Goal: Information Seeking & Learning: Understand process/instructions

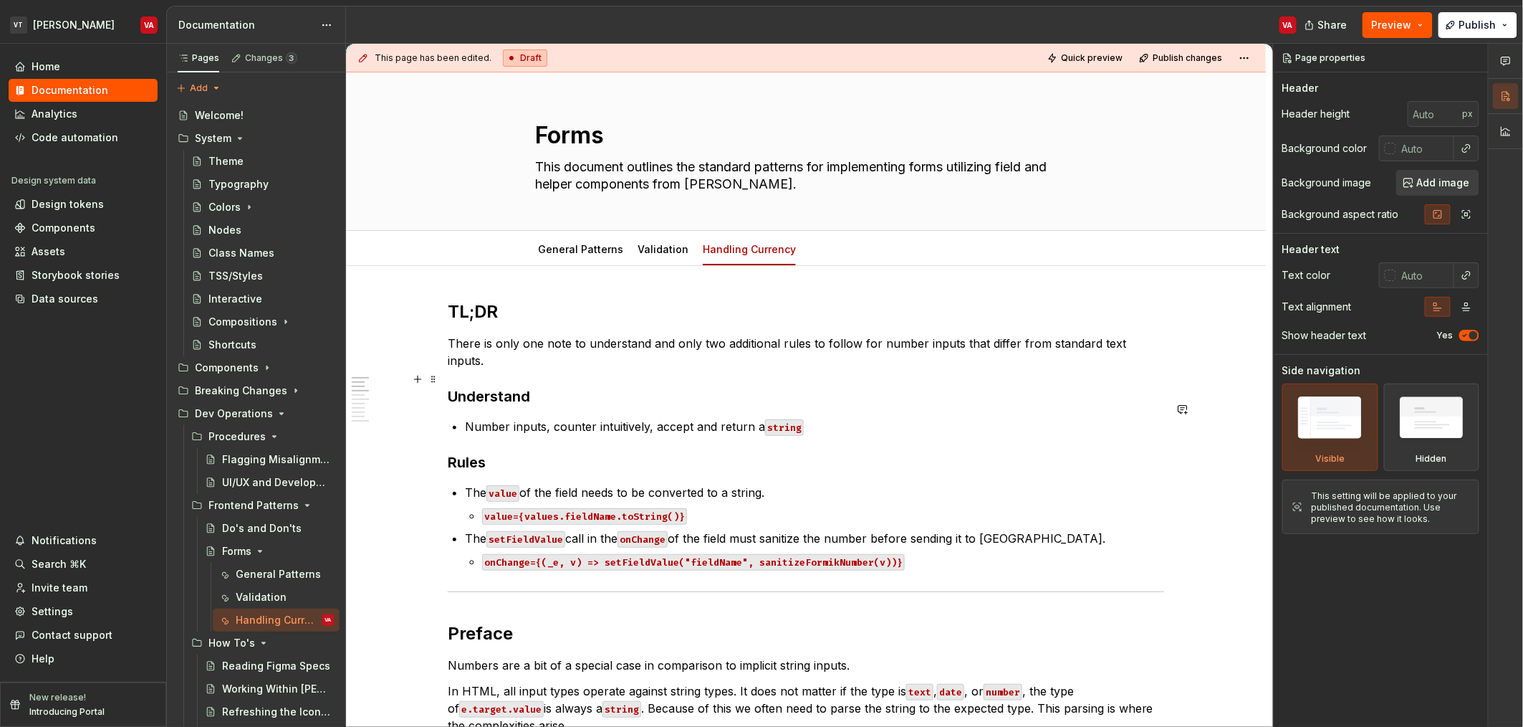
click at [623, 348] on p "There is only one note to understand and only two additional rules to follow fo…" at bounding box center [806, 352] width 717 height 34
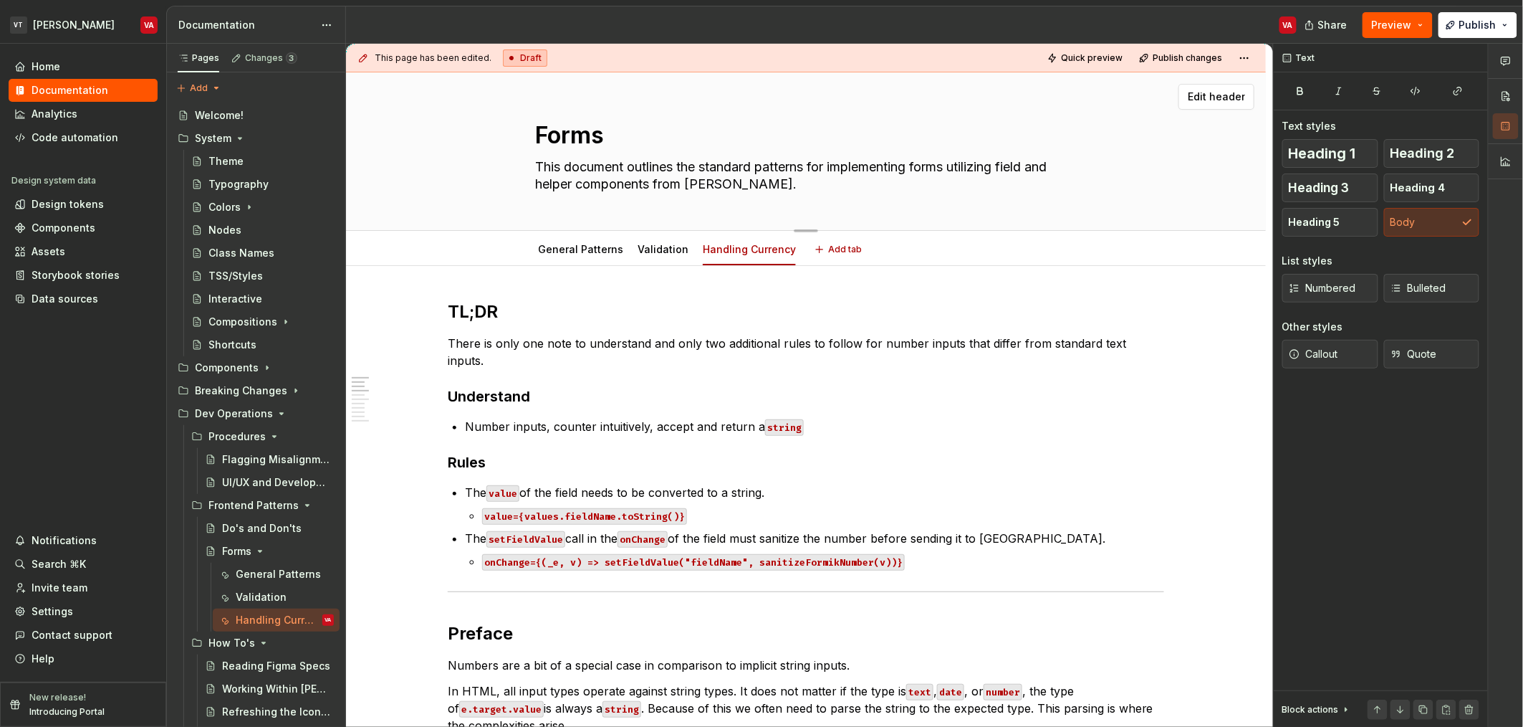
click at [752, 187] on textarea "This document outlines the standard patterns for implementing forms utilizing f…" at bounding box center [803, 175] width 542 height 40
click at [699, 188] on textarea "This document outlines the standard patterns for implementing forms utilizing f…" at bounding box center [803, 175] width 542 height 40
click at [636, 337] on p "There is only one note to understand and only two additional rules to follow fo…" at bounding box center [806, 352] width 717 height 34
click at [687, 343] on p "There is only one note to understand and only two additional rules to follow fo…" at bounding box center [806, 352] width 717 height 34
click at [736, 344] on p "There is only one note to understand and only two additional rules to follow fo…" at bounding box center [806, 352] width 717 height 34
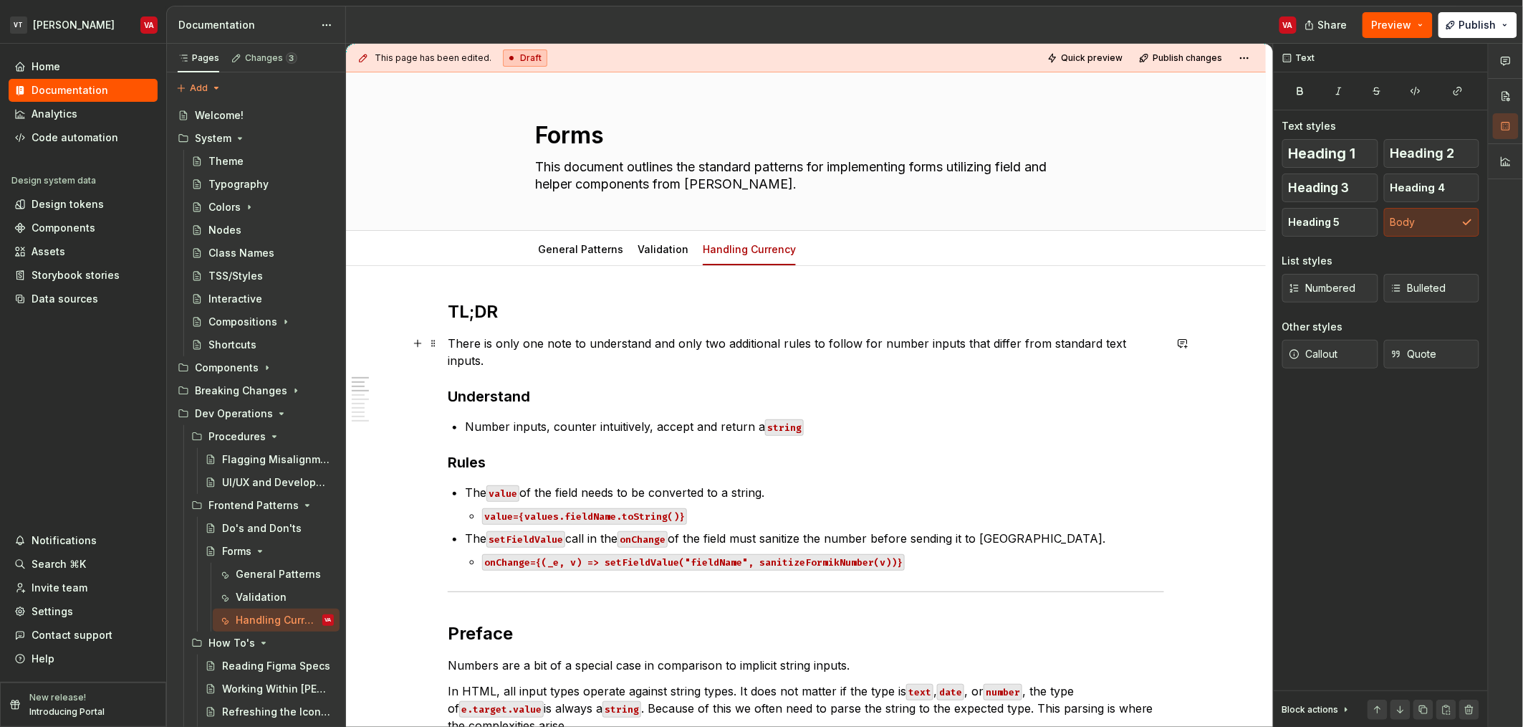
click at [792, 337] on p "There is only one note to understand and only two additional rules to follow fo…" at bounding box center [806, 352] width 717 height 34
click at [627, 335] on p "There is only one note to understand and only two additional rules to follow fo…" at bounding box center [806, 352] width 717 height 34
click at [616, 338] on p "There is only one note to understand and only two additional rules to follow fo…" at bounding box center [806, 352] width 717 height 34
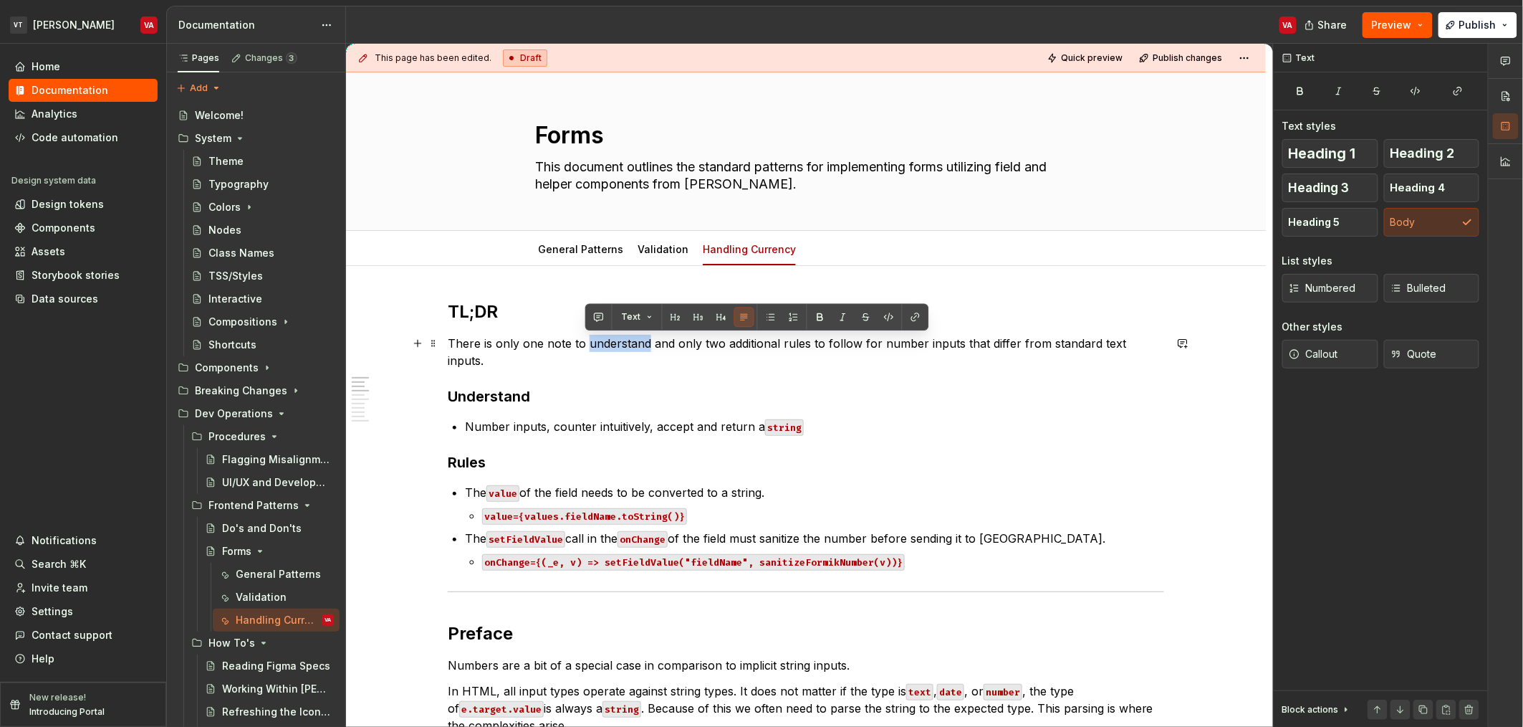
click at [616, 338] on p "There is only one note to understand and only two additional rules to follow fo…" at bounding box center [806, 352] width 717 height 34
click at [618, 343] on p "There is only one note to understand and only two additional rules to follow fo…" at bounding box center [806, 352] width 717 height 34
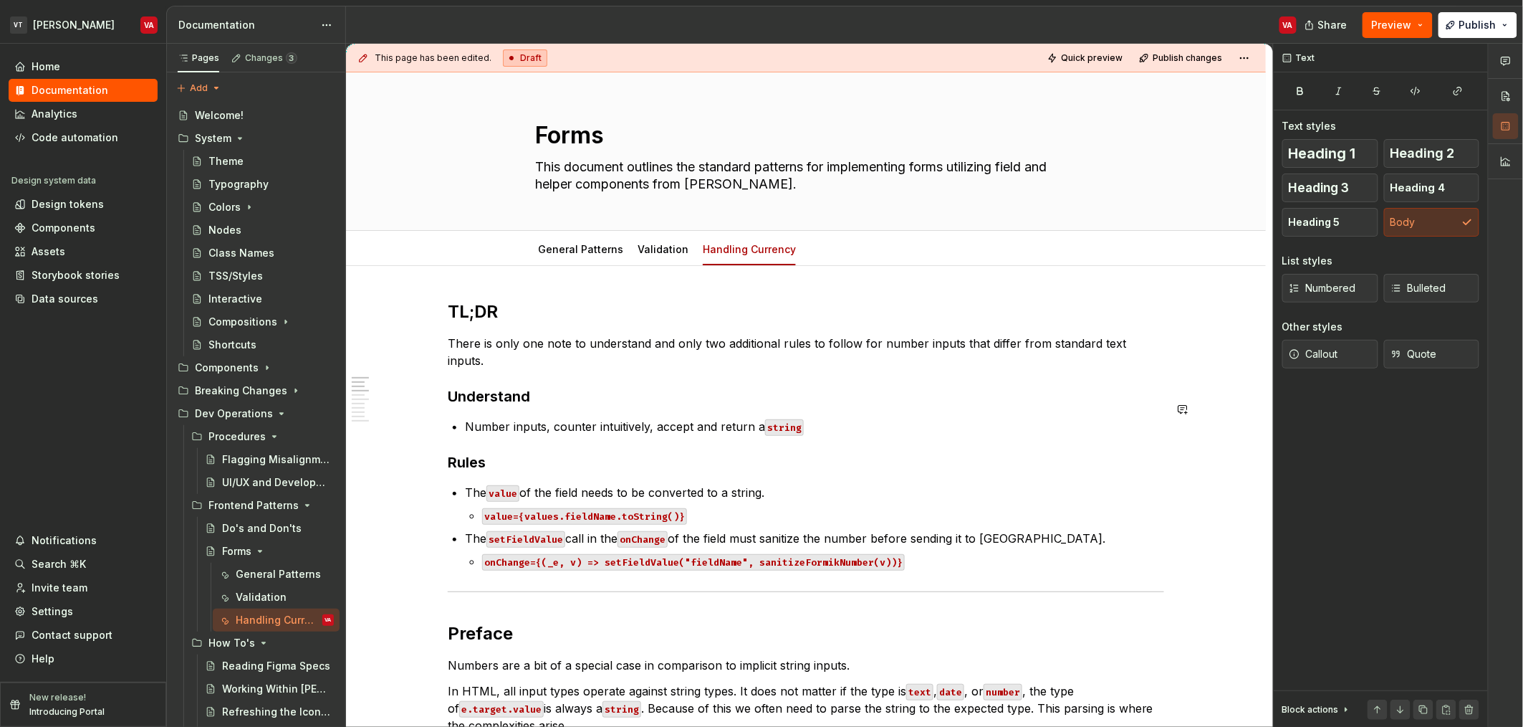
type textarea "*"
click at [896, 347] on p "There is only one note to understand and only two additional rules to follow fo…" at bounding box center [806, 352] width 717 height 34
click at [1042, 348] on p "There is only one note to understand and only two additional rules to follow fo…" at bounding box center [806, 352] width 717 height 34
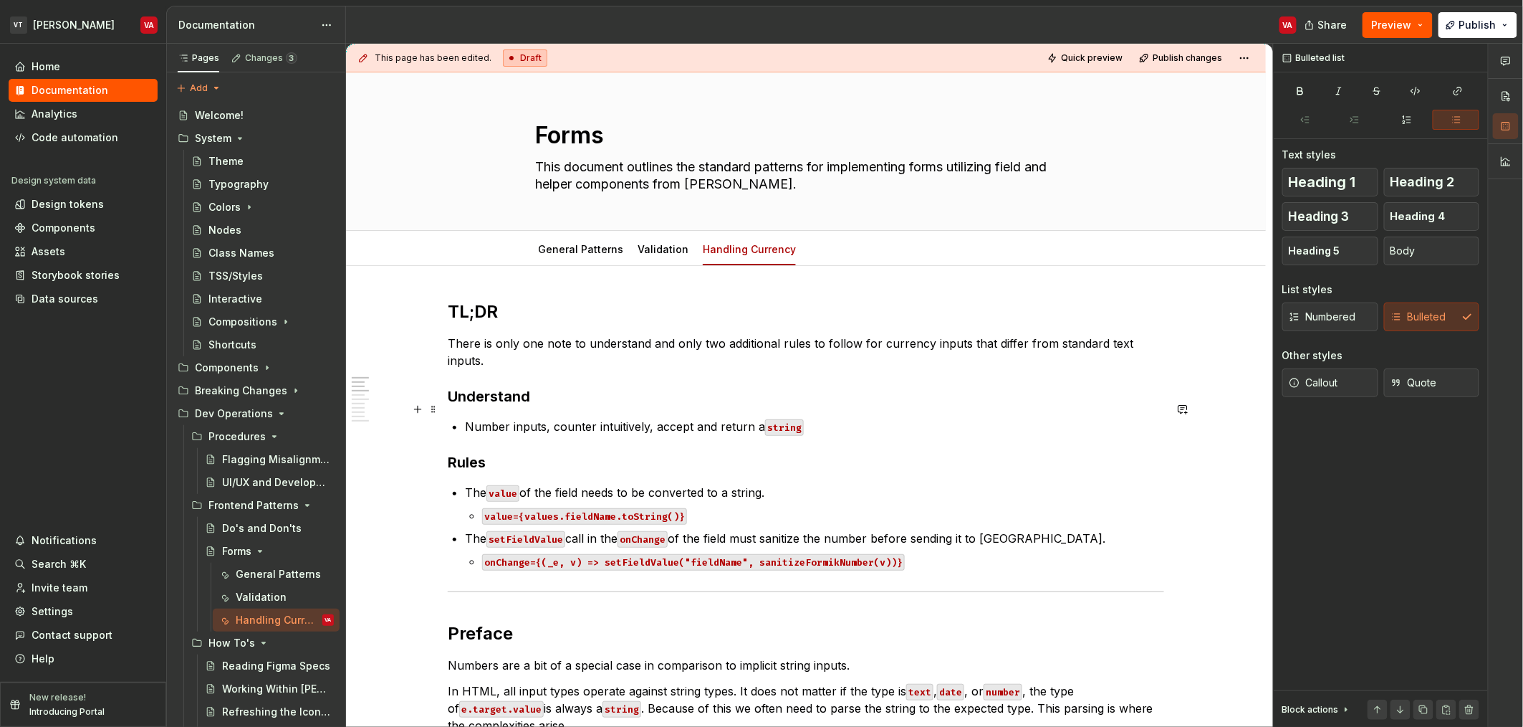
click at [489, 418] on p "Number inputs, counter intuitively, accept and return a string" at bounding box center [814, 426] width 699 height 17
click at [492, 418] on p "Number inputs, counter intuitively, accept and return a string" at bounding box center [814, 426] width 699 height 17
click at [492, 418] on p "Currency inputs, counter intuitively, accept and return a string" at bounding box center [814, 426] width 699 height 17
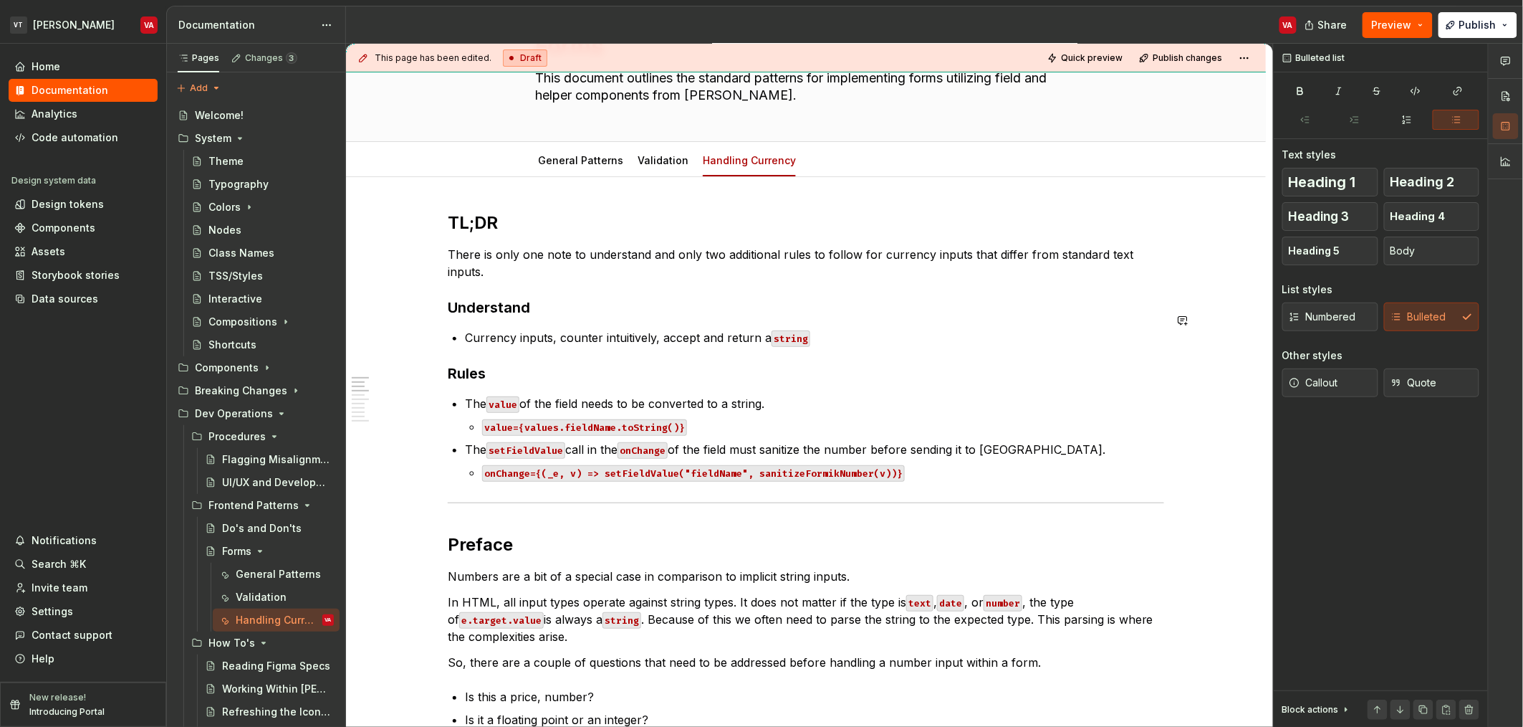
scroll to position [107, 0]
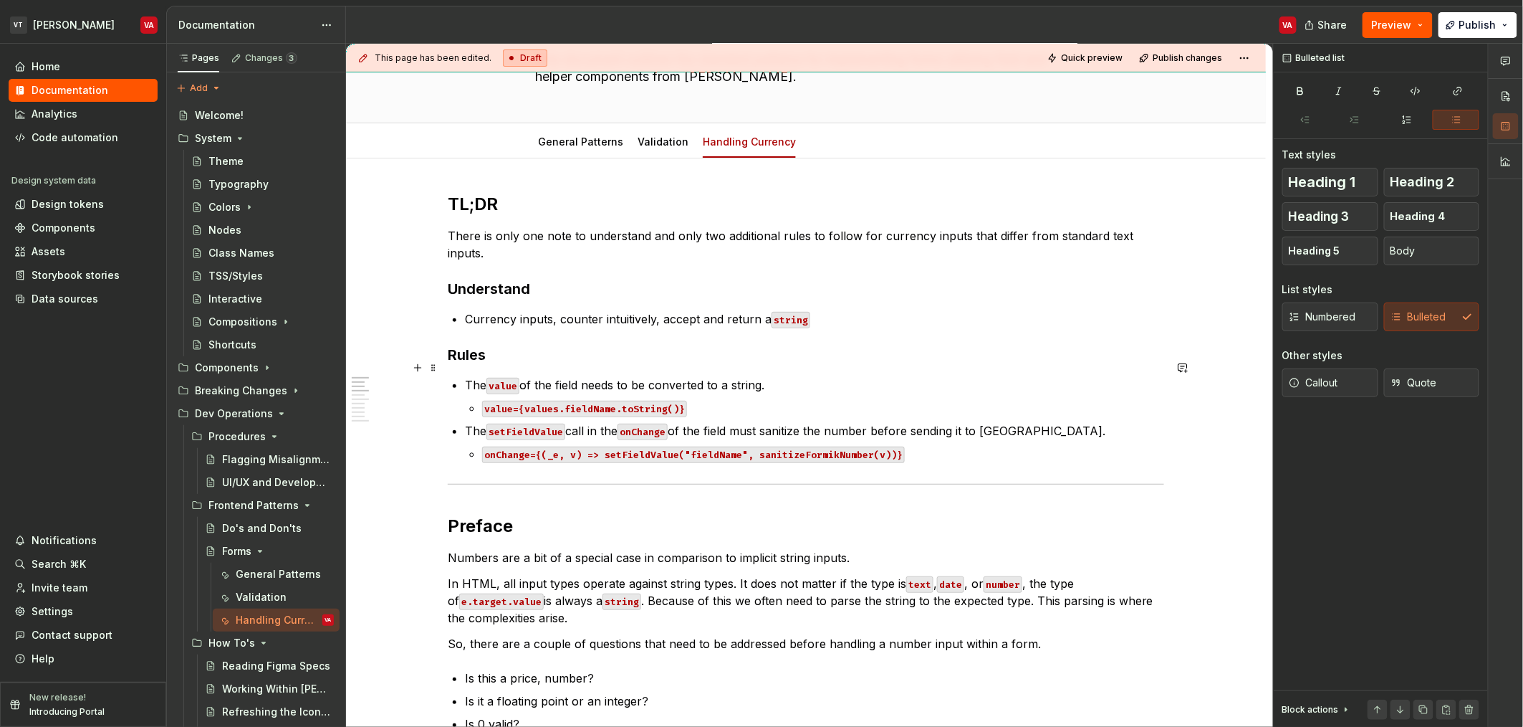
click at [471, 376] on p "The value of the field needs to be converted to a string." at bounding box center [814, 384] width 699 height 17
click at [548, 376] on p "The value of the field needs to be converted to a string." at bounding box center [814, 384] width 699 height 17
click at [623, 376] on p "The value of the field needs to be converted to a string." at bounding box center [814, 384] width 699 height 17
click at [739, 376] on p "The value of the field needs to be converted to a string." at bounding box center [814, 384] width 699 height 17
click at [469, 422] on p "The setFieldValue call in the onChange of the field must sanitize the number be…" at bounding box center [814, 430] width 699 height 17
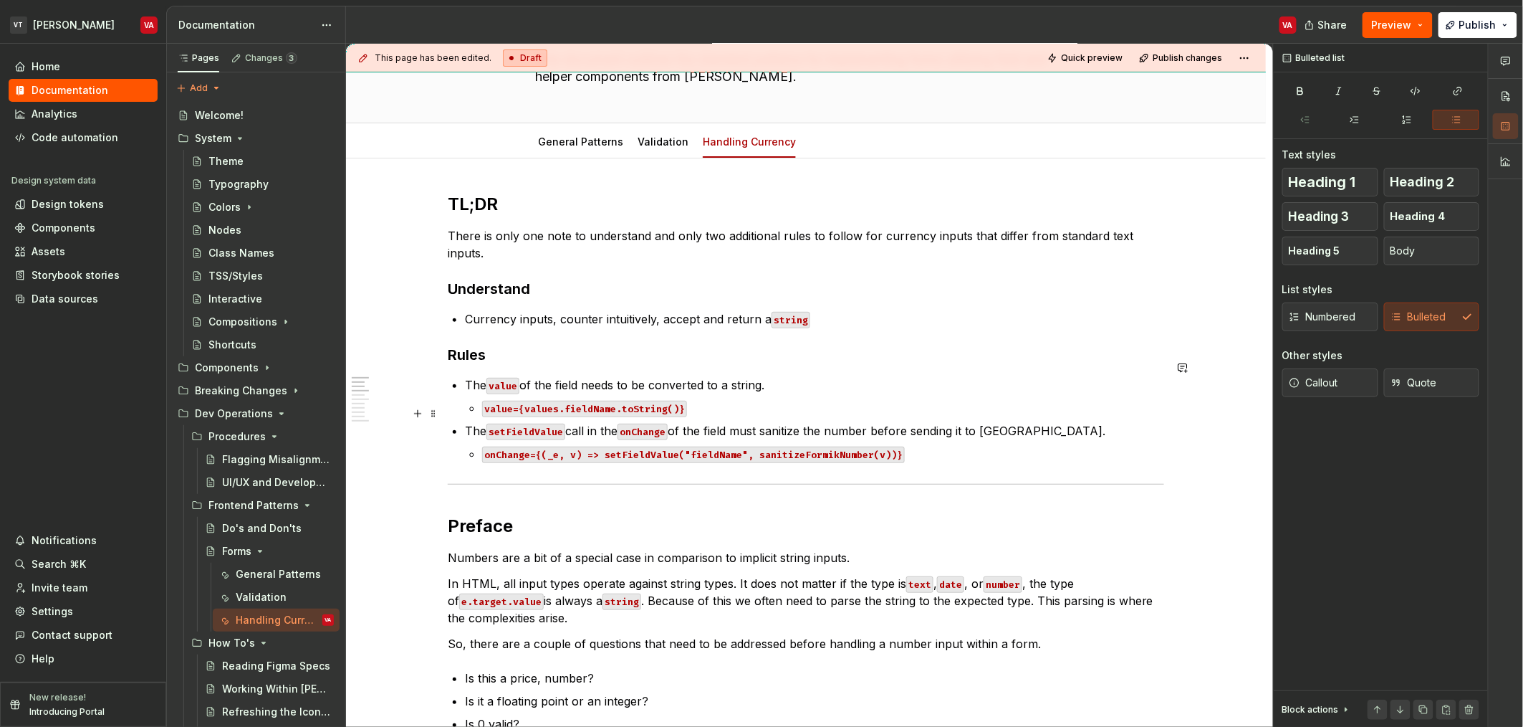
click at [586, 422] on p "The setFieldValue call in the onChange of the field must sanitize the number be…" at bounding box center [814, 430] width 699 height 17
click at [775, 422] on p "The setFieldValue call in the onChange of the field must sanitize the number be…" at bounding box center [814, 430] width 699 height 17
click at [809, 446] on code "onChange={(_e, v) => setFieldValue("fieldName", sanitizeFormikNumber(v))}" at bounding box center [693, 454] width 423 height 16
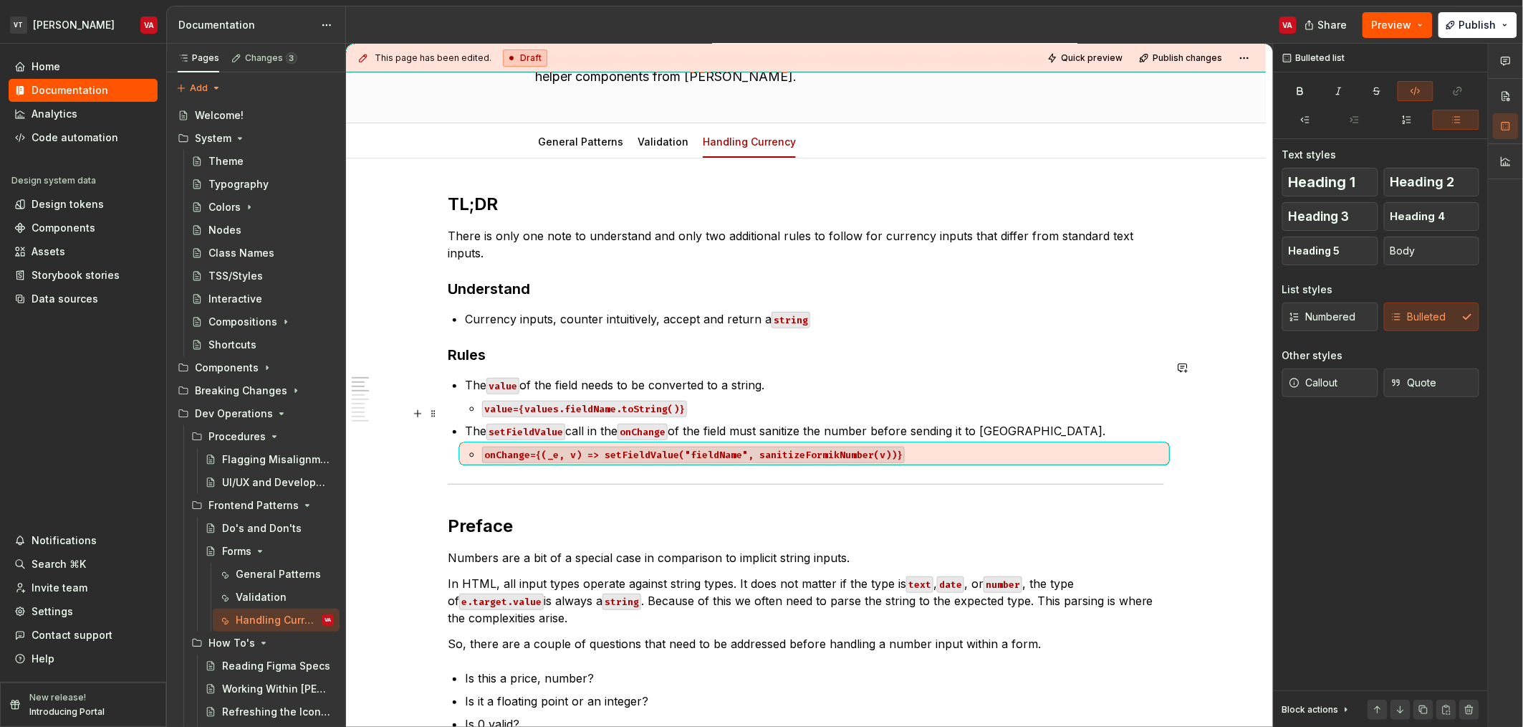
click at [843, 422] on p "The setFieldValue call in the onChange of the field must sanitize the number be…" at bounding box center [814, 430] width 699 height 17
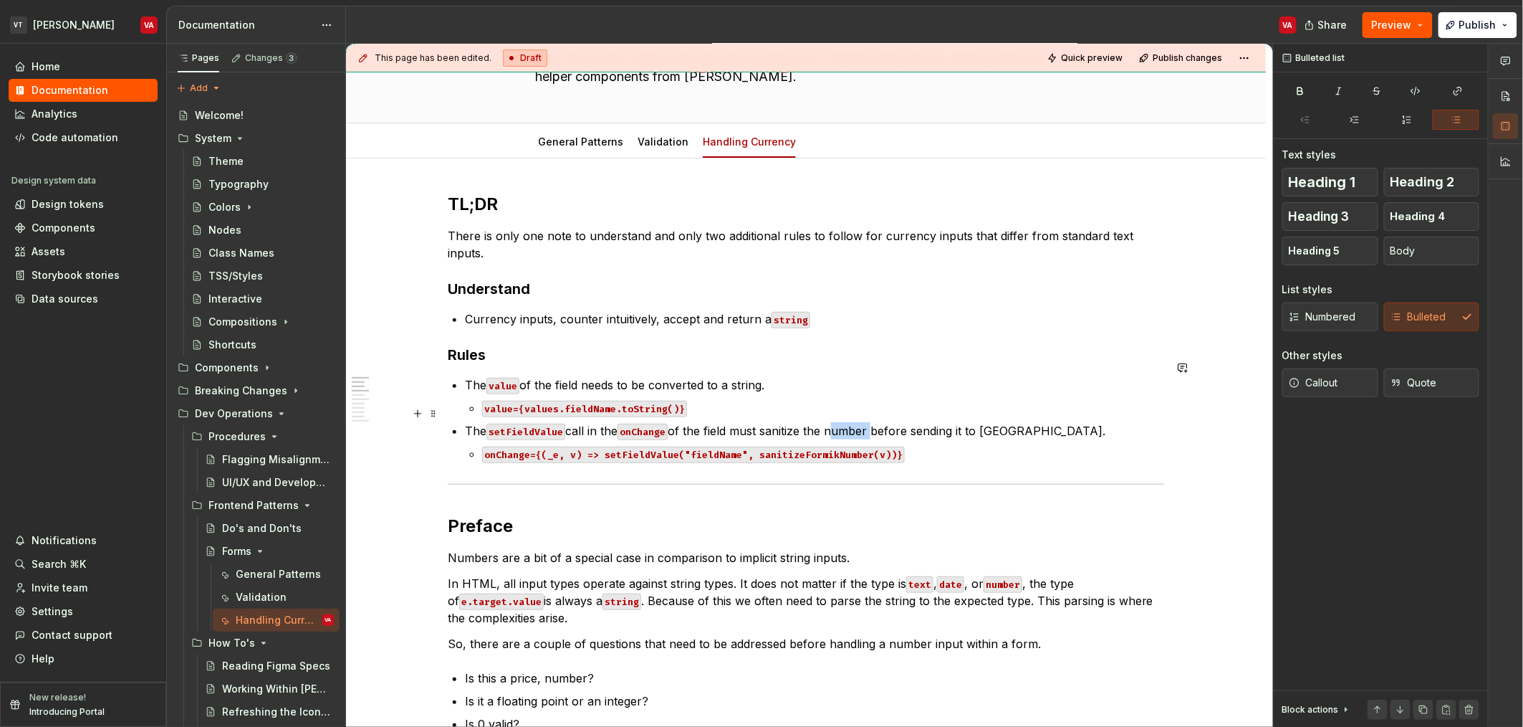
click at [843, 422] on p "The setFieldValue call in the onChange of the field must sanitize the number be…" at bounding box center [814, 430] width 699 height 17
click at [785, 446] on code "onChange={(_e, v) => setFieldValue("fieldName", sanitizeFormikNumber(v))}" at bounding box center [693, 454] width 423 height 16
click at [804, 422] on p "The setFieldValue call in the onChange of the field must sanitize the currency …" at bounding box center [814, 430] width 699 height 17
click at [793, 422] on p "The setFieldValue call in the onChange of the field must sanitize the currency …" at bounding box center [814, 430] width 699 height 17
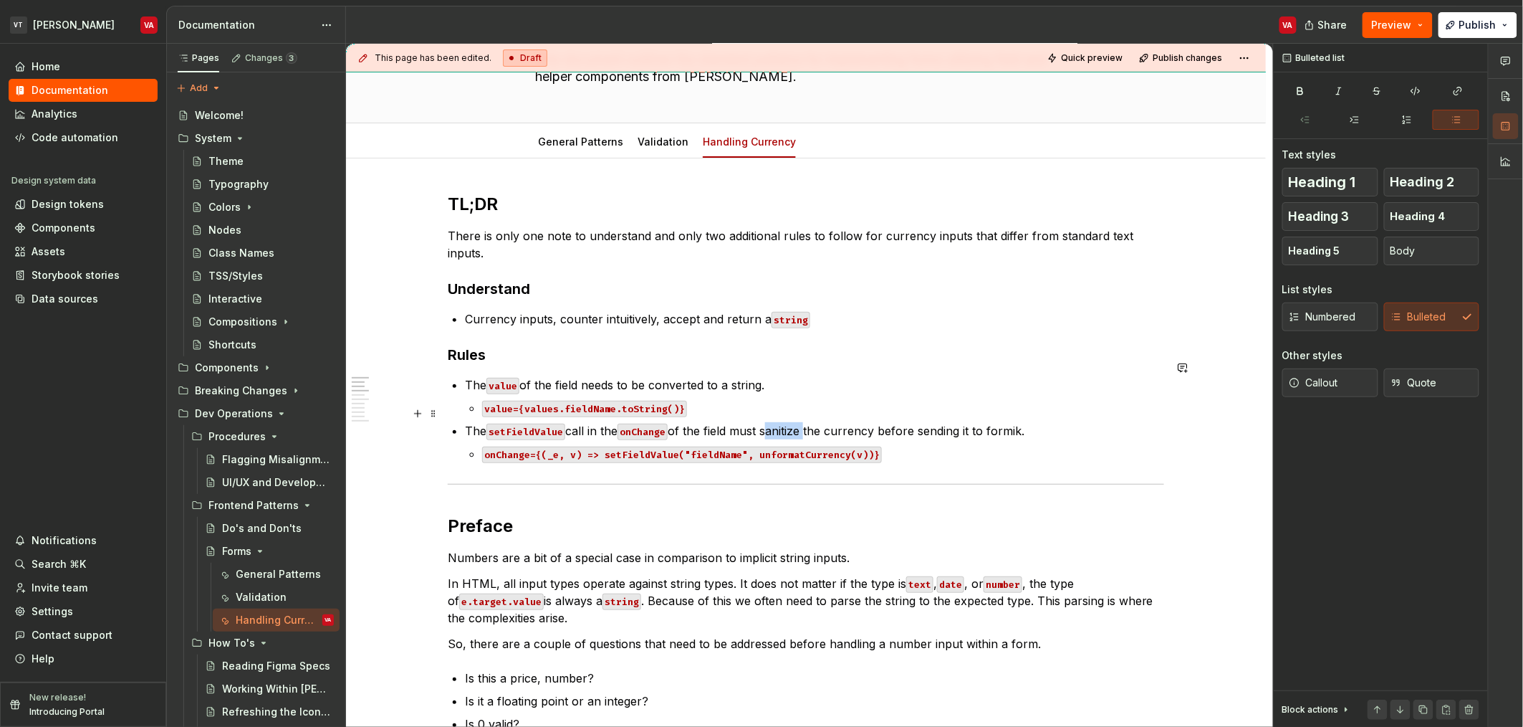
click at [793, 422] on p "The setFieldValue call in the onChange of the field must sanitize the currency …" at bounding box center [814, 430] width 699 height 17
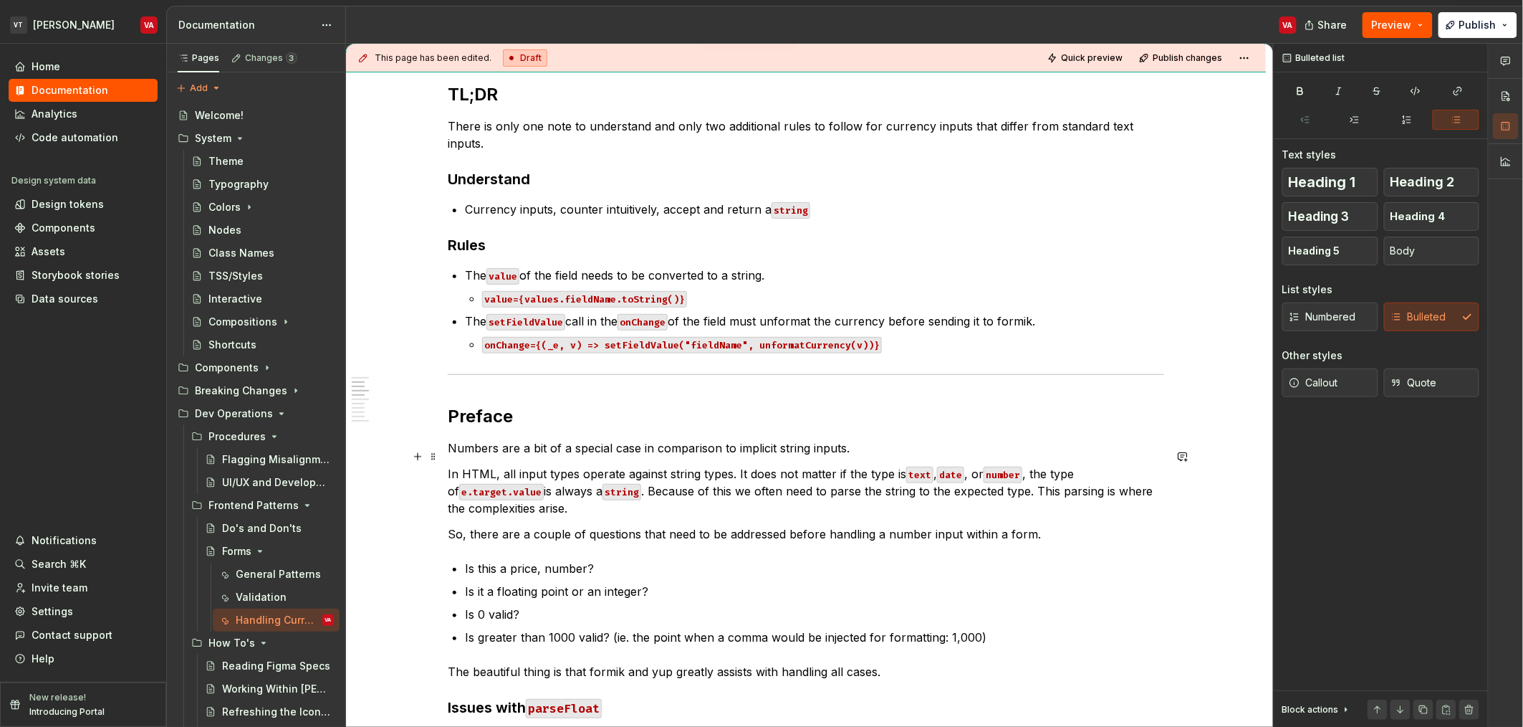
scroll to position [310, 0]
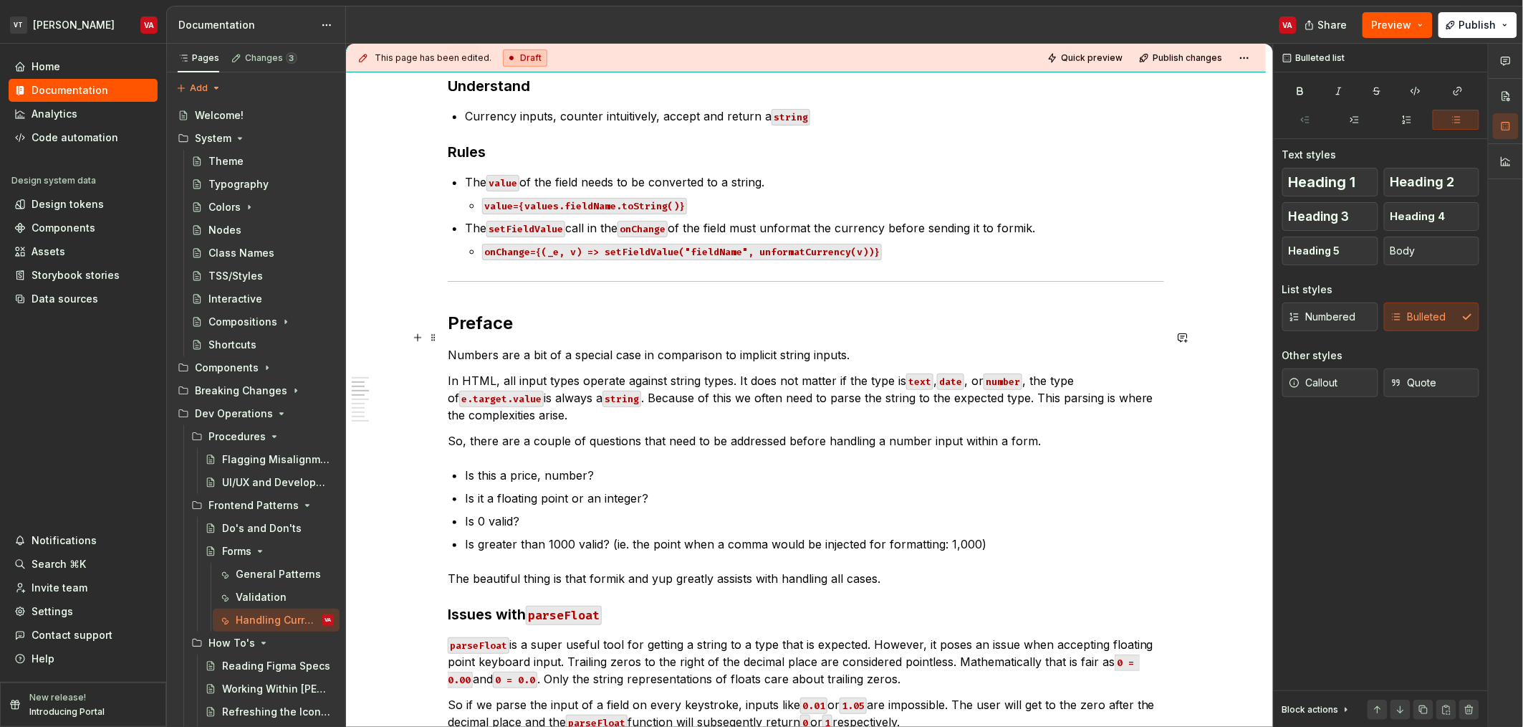
click at [467, 346] on p "Numbers are a bit of a special case in comparison to implicit string inputs." at bounding box center [806, 354] width 717 height 17
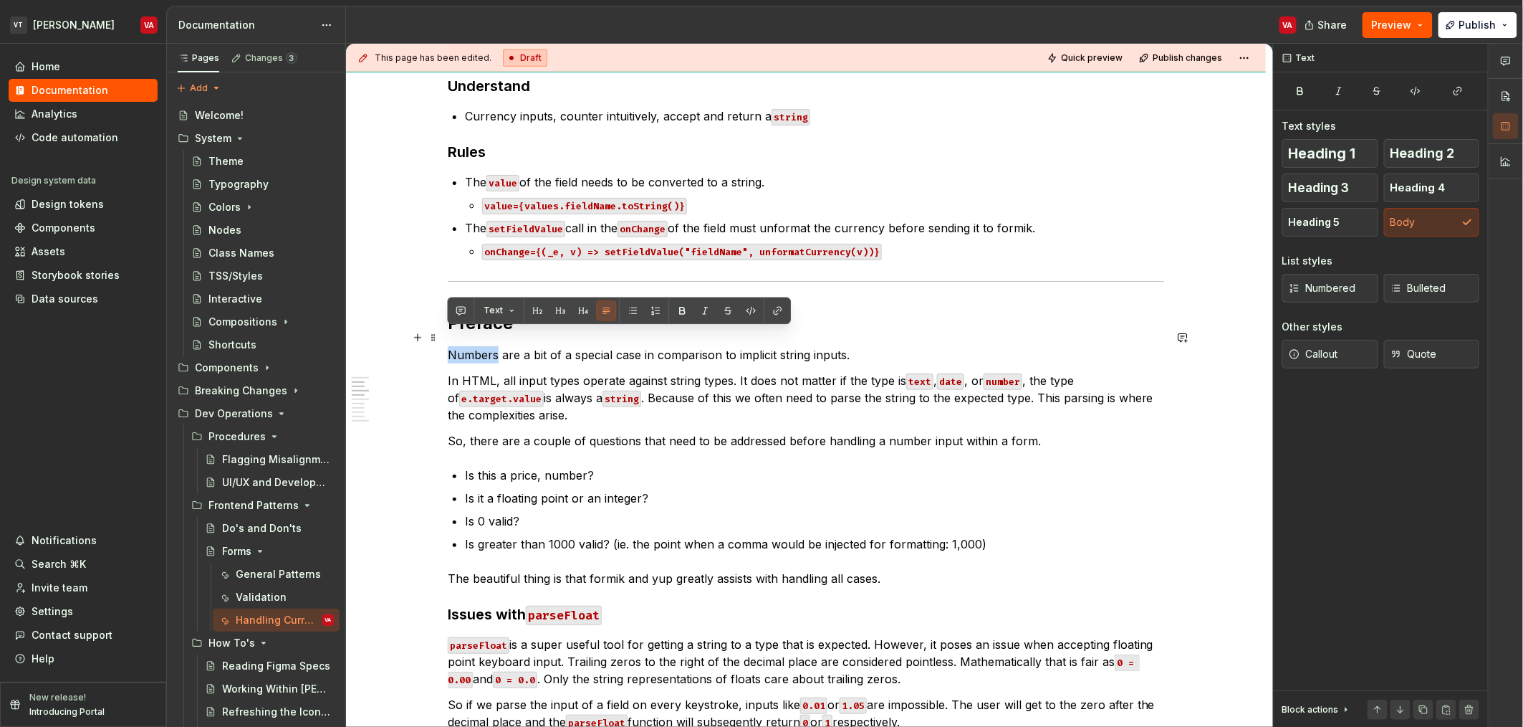
click at [467, 346] on p "Numbers are a bit of a special case in comparison to implicit string inputs." at bounding box center [806, 354] width 717 height 17
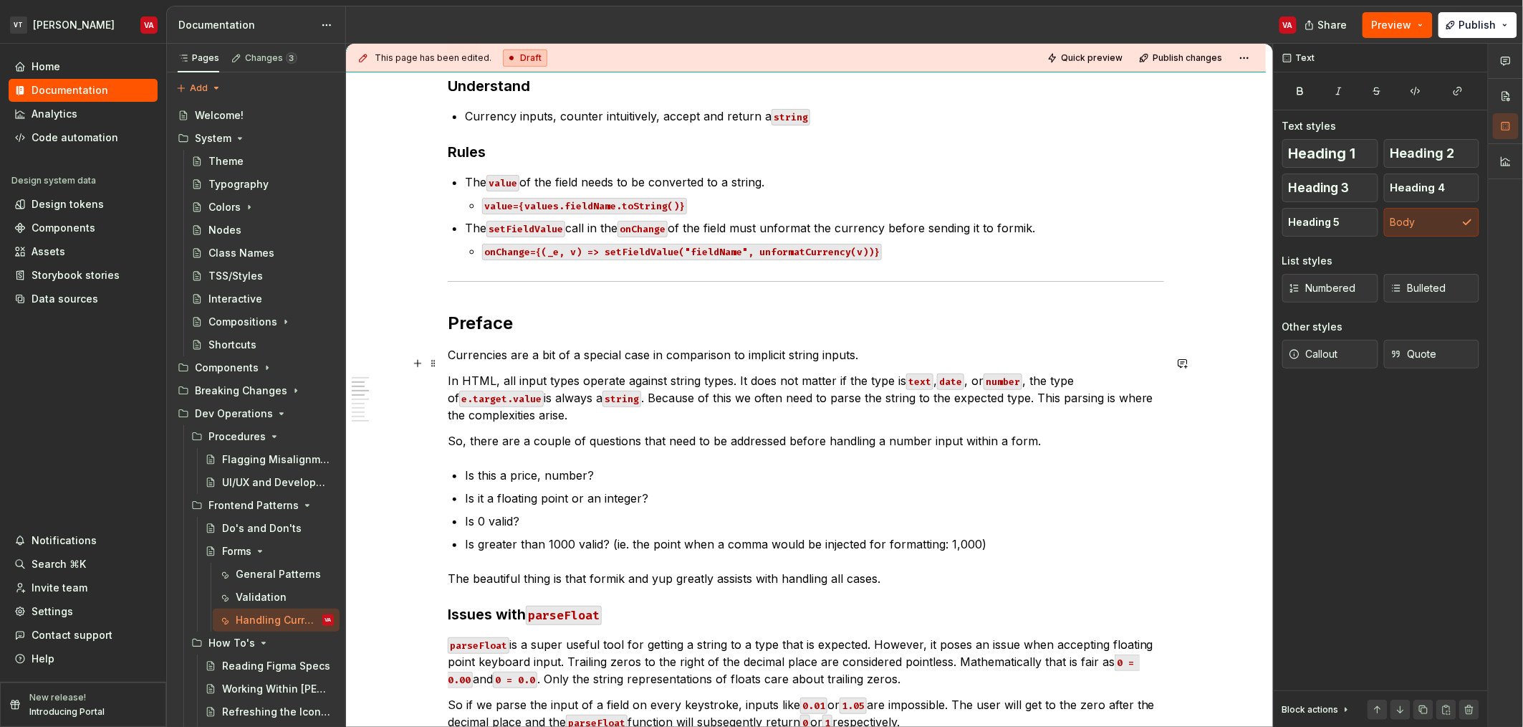
click at [596, 372] on p "In HTML, all input types operate against string types. It does not matter if th…" at bounding box center [806, 398] width 717 height 52
click at [715, 372] on p "In HTML, all input types operate against string types. It does not matter if th…" at bounding box center [806, 398] width 717 height 52
click at [804, 372] on p "In HTML, all input types operate against string types. It does not matter if th…" at bounding box center [806, 398] width 717 height 52
click at [888, 383] on p "In HTML, all input types operate against string types. It does not matter if th…" at bounding box center [806, 398] width 717 height 52
click at [483, 398] on p "In HTML, all input types operate against string types. It does not matter if th…" at bounding box center [806, 398] width 717 height 52
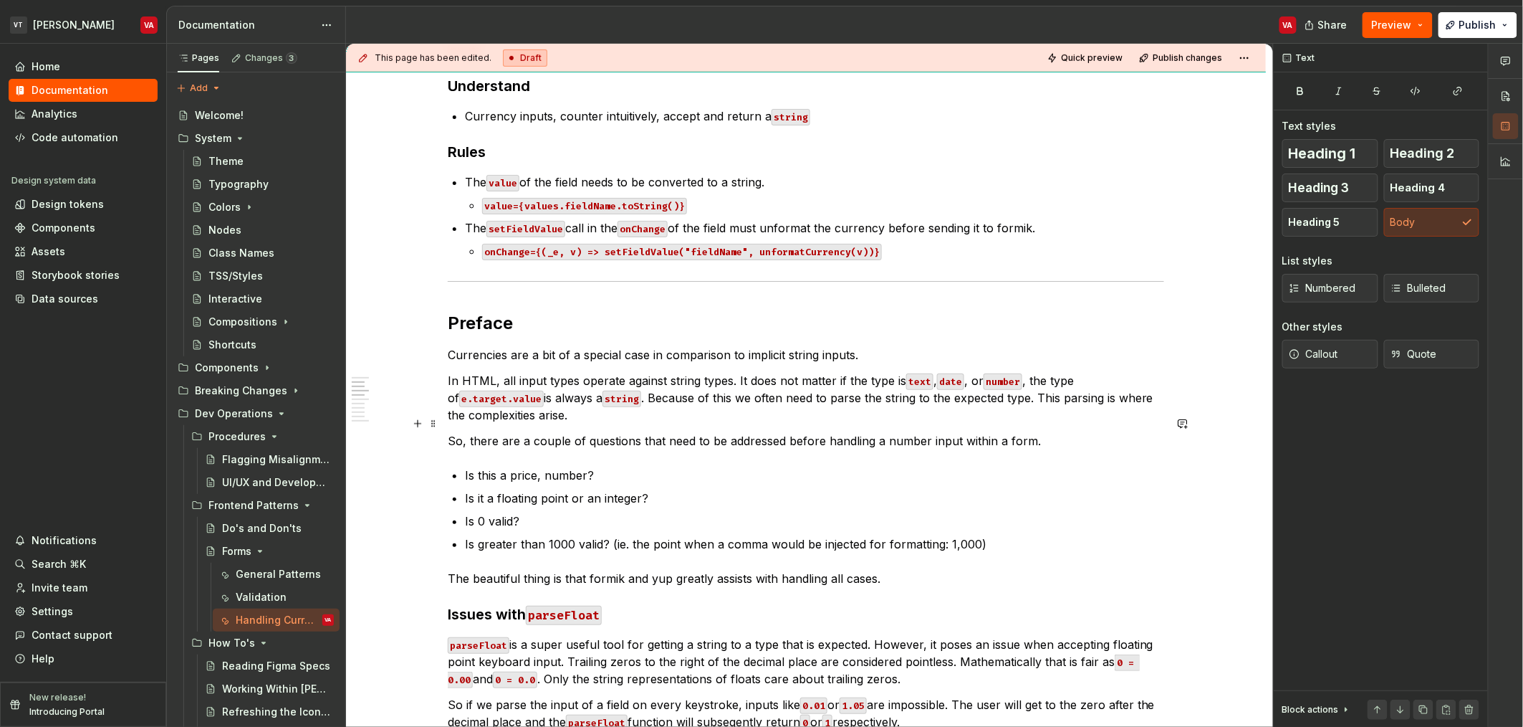
click at [449, 432] on p "So, there are a couple of questions that need to be addressed before handling a…" at bounding box center [806, 440] width 717 height 17
click at [514, 432] on p "So, there are a couple of questions that need to be addressed before handling a…" at bounding box center [806, 440] width 717 height 17
click at [649, 432] on p "So, there are a couple of questions that need to be addressed before handling a…" at bounding box center [806, 440] width 717 height 17
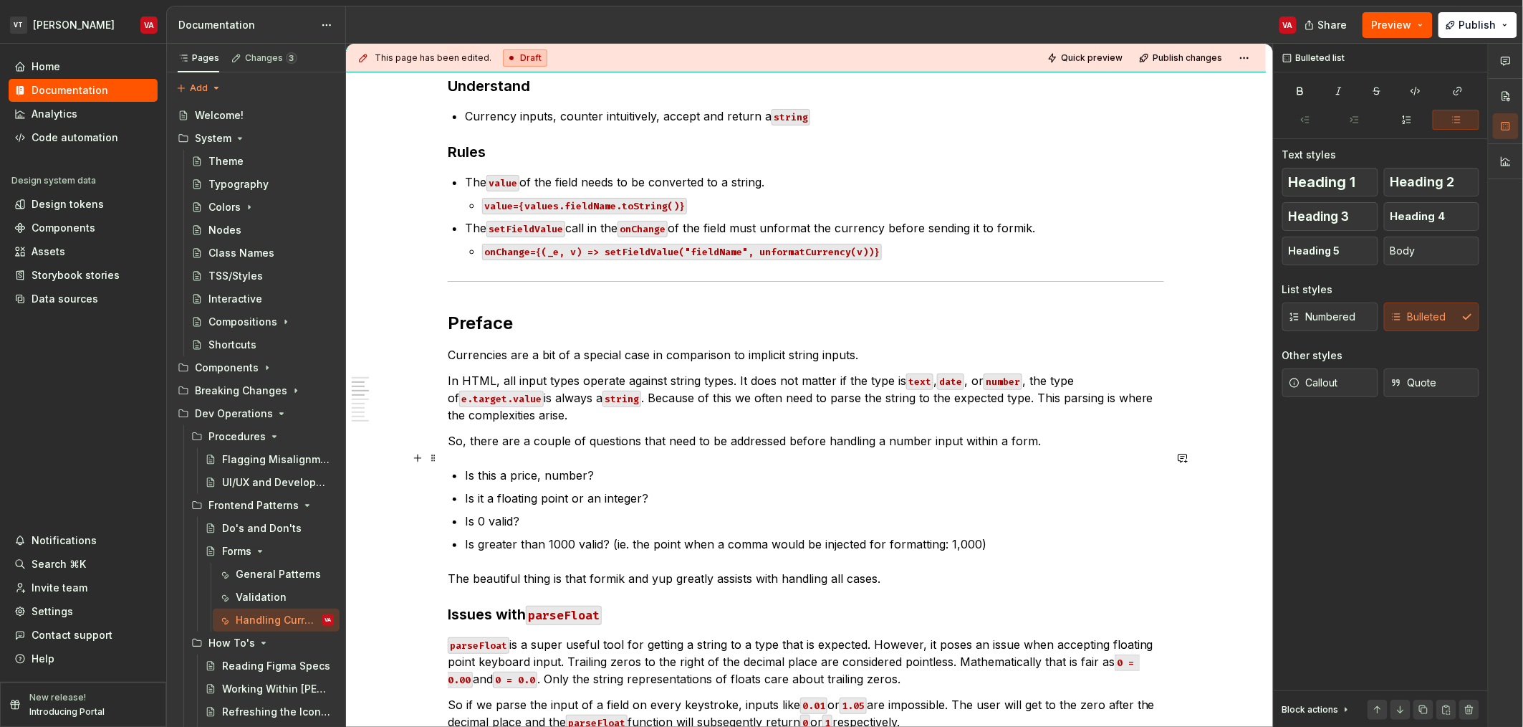
click at [555, 466] on p "Is this a price, number?" at bounding box center [814, 474] width 699 height 17
click at [519, 466] on p "Is this a price, number?" at bounding box center [814, 474] width 699 height 17
click at [546, 512] on ul "Is this a price, number? Is it a floating point or an integer? Is 0 valid? Is g…" at bounding box center [814, 509] width 699 height 86
click at [546, 512] on p "Is 0 valid?" at bounding box center [814, 520] width 699 height 17
click at [465, 535] on p "Is greater than 1000 valid? (ie. the point when a comma would be injected for f…" at bounding box center [814, 543] width 699 height 17
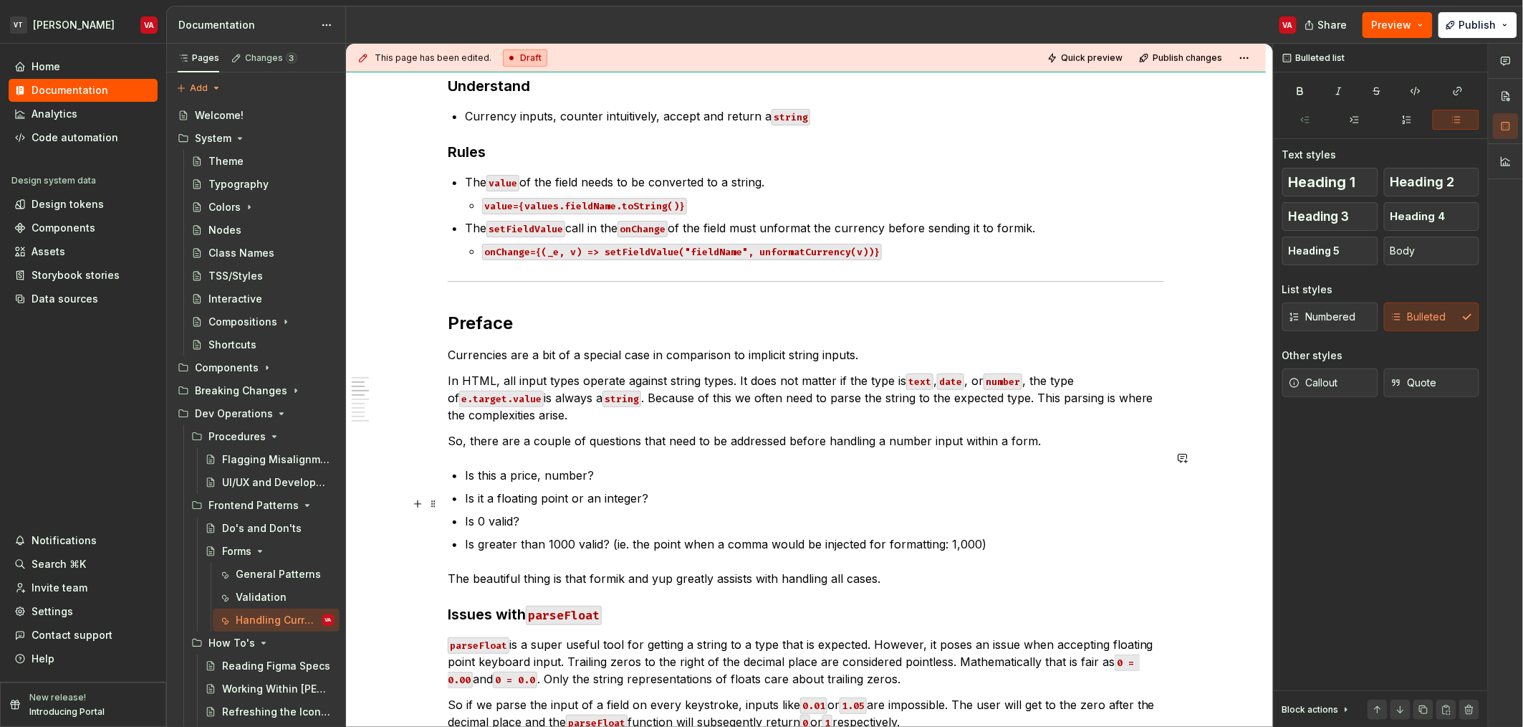
click at [606, 512] on p "Is 0 valid?" at bounding box center [814, 520] width 699 height 17
click at [666, 489] on p "Is it a floating point or an integer?" at bounding box center [814, 497] width 699 height 17
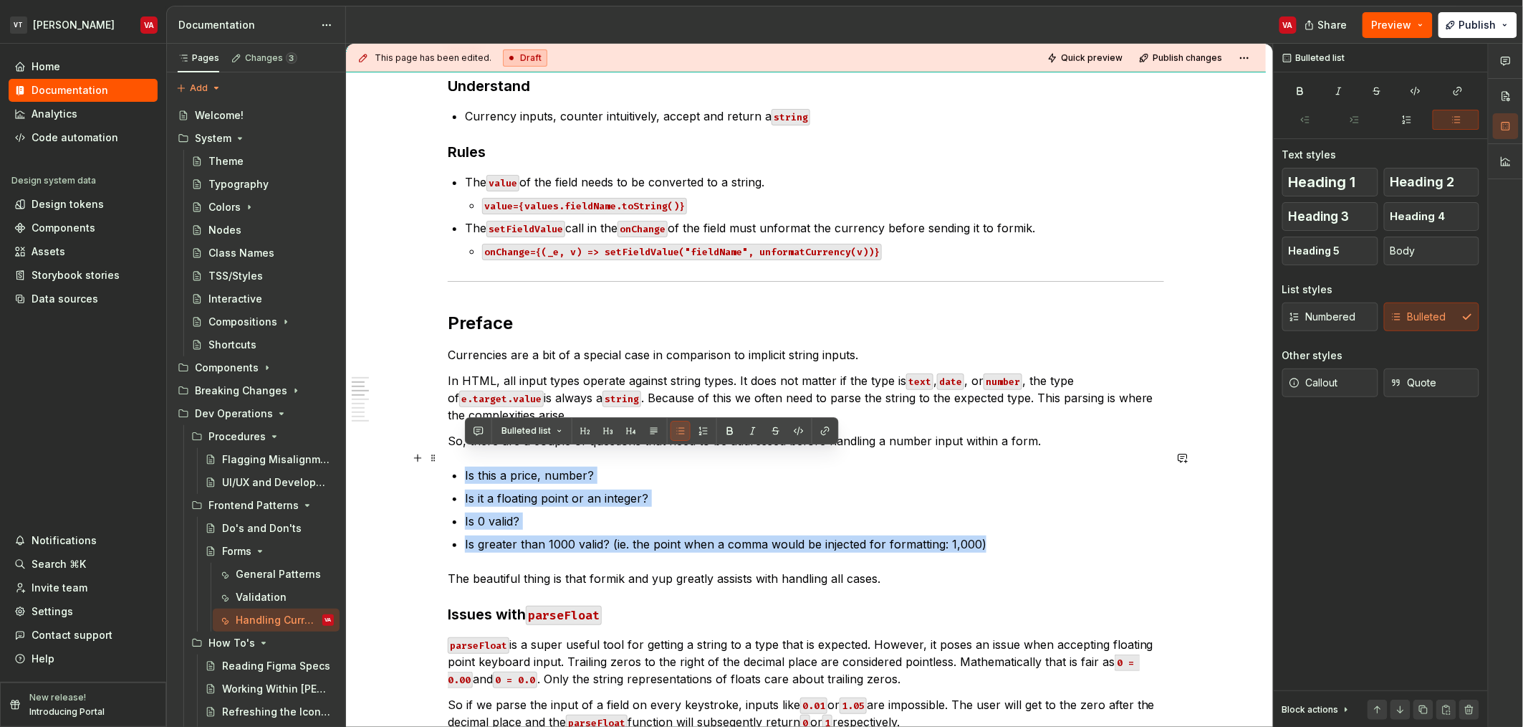
drag, startPoint x: 1003, startPoint y: 526, endPoint x: 461, endPoint y: 459, distance: 545.8
click at [681, 512] on p "Is 0 valid?" at bounding box center [814, 520] width 699 height 17
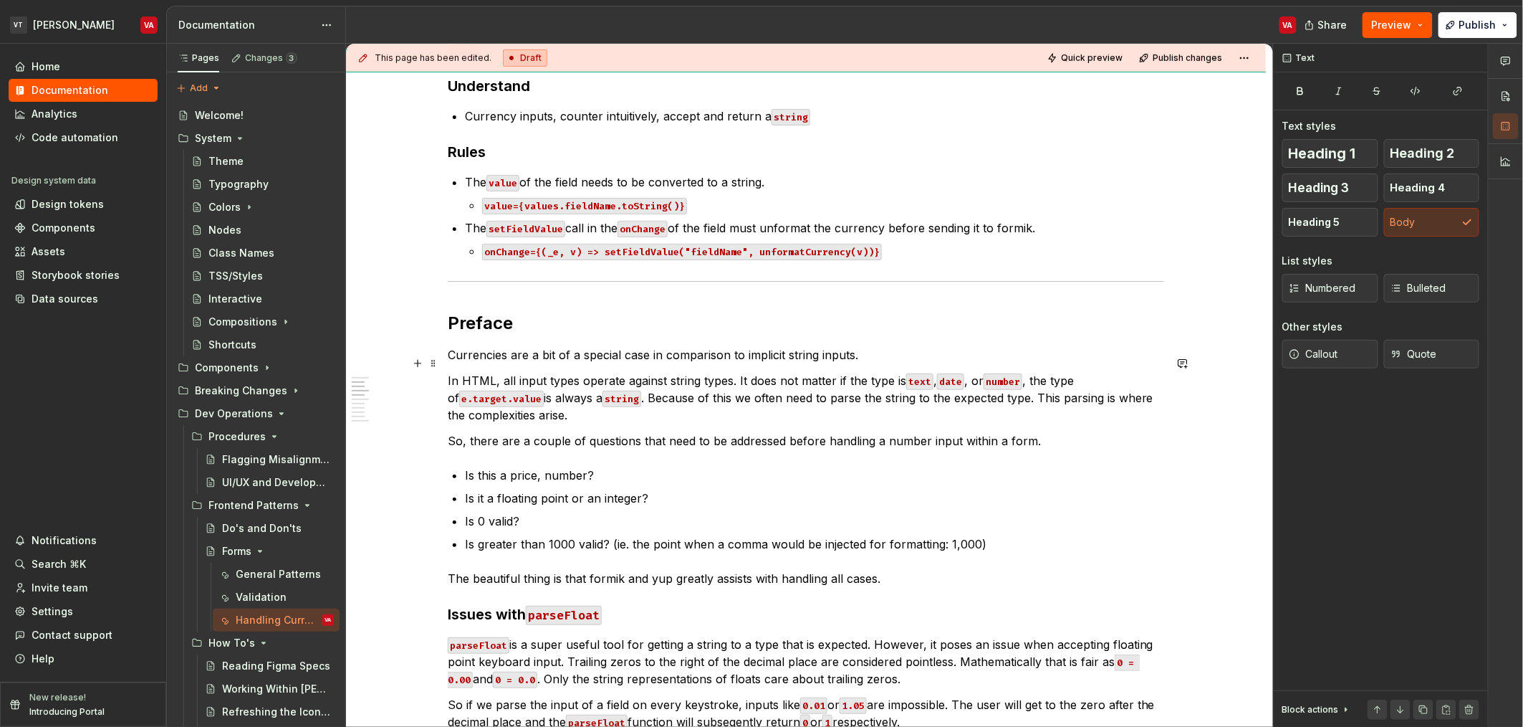
click at [727, 381] on p "In HTML, all input types operate against string types. It does not matter if th…" at bounding box center [806, 398] width 717 height 52
click at [930, 346] on p "Currencies are a bit of a special case in comparison to implicit string inputs." at bounding box center [806, 354] width 717 height 17
click at [618, 396] on p "In HTML, all input types operate against string types. It does not matter if th…" at bounding box center [806, 398] width 717 height 52
click at [567, 432] on p "So, there are a couple of questions that need to be addressed before handling a…" at bounding box center [806, 440] width 717 height 17
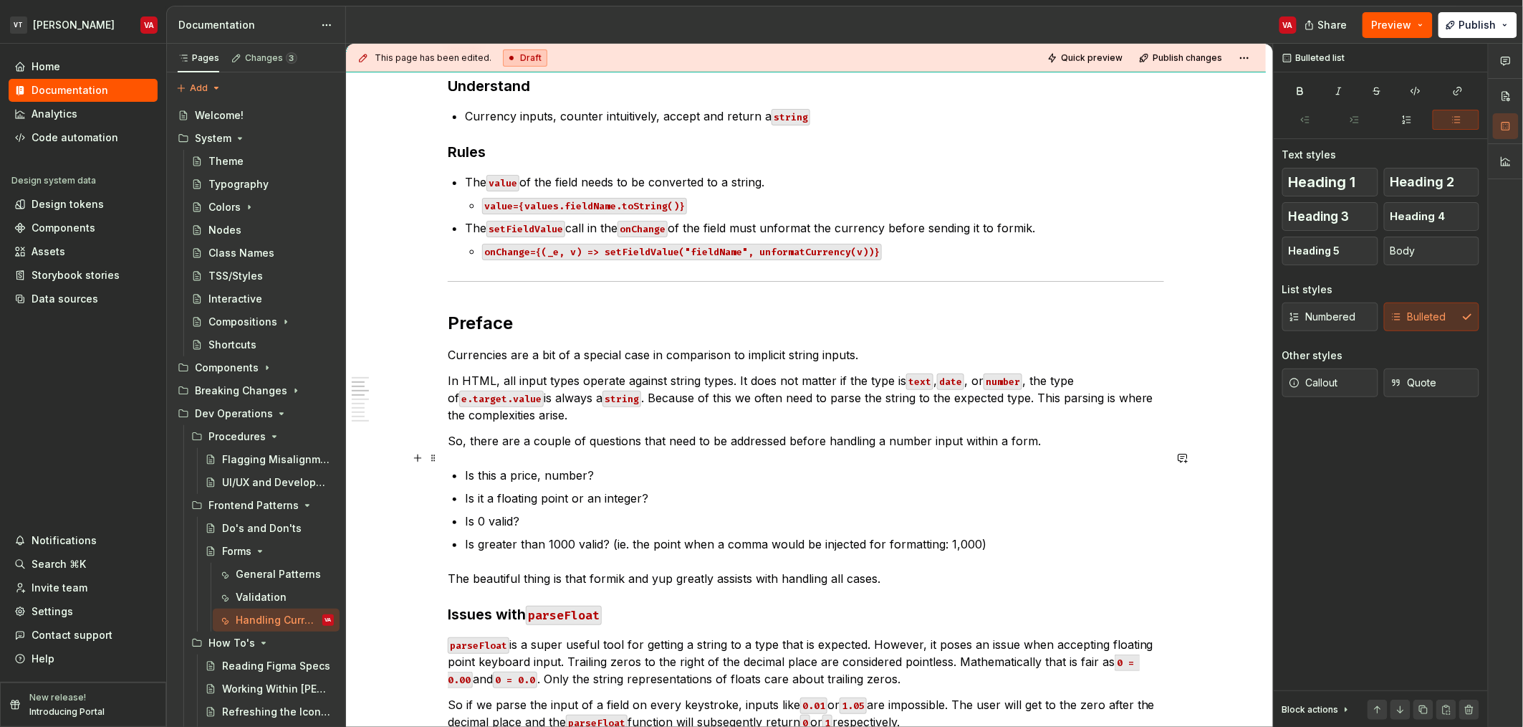
click at [610, 466] on p "Is this a price, number?" at bounding box center [814, 474] width 699 height 17
click at [489, 432] on p "So, there are a couple of questions that need to be addressed before handling a…" at bounding box center [806, 440] width 717 height 17
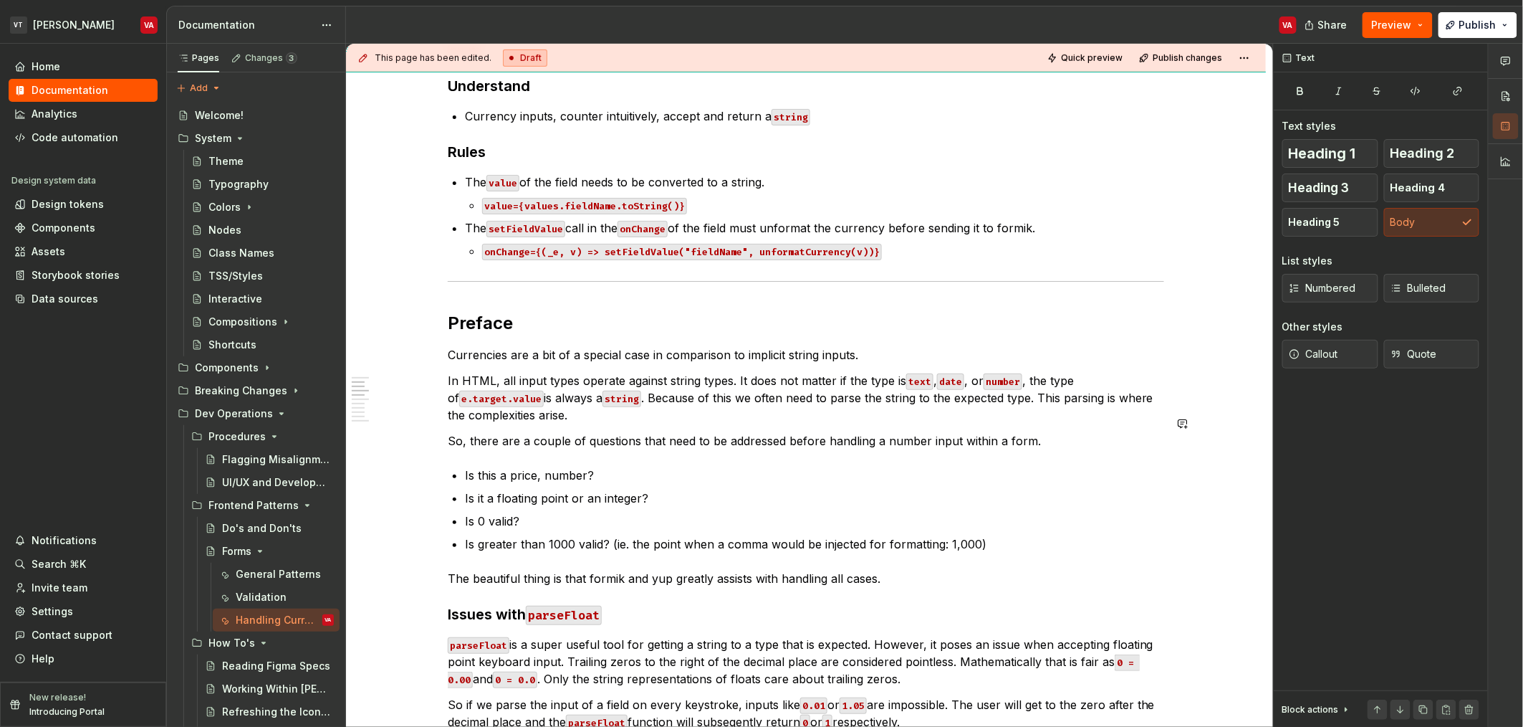
click at [617, 401] on p "In HTML, all input types operate against string types. It does not matter if th…" at bounding box center [806, 398] width 717 height 52
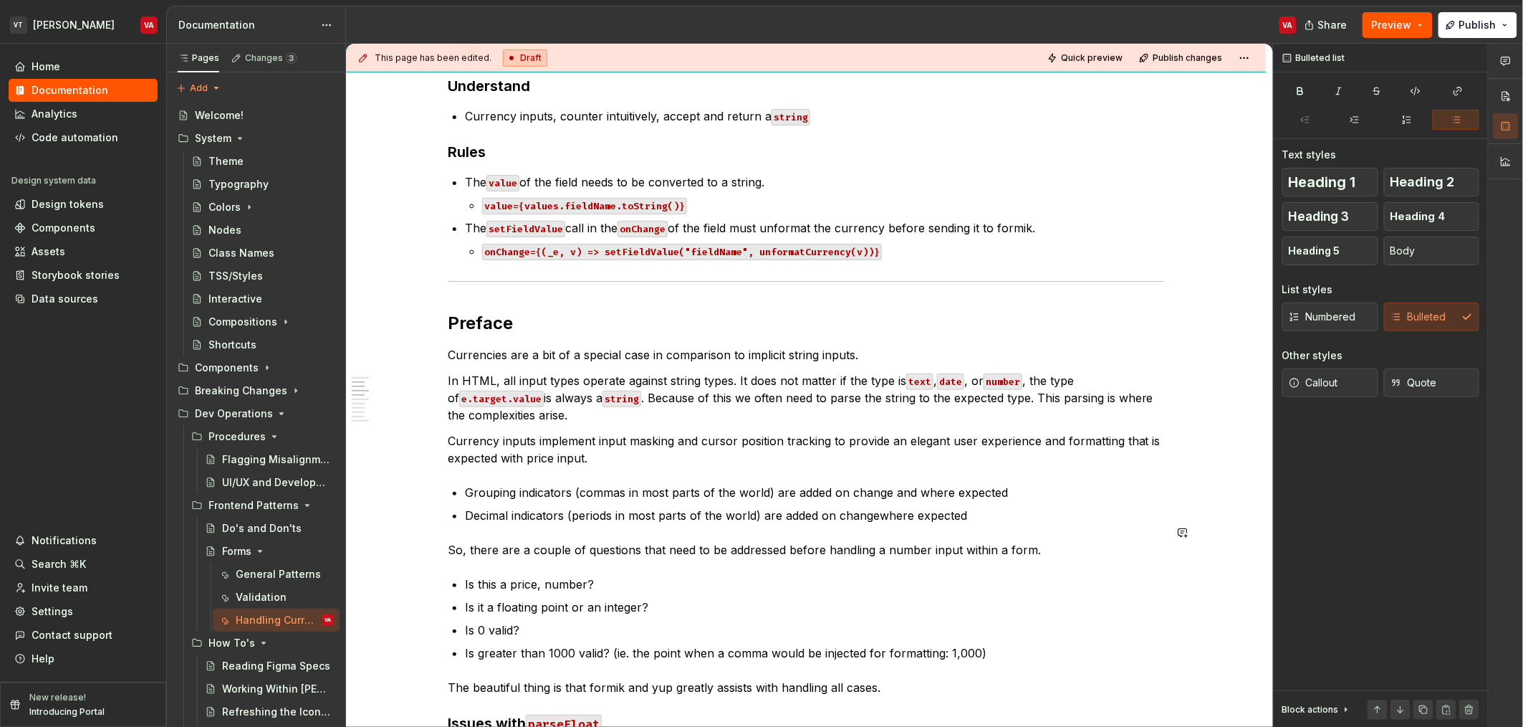
type textarea "*"
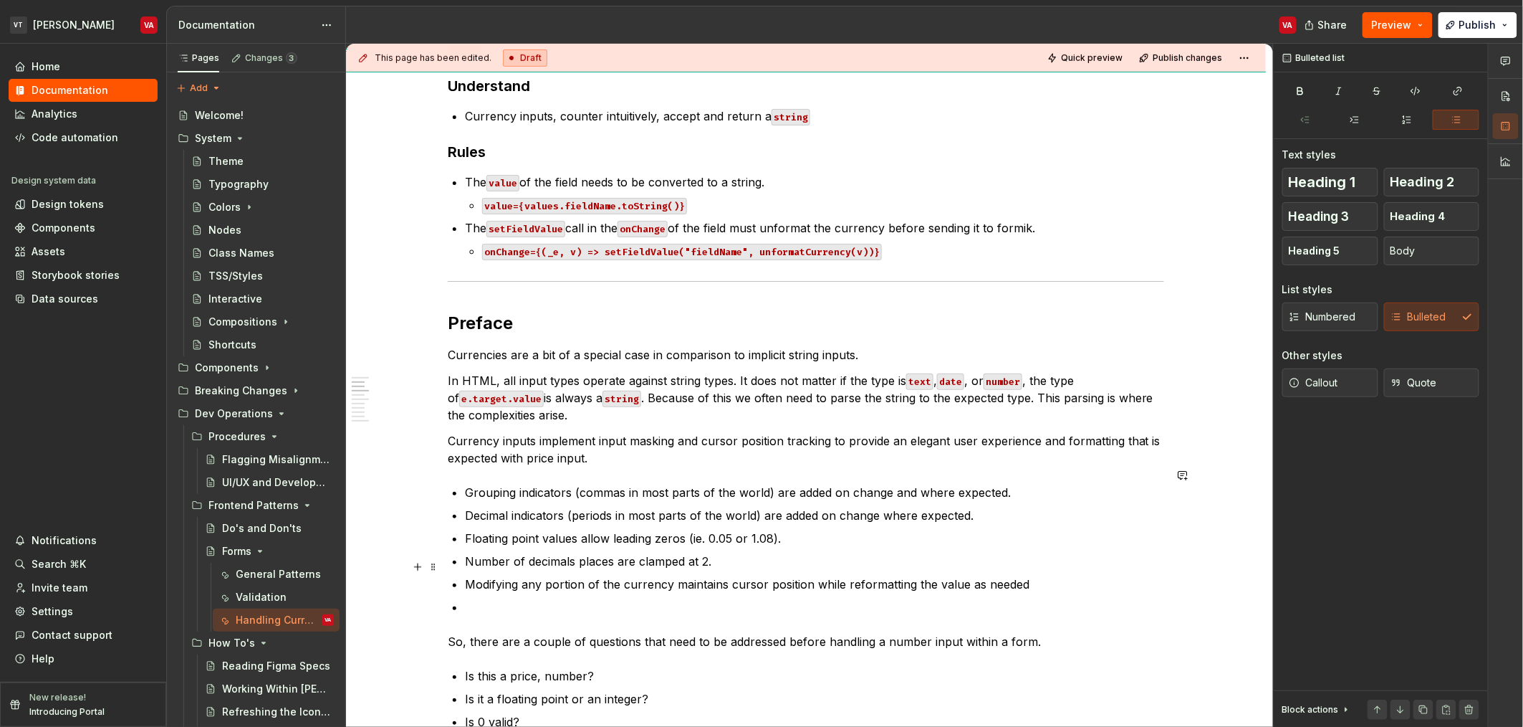
click at [1040, 575] on p "Modifying any portion of the currency maintains cursor position while reformatt…" at bounding box center [814, 583] width 699 height 17
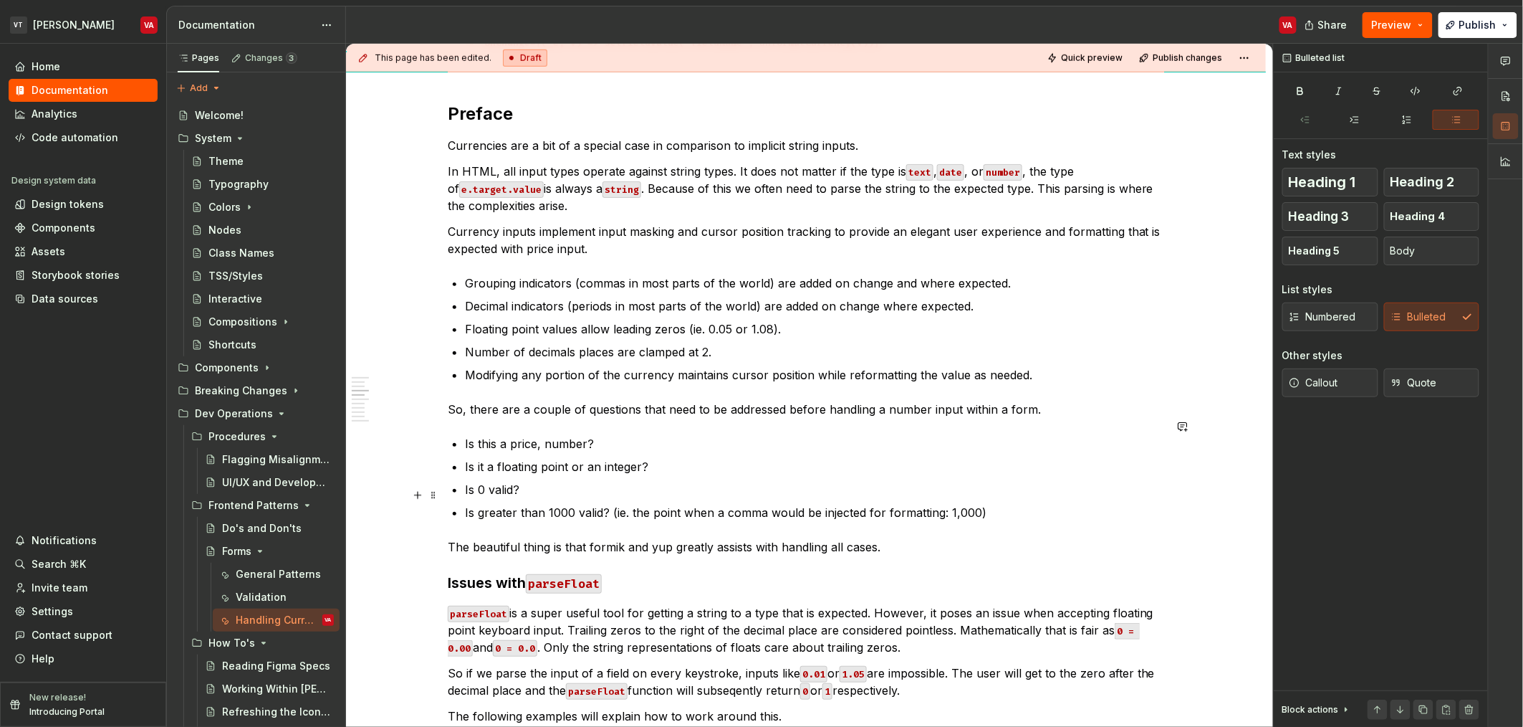
scroll to position [525, 0]
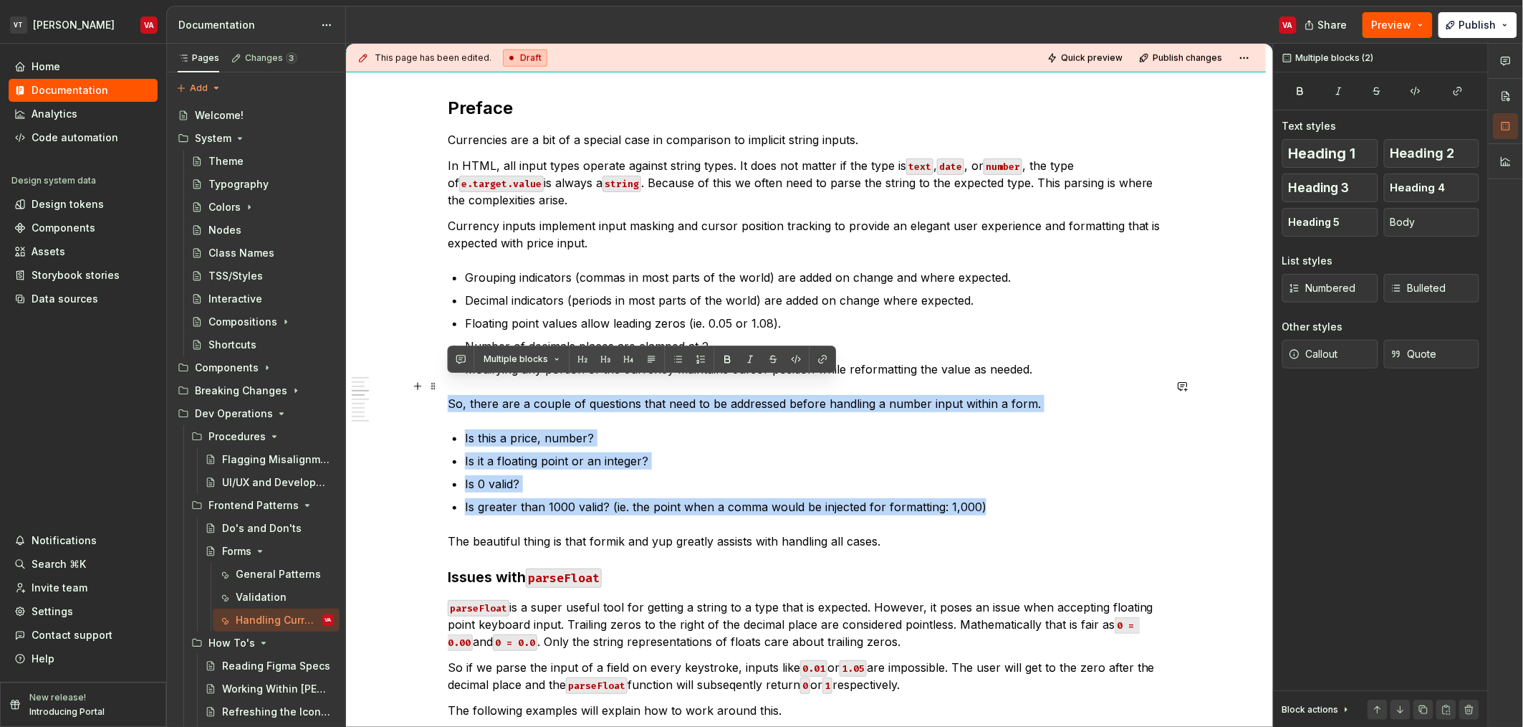
drag, startPoint x: 1005, startPoint y: 487, endPoint x: 440, endPoint y: 384, distance: 574.0
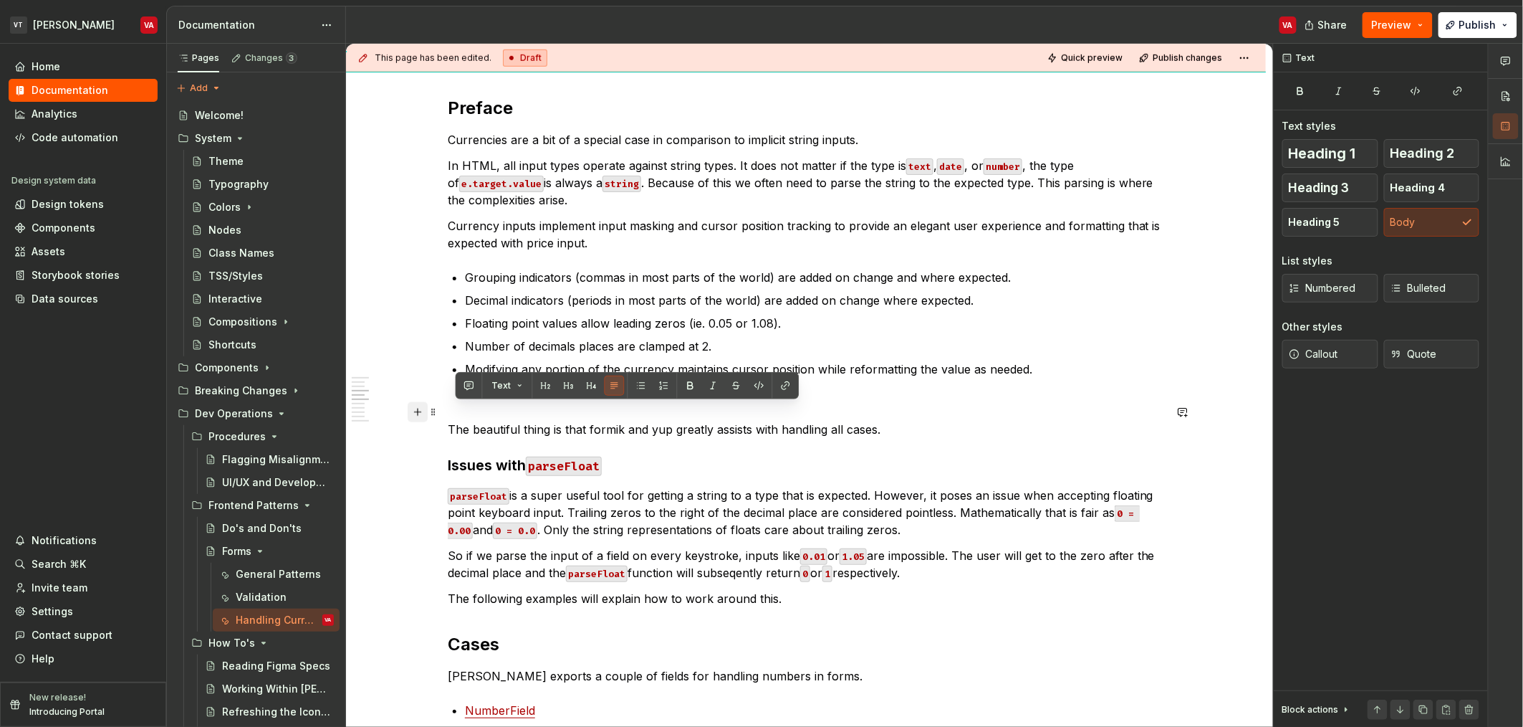
drag, startPoint x: 937, startPoint y: 413, endPoint x: 425, endPoint y: 418, distance: 512.3
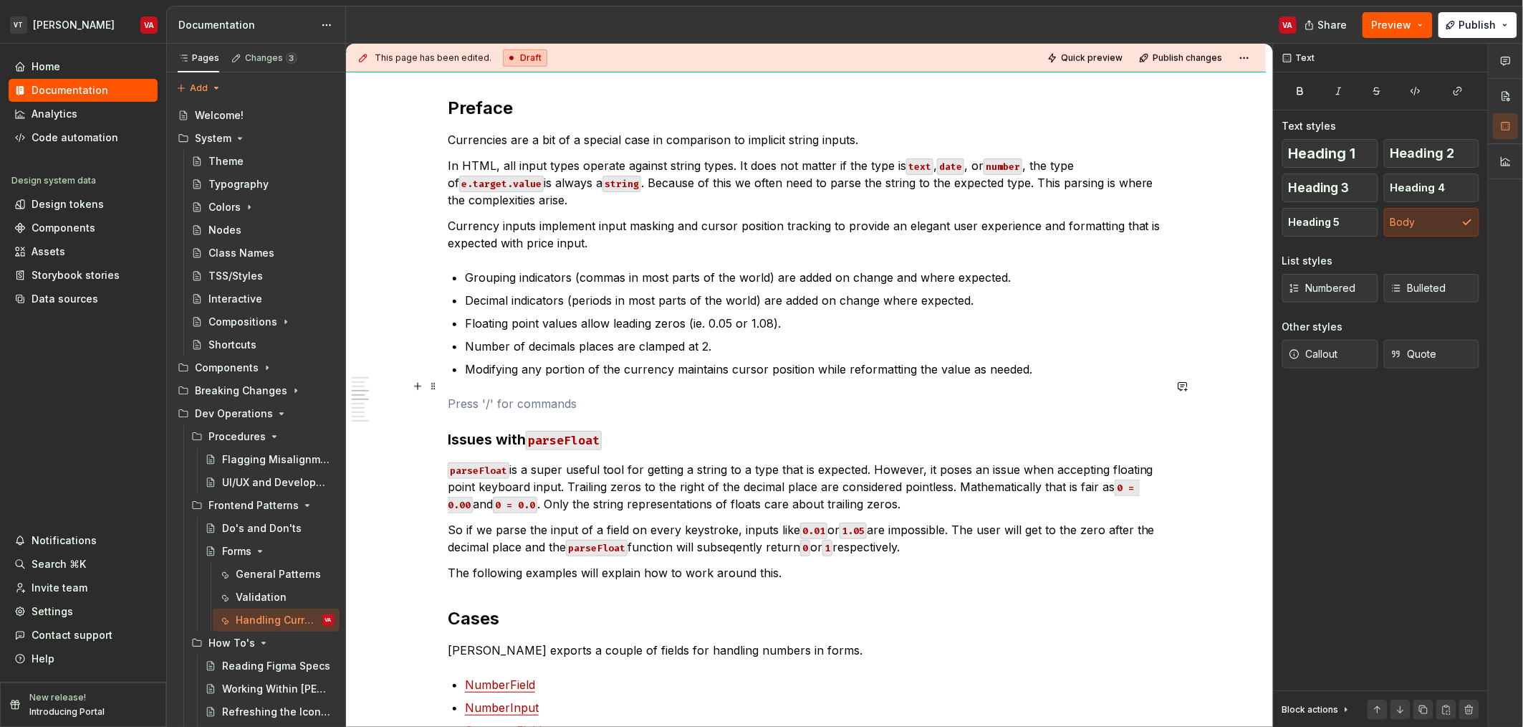
click at [482, 395] on p at bounding box center [806, 403] width 717 height 17
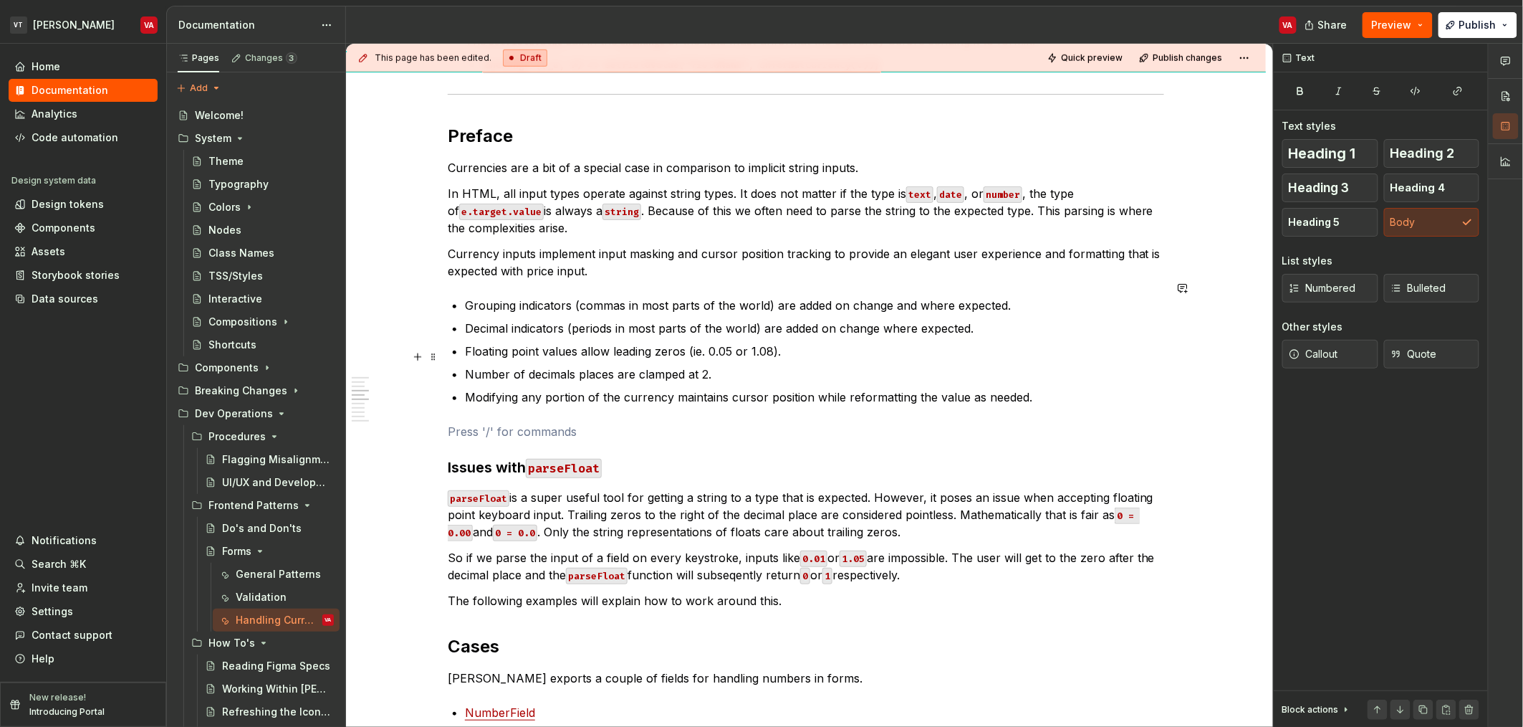
scroll to position [513, 0]
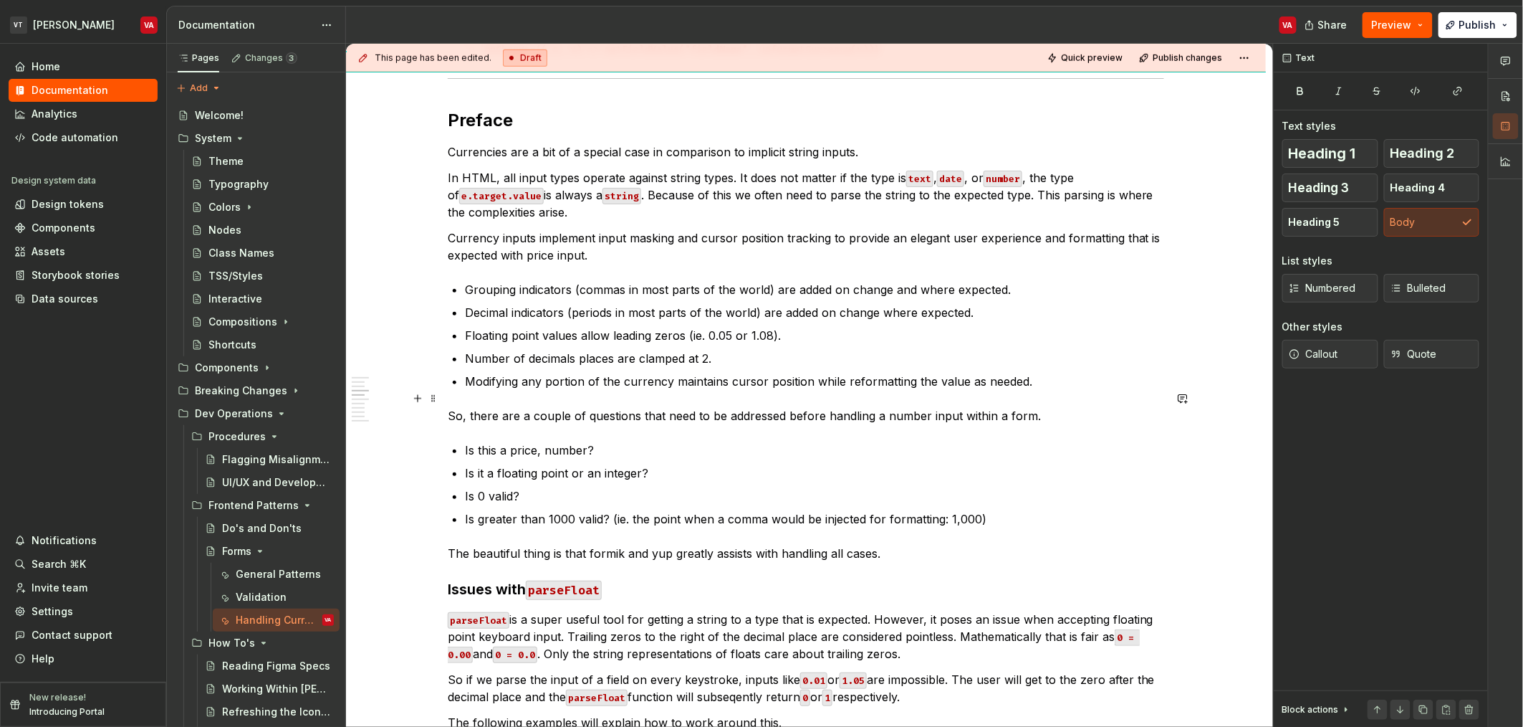
click at [571, 407] on p "So, there are a couple of questions that need to be addressed before handling a…" at bounding box center [806, 415] width 717 height 17
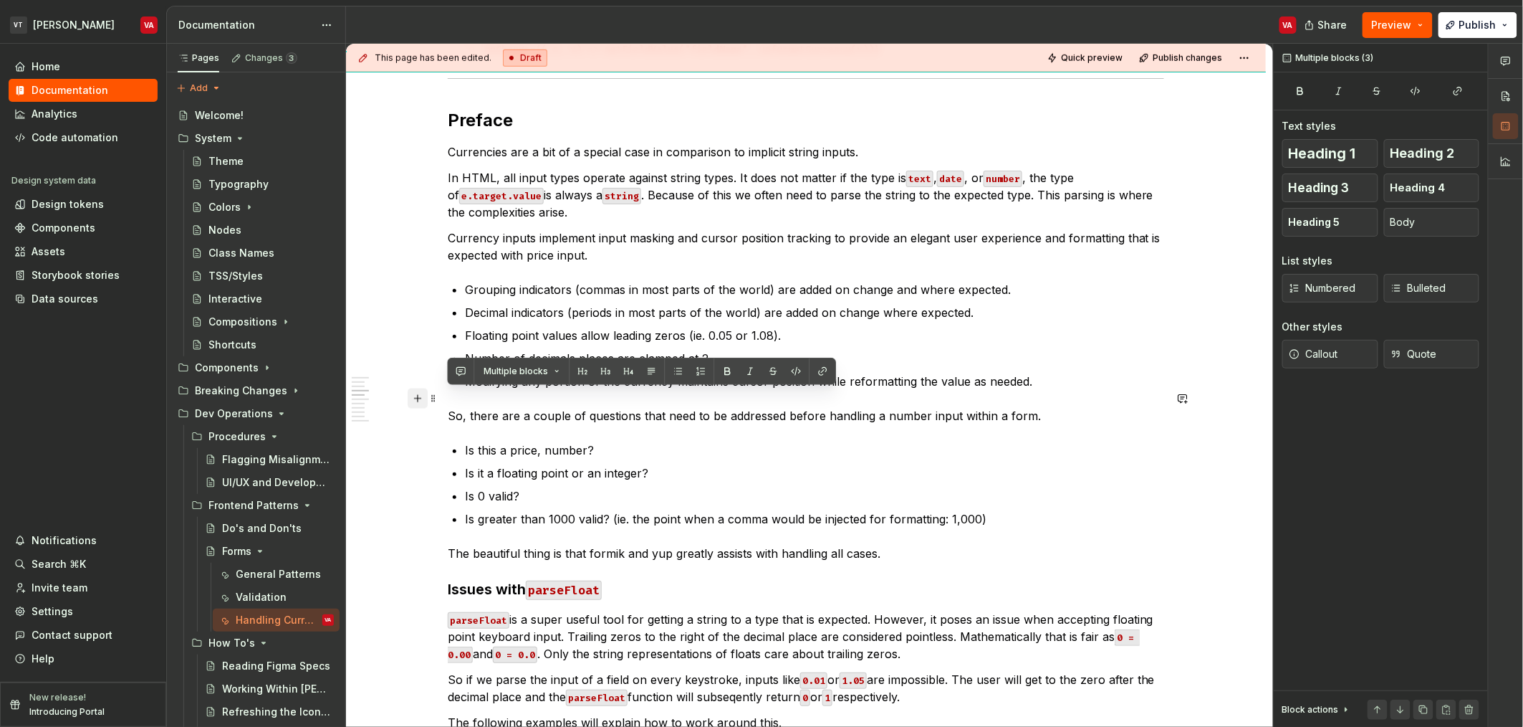
drag, startPoint x: 891, startPoint y: 535, endPoint x: 415, endPoint y: 390, distance: 497.3
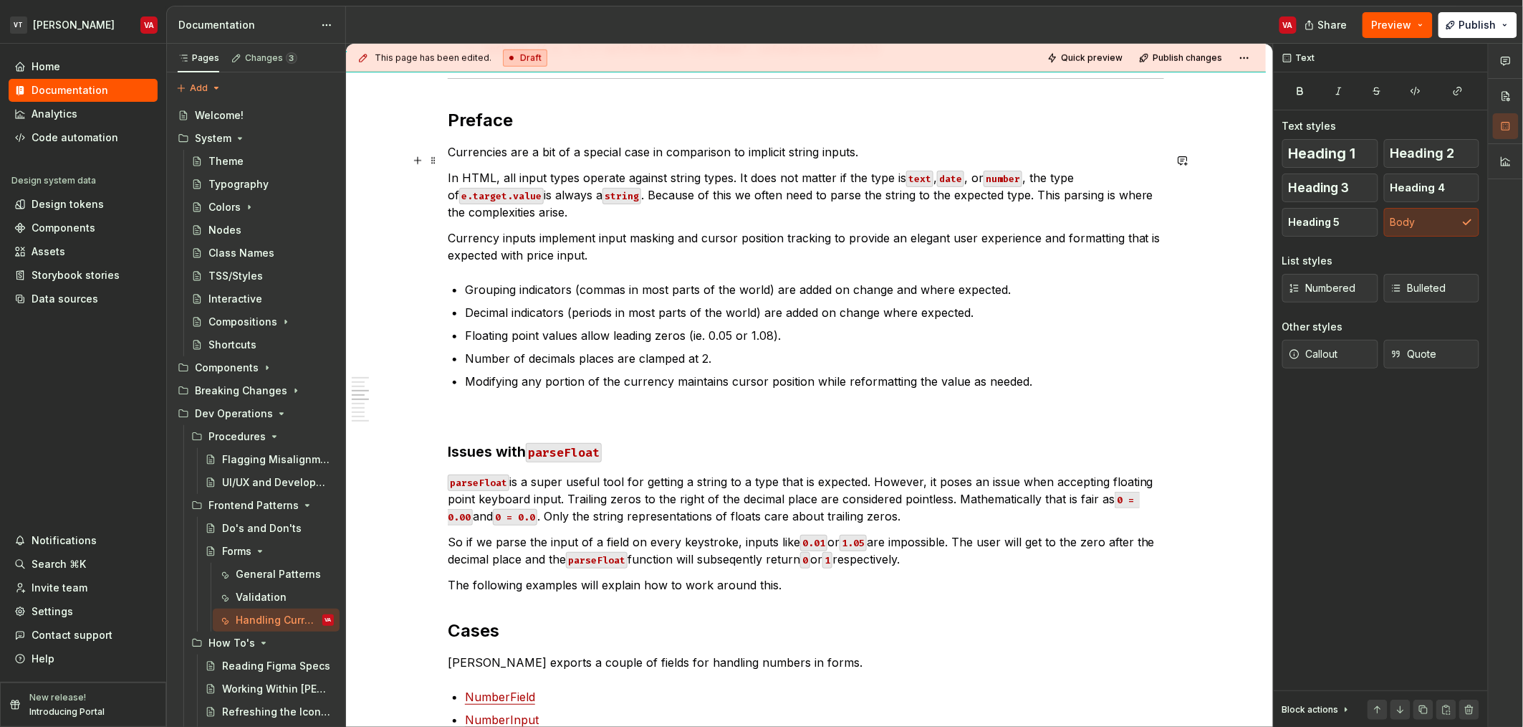
click at [573, 200] on p "In HTML, all input types operate against string types. It does not matter if th…" at bounding box center [806, 195] width 717 height 52
click at [509, 407] on p at bounding box center [806, 415] width 717 height 17
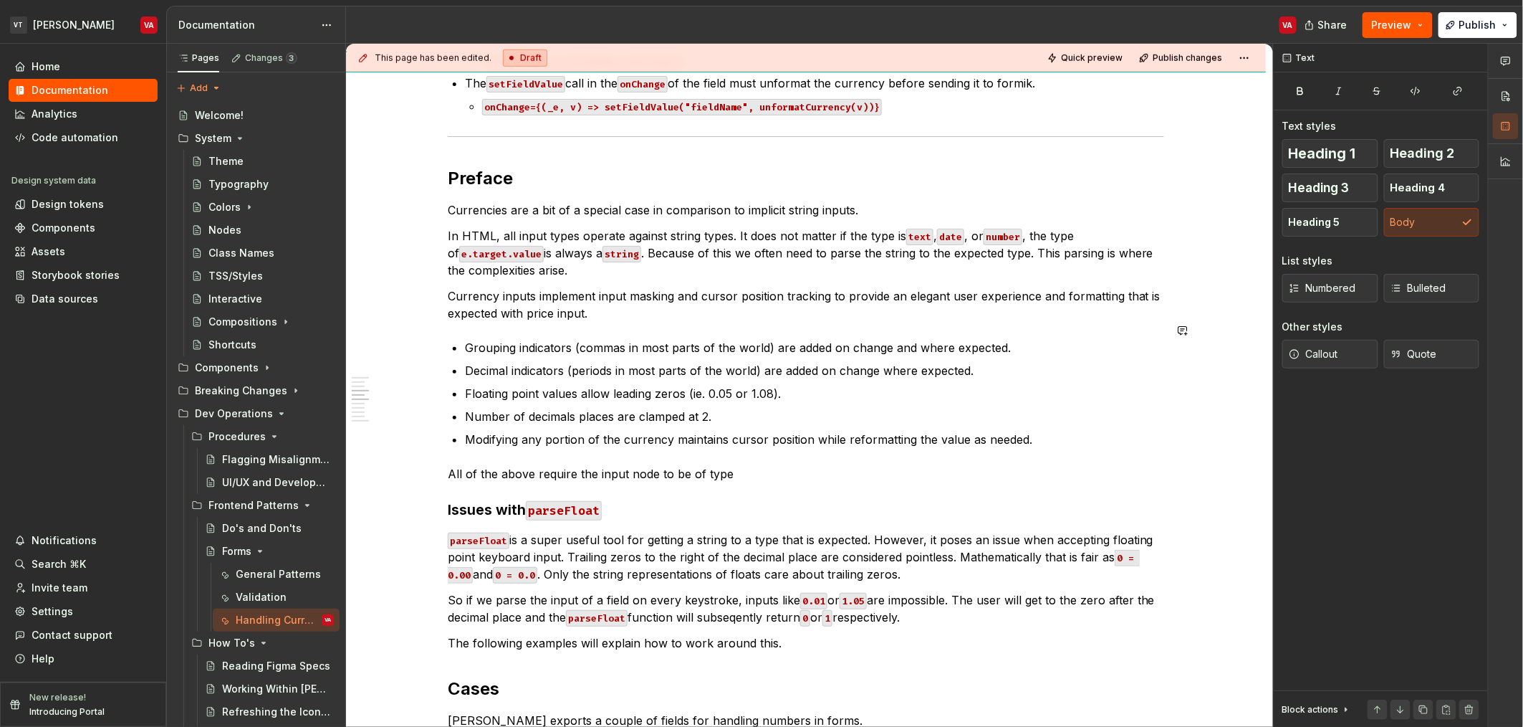
scroll to position [466, 0]
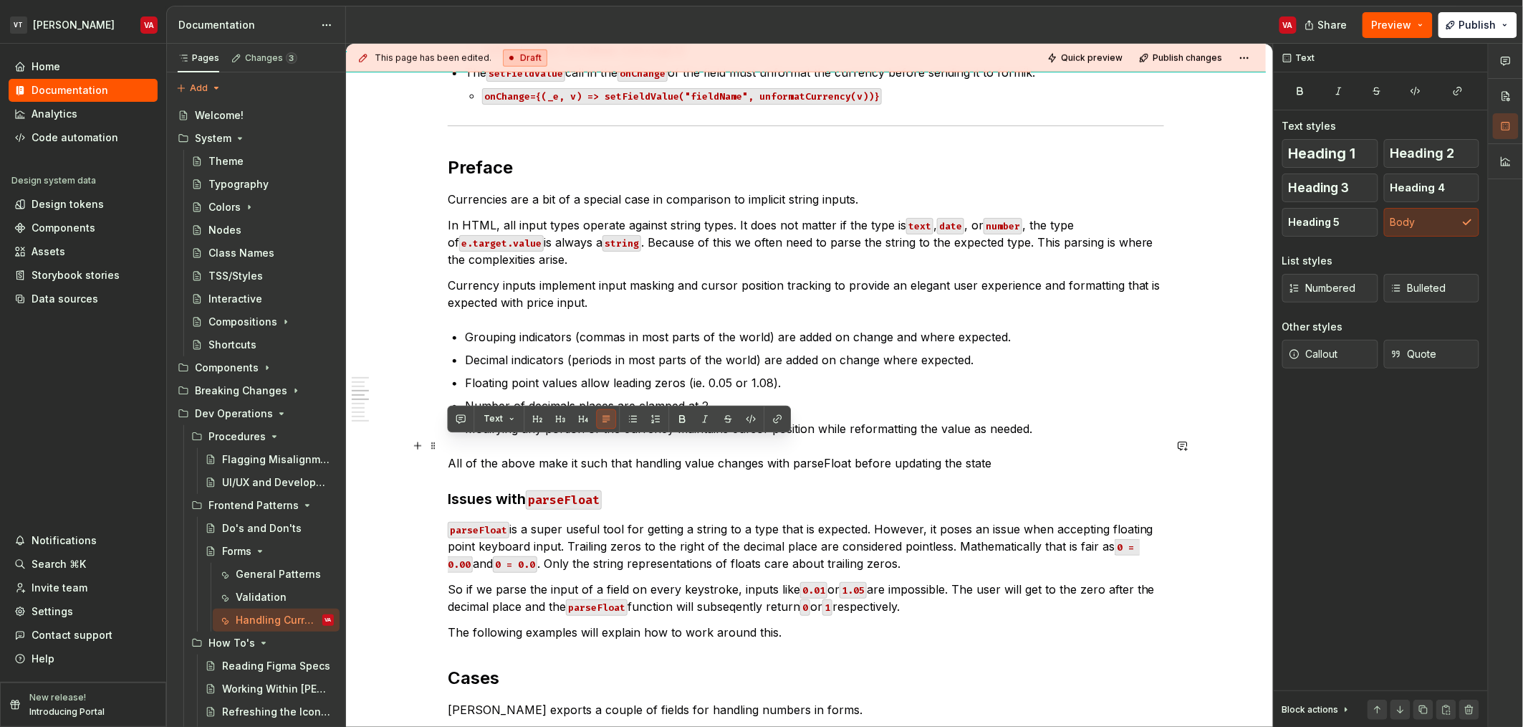
drag, startPoint x: 991, startPoint y: 445, endPoint x: 439, endPoint y: 444, distance: 551.7
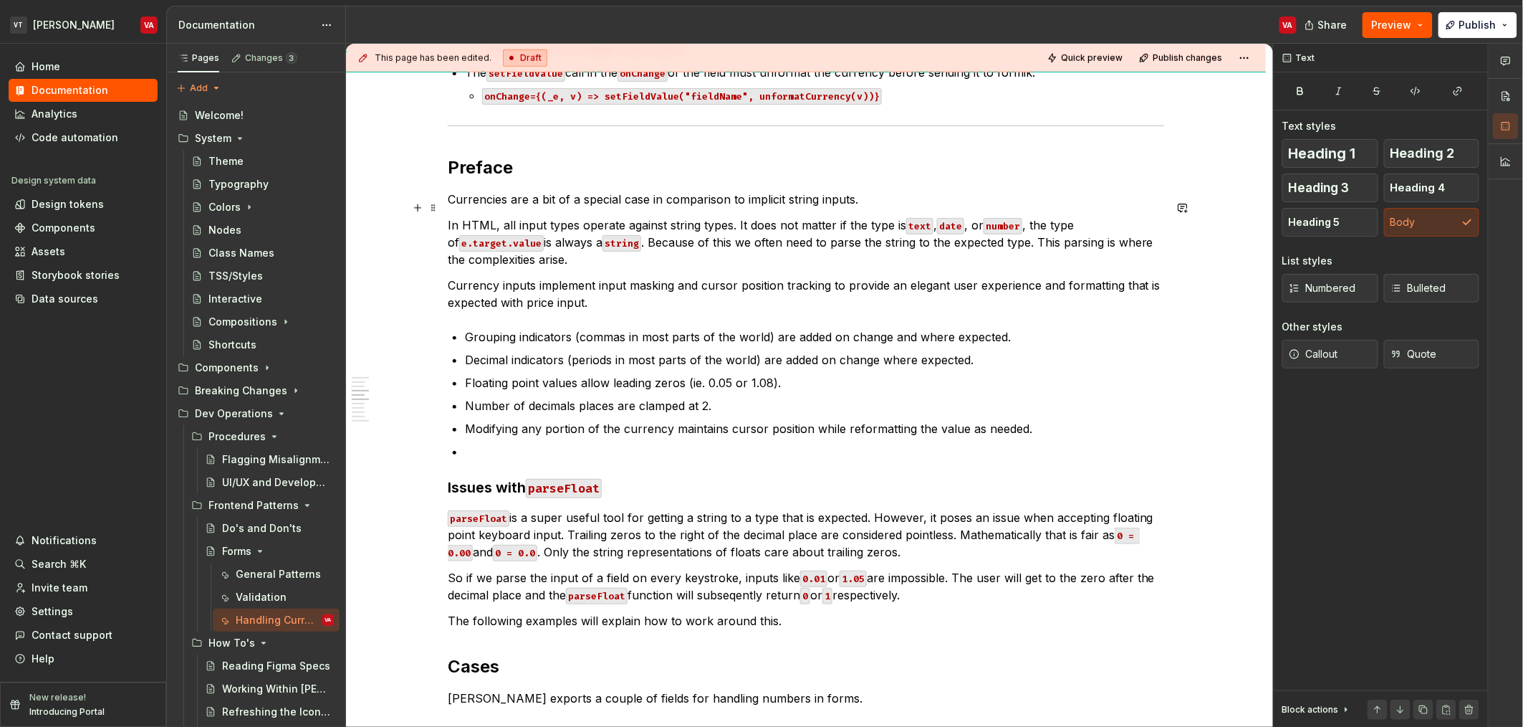
click at [600, 238] on p "In HTML, all input types operate against string types. It does not matter if th…" at bounding box center [806, 242] width 717 height 52
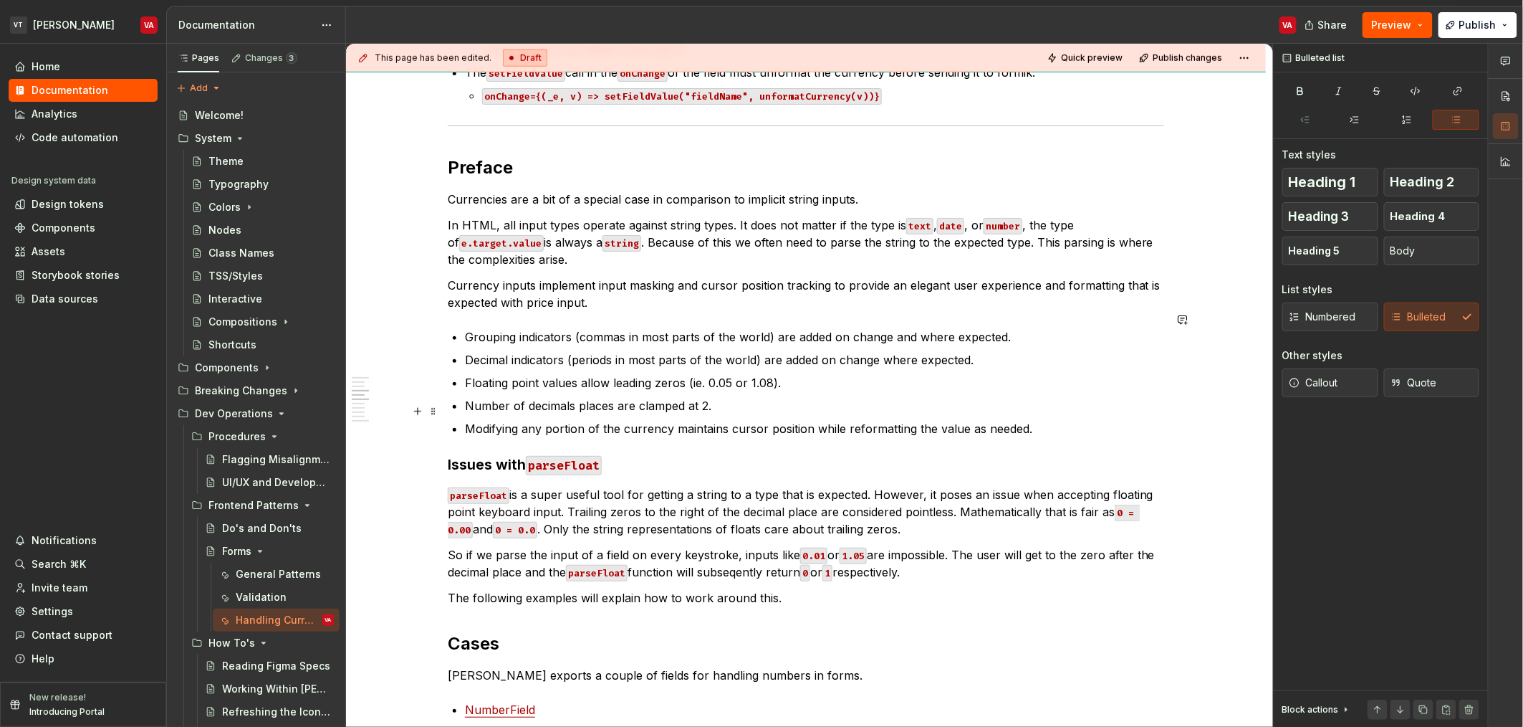
click at [600, 420] on p "Modifying any portion of the currency maintains cursor position while reformatt…" at bounding box center [814, 428] width 699 height 17
click at [525, 420] on p "Modifying any portion of the currency maintains cursor position while reformatt…" at bounding box center [814, 428] width 699 height 17
click at [747, 420] on p "Modifying any portion of the currency maintains cursor position while reformatt…" at bounding box center [814, 428] width 699 height 17
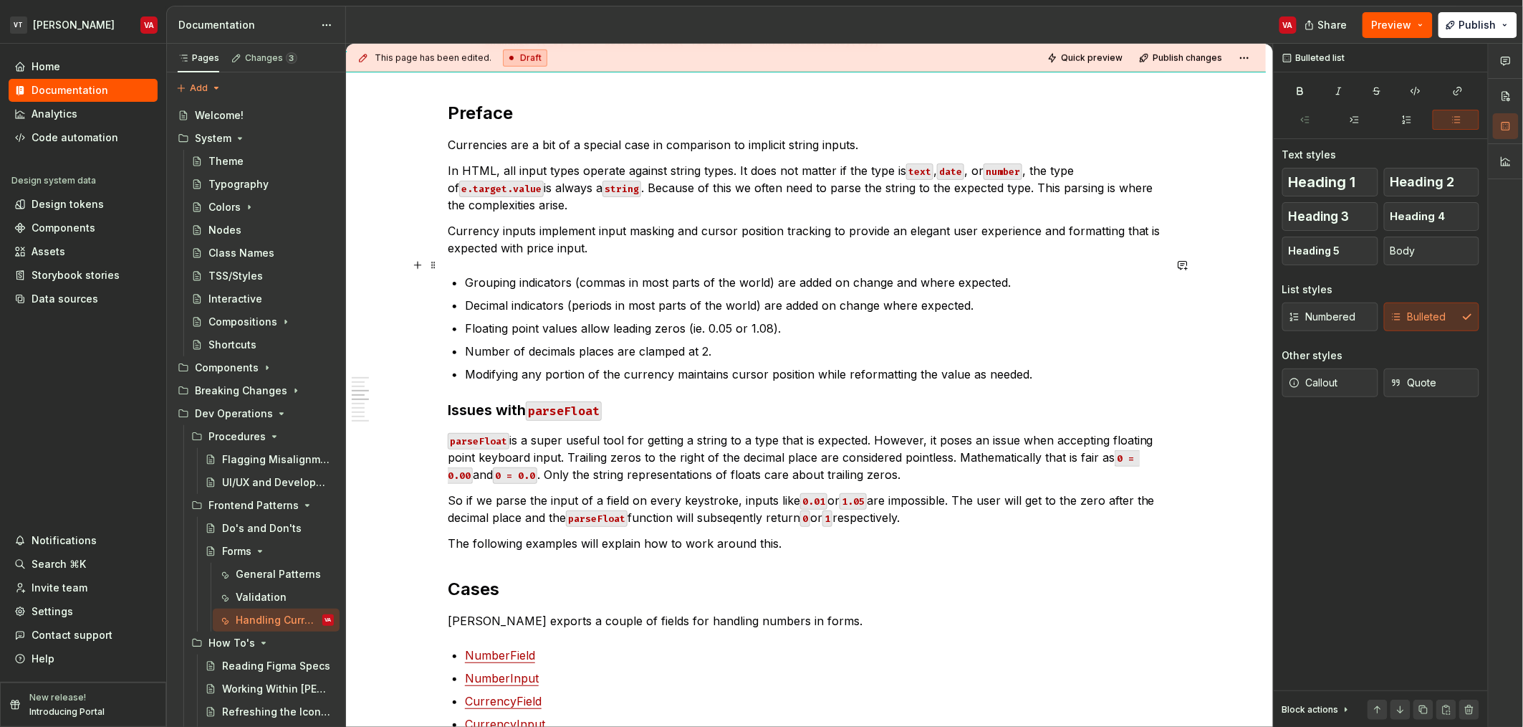
scroll to position [537, 0]
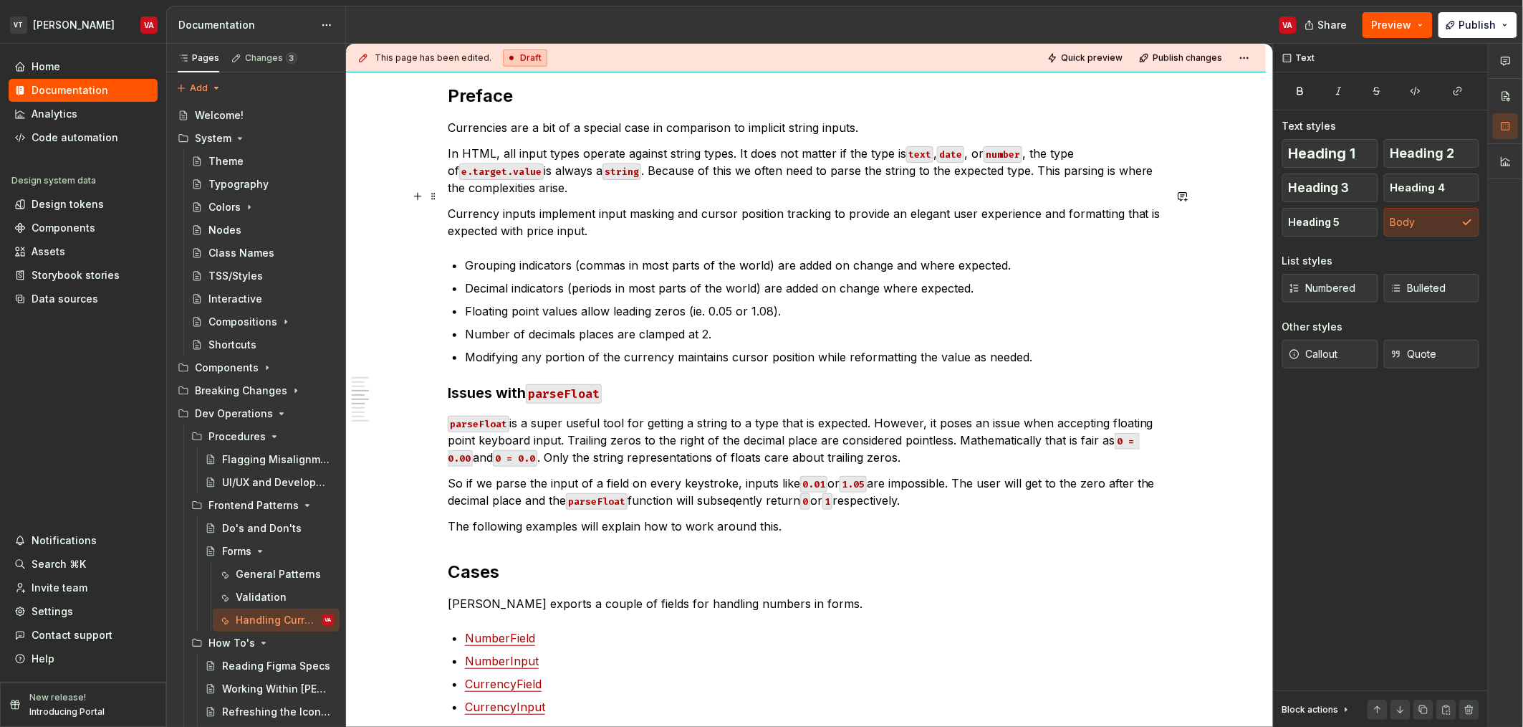
click at [486, 218] on p "Currency inputs implement input masking and cursor position tracking to provide…" at bounding box center [806, 222] width 717 height 34
click at [512, 205] on p "Currency inputs implement input masking and cursor position tracking to provide…" at bounding box center [806, 222] width 717 height 34
click at [648, 210] on p "Currency inputs implement input masking and cursor position tracking to provide…" at bounding box center [806, 222] width 717 height 34
click at [790, 257] on p "Grouping indicators (commas in most parts of the world) are added on change and…" at bounding box center [814, 265] width 699 height 17
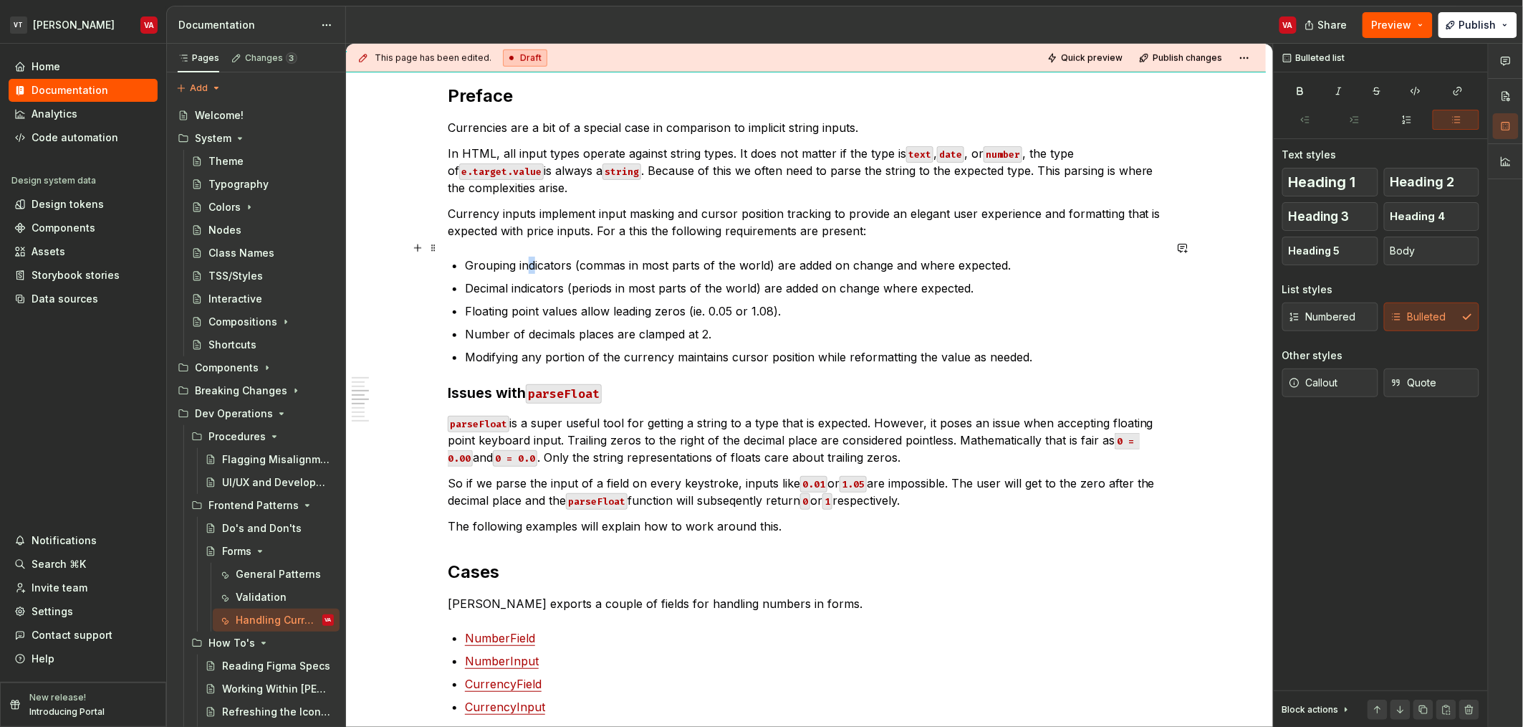
click at [530, 257] on p "Grouping indicators (commas in most parts of the world) are added on change and…" at bounding box center [814, 265] width 699 height 17
click at [677, 257] on ul "Grouping indicators (commas in most parts of the world) are added on change and…" at bounding box center [814, 311] width 699 height 109
click at [770, 257] on p "Grouping indicators (commas in most parts of the world) are added on change and…" at bounding box center [814, 265] width 699 height 17
click at [935, 257] on ul "Grouping indicators (commas in most parts of the world) are added on change and…" at bounding box center [814, 311] width 699 height 109
click at [979, 257] on ul "Grouping indicators (commas in most parts of the world) are added on change and…" at bounding box center [814, 311] width 699 height 109
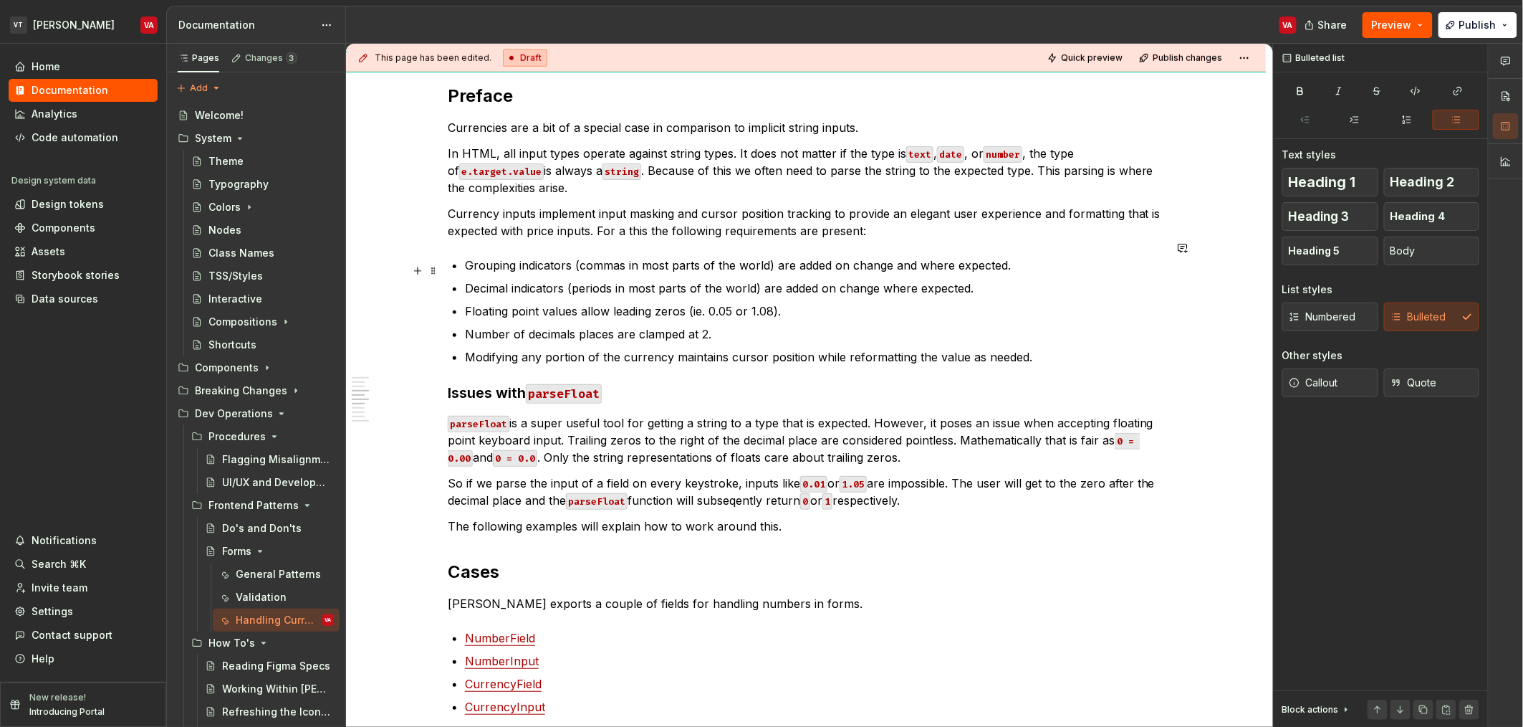
click at [483, 279] on p "Decimal indicators (periods in most parts of the world) are added on change whe…" at bounding box center [814, 287] width 699 height 17
click at [540, 279] on p "Decimal indicators (periods in most parts of the world) are added on change whe…" at bounding box center [814, 287] width 699 height 17
click at [593, 279] on p "Decimal indicators (periods in most parts of the world) are added on change whe…" at bounding box center [814, 287] width 699 height 17
click at [646, 279] on p "Decimal indicators (periods in most parts of the world) are added on change whe…" at bounding box center [814, 287] width 699 height 17
click at [676, 279] on p "Decimal indicators (periods in most parts of the world) are added on change whe…" at bounding box center [814, 287] width 699 height 17
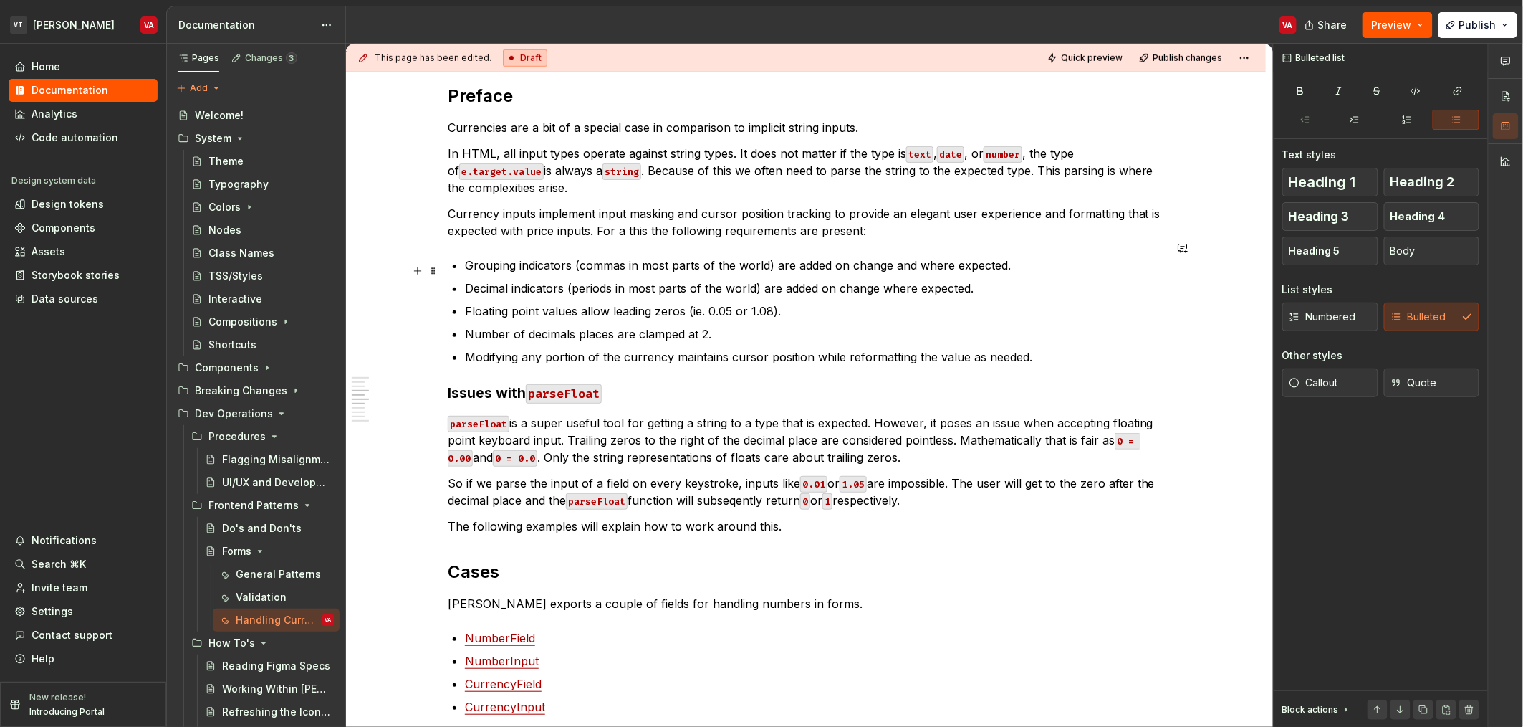
click at [730, 279] on p "Decimal indicators (periods in most parts of the world) are added on change whe…" at bounding box center [814, 287] width 699 height 17
click at [777, 279] on p "Decimal indicators (periods in most parts of the world) are added on change whe…" at bounding box center [814, 287] width 699 height 17
click at [588, 257] on p "Grouping indicators (commas in most parts of the world) are added on change and…" at bounding box center [814, 265] width 699 height 17
click at [637, 257] on p "Grouping indicators (commas in most parts of the world) are added on change and…" at bounding box center [814, 265] width 699 height 17
click at [658, 257] on p "Grouping indicators (commas in most parts of the world) are added on change and…" at bounding box center [814, 265] width 699 height 17
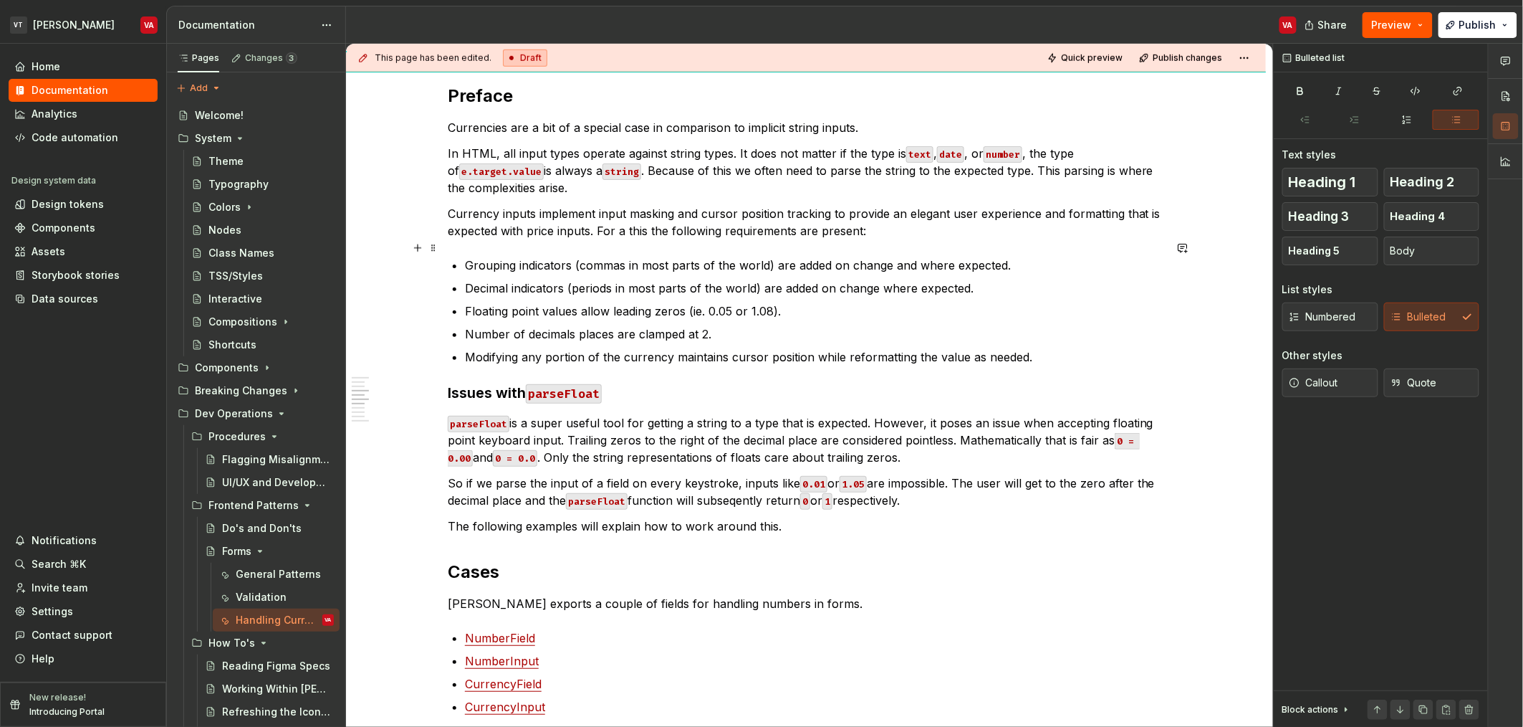
click at [626, 257] on p "Grouping indicators (commas in most parts of the world) are added on change and…" at bounding box center [814, 265] width 699 height 17
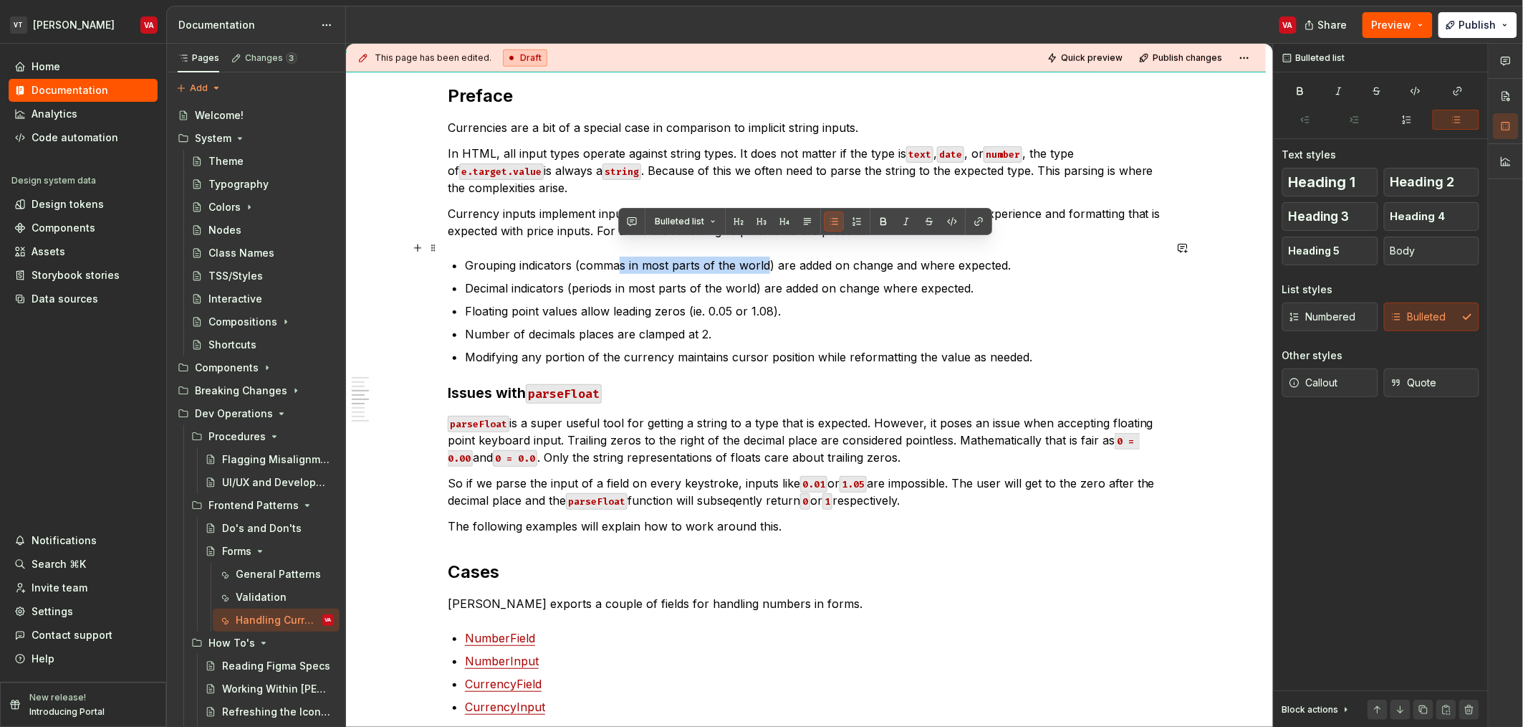
drag, startPoint x: 767, startPoint y: 246, endPoint x: 621, endPoint y: 252, distance: 146.3
click at [621, 257] on p "Grouping indicators (commas in most parts of the world) are added on change and…" at bounding box center [814, 265] width 699 height 17
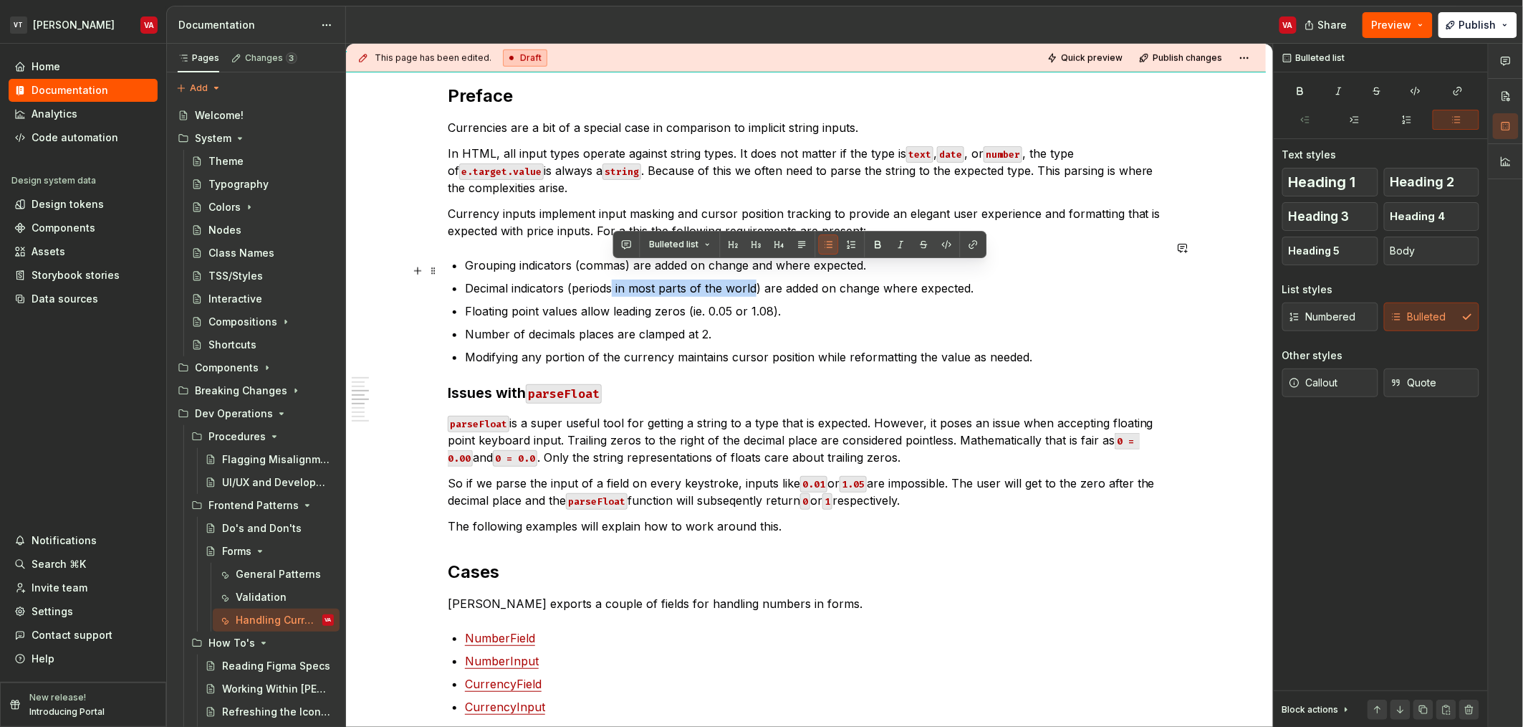
drag, startPoint x: 752, startPoint y: 272, endPoint x: 611, endPoint y: 272, distance: 141.2
click at [611, 279] on p "Decimal indicators (periods in most parts of the world) are added on change whe…" at bounding box center [814, 287] width 699 height 17
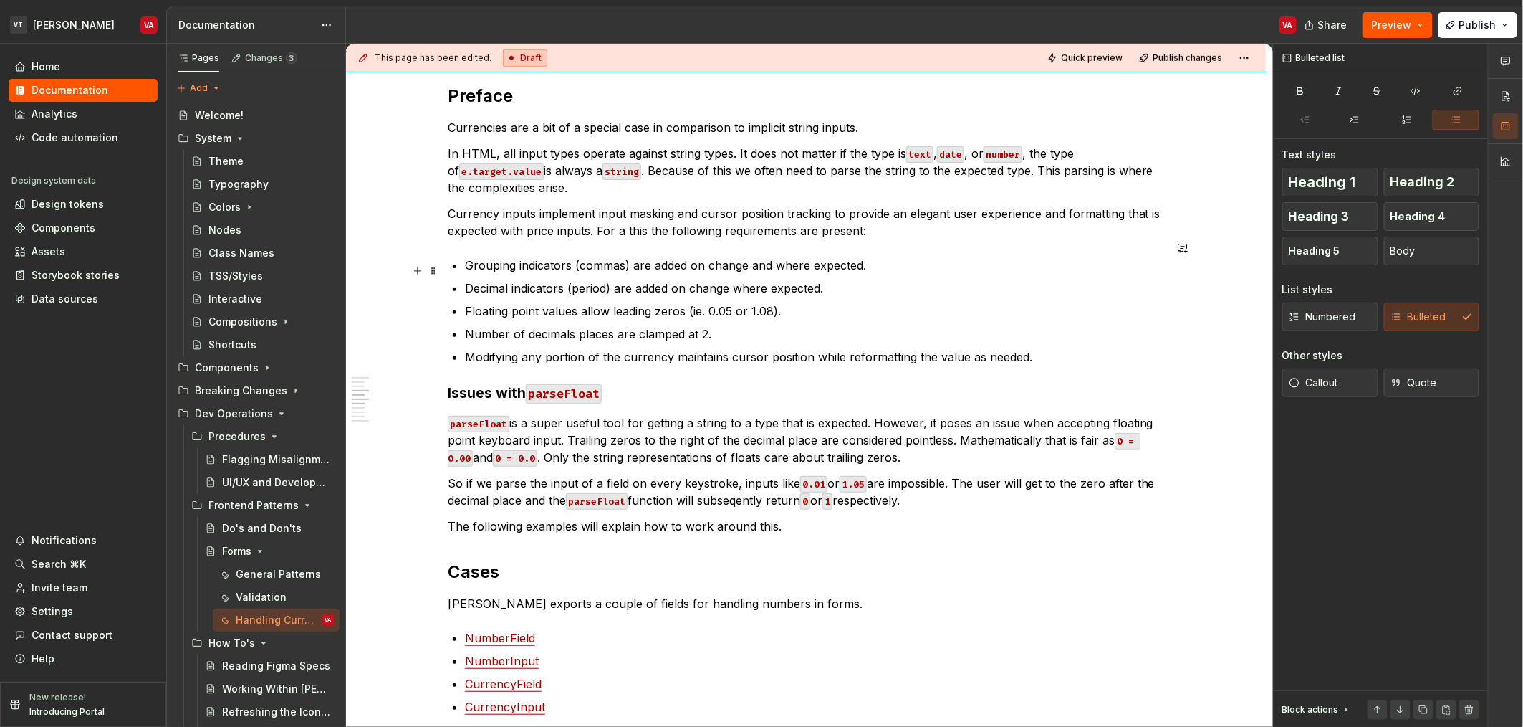
click at [566, 279] on p "Decimal indicators (period) are added on change where expected." at bounding box center [814, 287] width 699 height 17
click at [603, 279] on p "Decimal indicators (period) are added on change where expected." at bounding box center [814, 287] width 699 height 17
click at [607, 279] on p "Decimal indicators (period) are added on change where expected." at bounding box center [814, 287] width 699 height 17
click at [685, 279] on p "Decimal indicators (periods) are added on change where expected." at bounding box center [814, 287] width 699 height 17
click at [801, 279] on p "Decimal indicators (periods) are added on change where expected." at bounding box center [814, 287] width 699 height 17
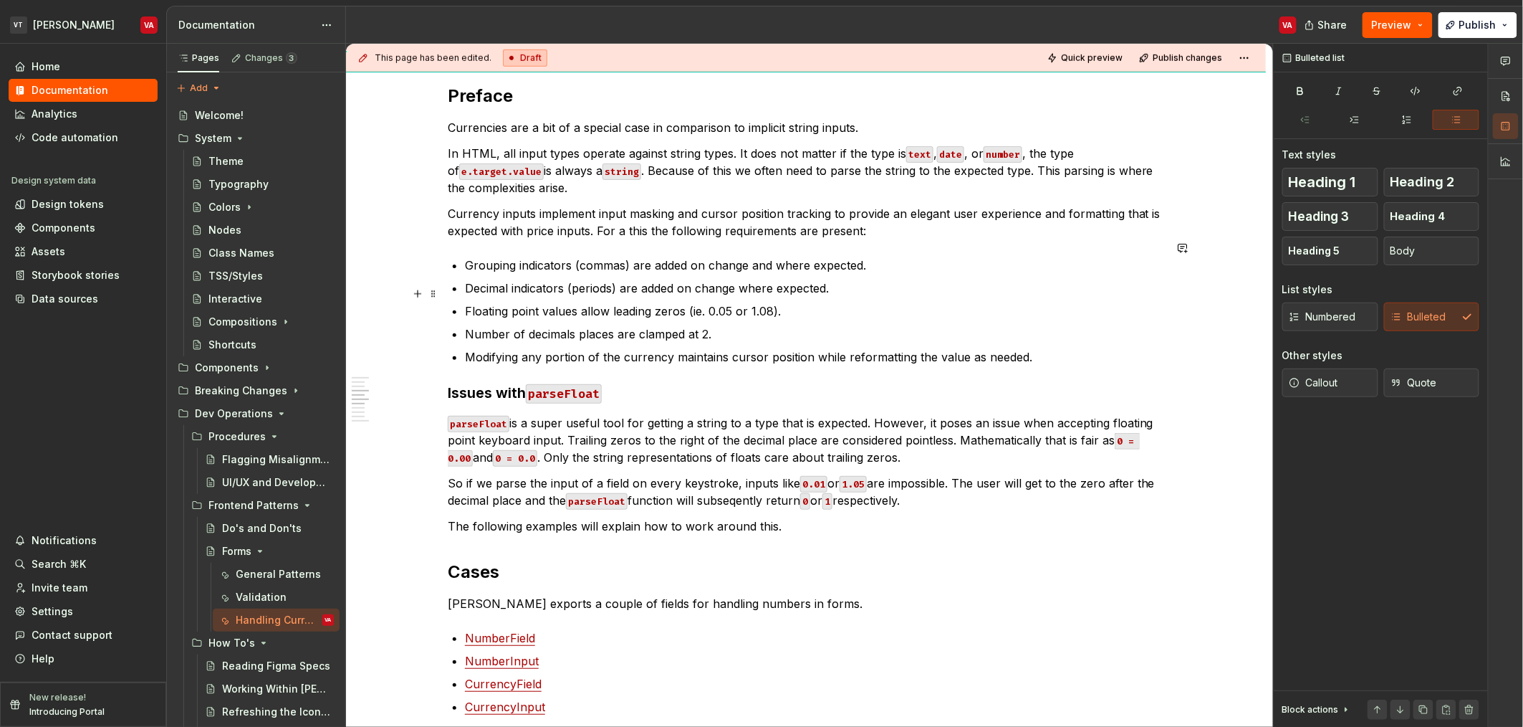
click at [479, 302] on p "Floating point values allow leading zeros (ie. 0.05 or 1.08)." at bounding box center [814, 310] width 699 height 17
click at [604, 302] on p "Floating point values allow leading zeros (ie. 0.05 or 1.08)." at bounding box center [814, 310] width 699 height 17
click at [649, 302] on p "Floating point values allow leading zeros (ie. 0.05 or 1.08)." at bounding box center [814, 310] width 699 height 17
click at [669, 302] on p "Floating point values allow leading zeros (ie. 0.05 or 1.08)." at bounding box center [814, 310] width 699 height 17
click at [499, 302] on p "Floating point values allow leading zeros (ie. 0.05 or 1.08)." at bounding box center [814, 310] width 699 height 17
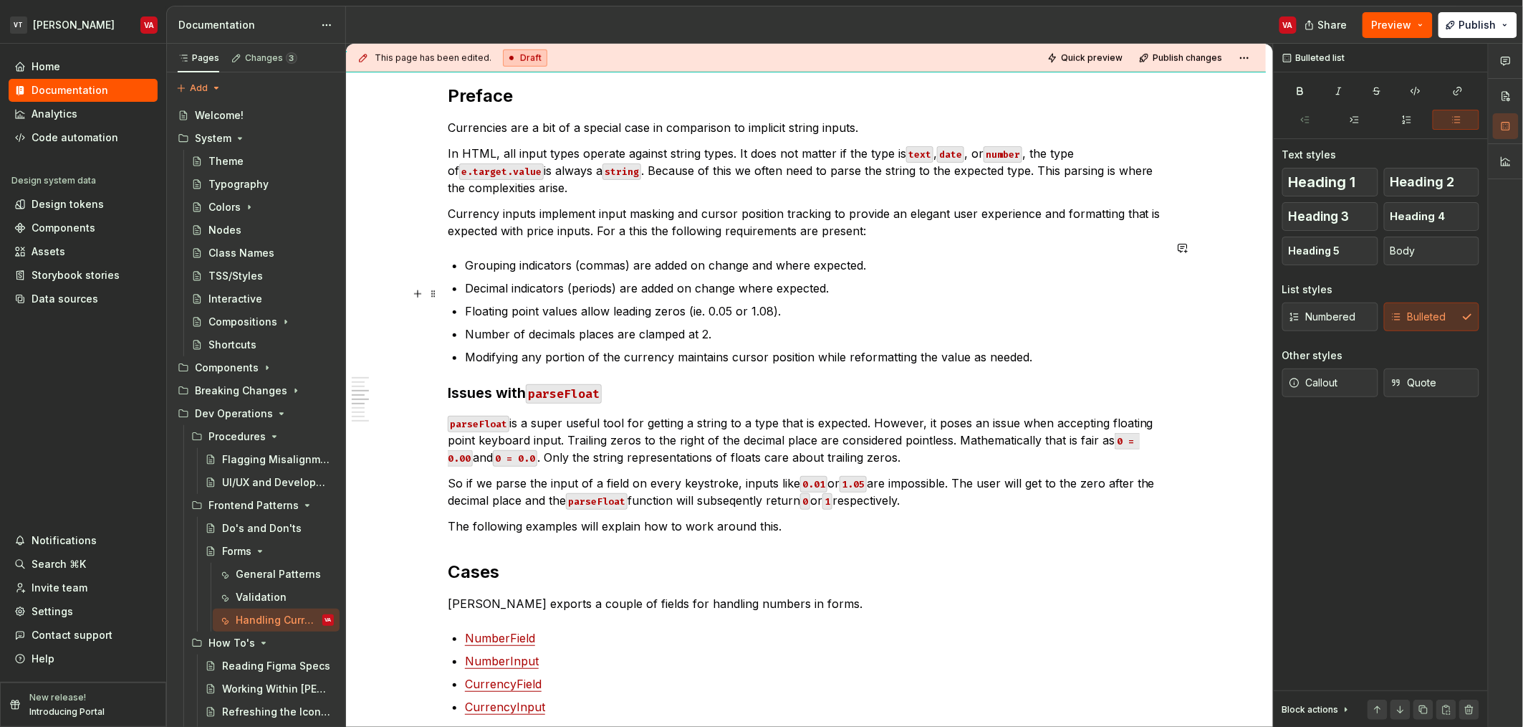
click at [775, 302] on p "Floating point values allow leading zeros (ie. 0.05 or 1.08)." at bounding box center [814, 310] width 699 height 17
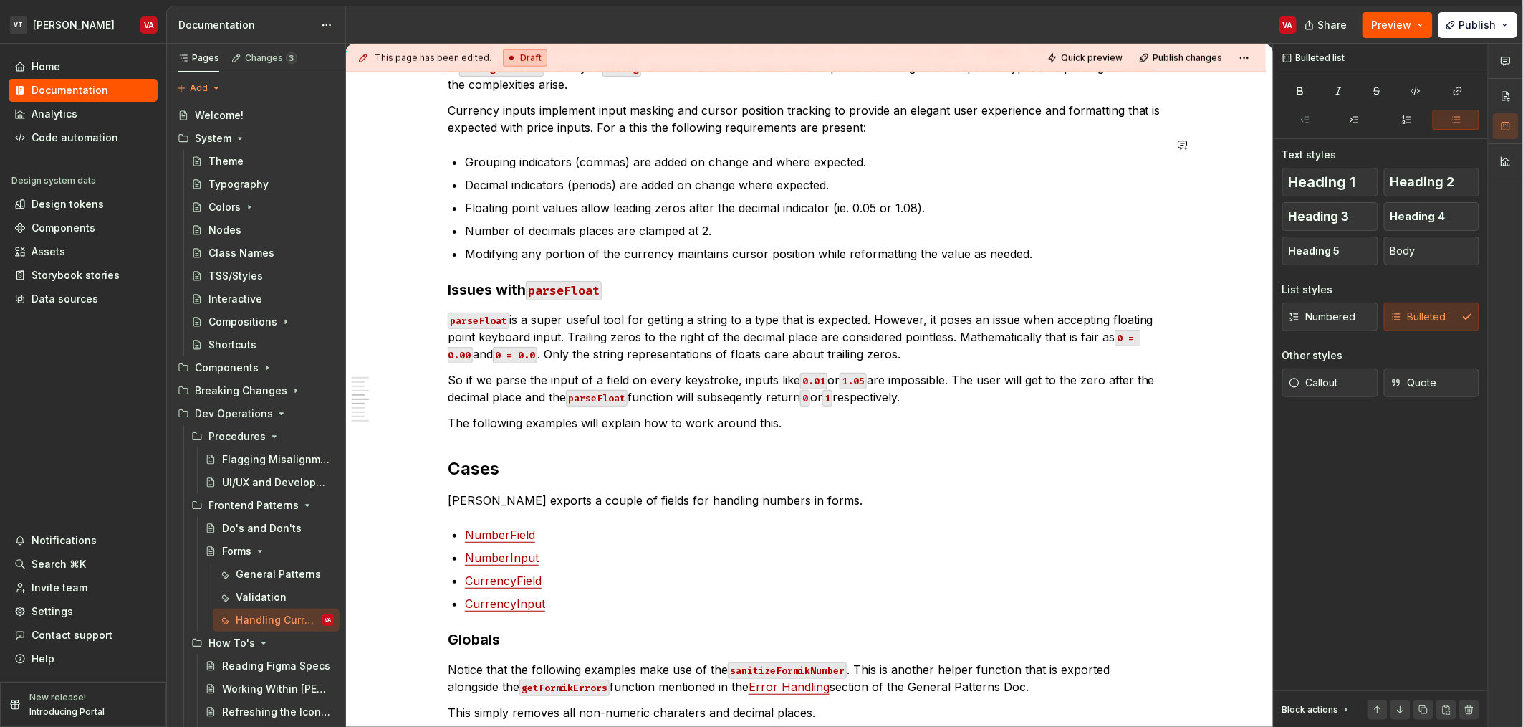
scroll to position [645, 0]
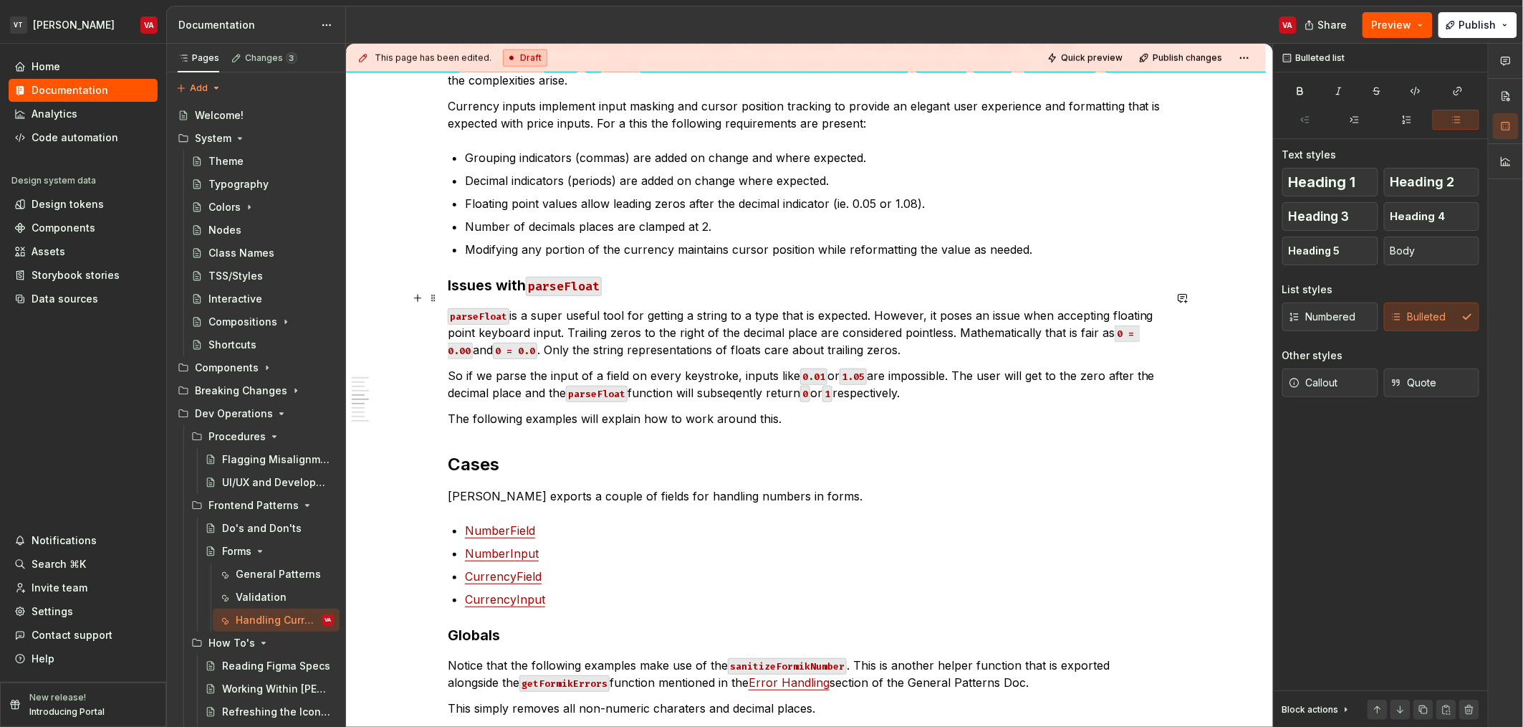
click at [531, 307] on p "parseFloat is a super useful tool for getting a string to a type that is expect…" at bounding box center [806, 333] width 717 height 52
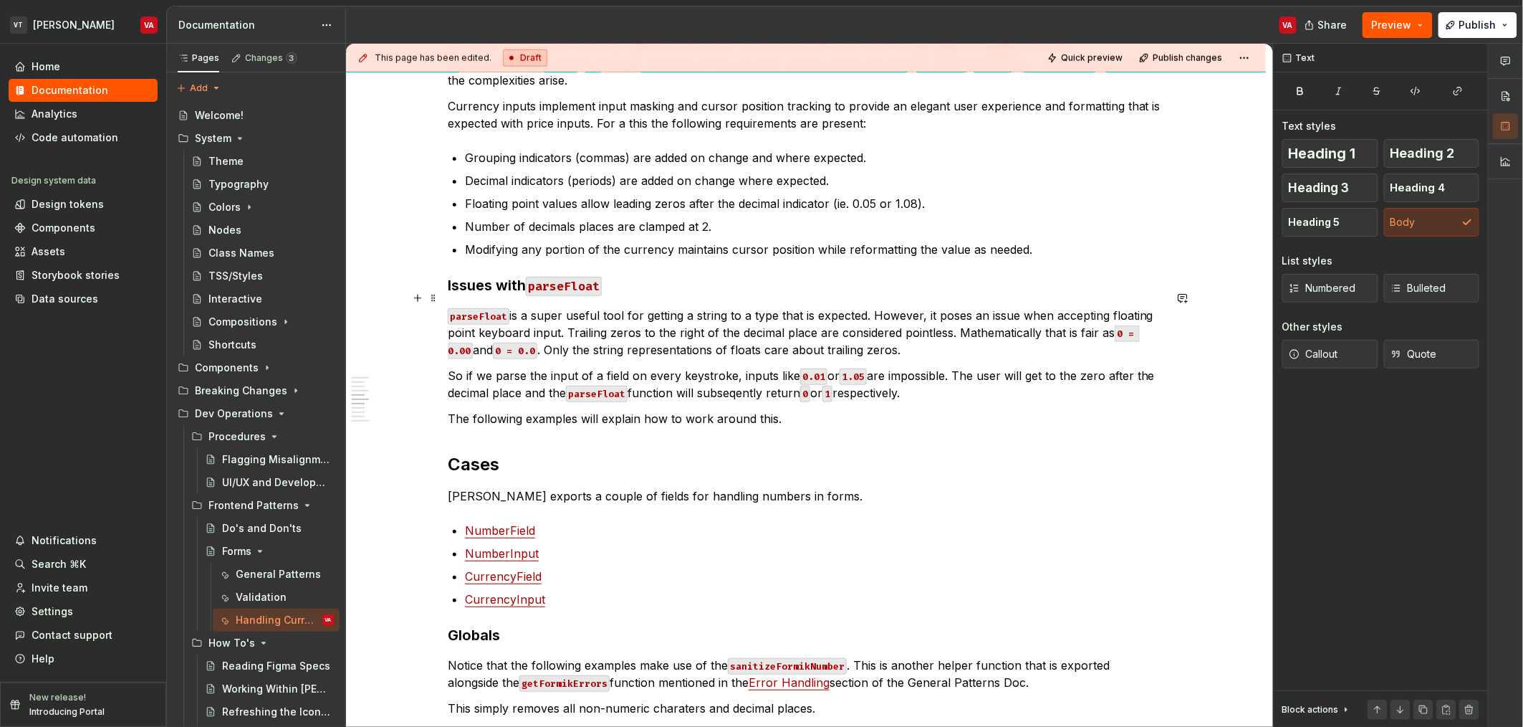
click at [607, 307] on p "parseFloat is a super useful tool for getting a string to a type that is expect…" at bounding box center [806, 333] width 717 height 52
click at [678, 307] on p "parseFloat is a super useful tool for getting a string to a type that is expect…" at bounding box center [806, 333] width 717 height 52
click at [775, 307] on p "parseFloat is a super useful tool for getting a string to a type that is expect…" at bounding box center [806, 333] width 717 height 52
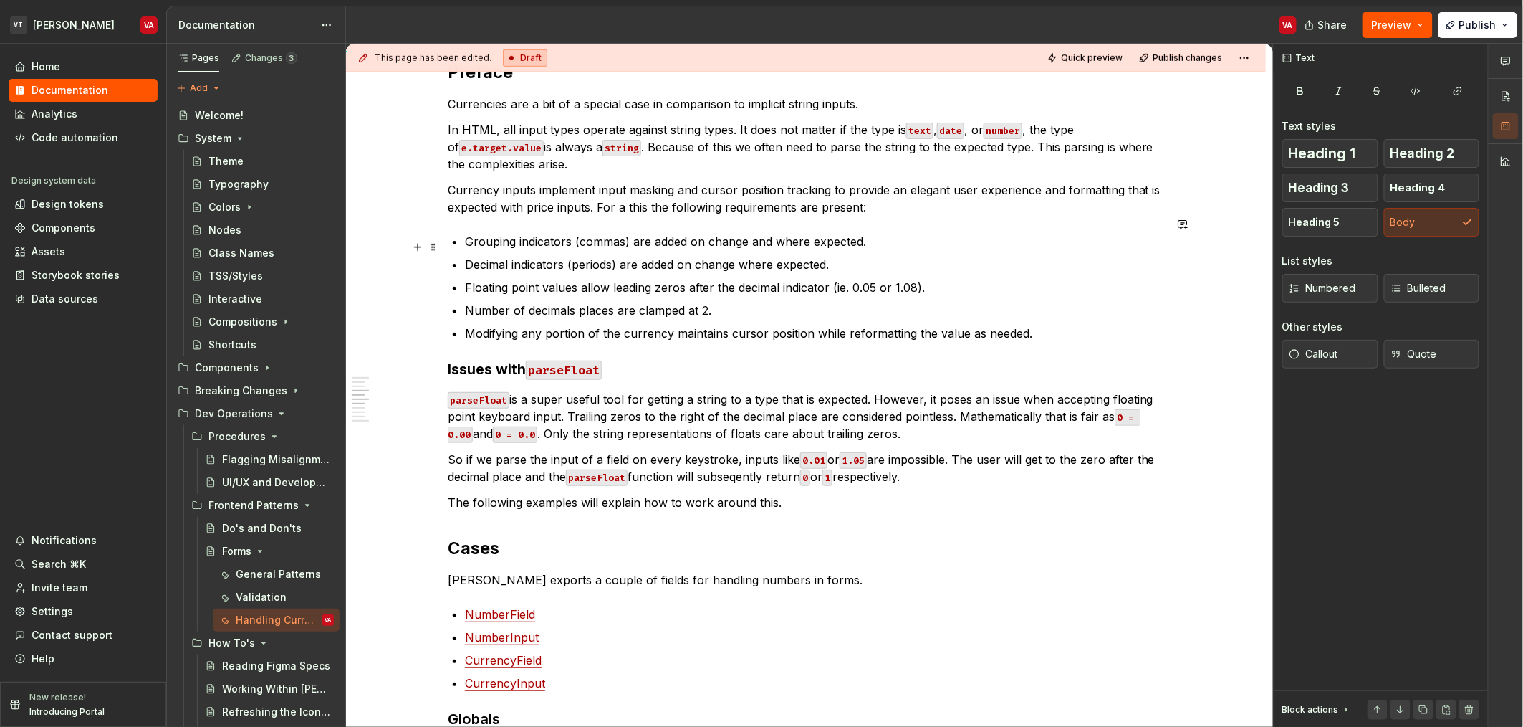
scroll to position [585, 0]
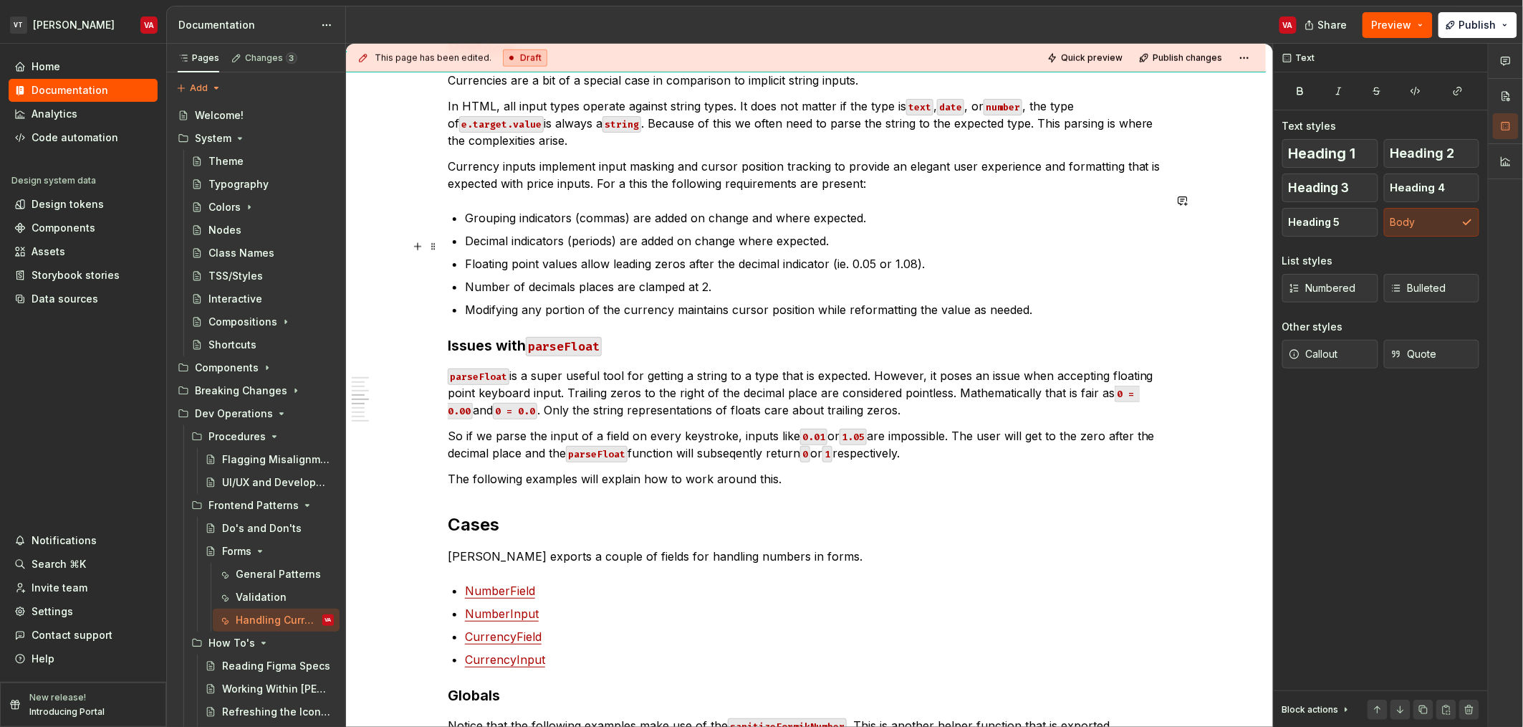
click at [792, 255] on p "Floating point values allow leading zeros after the decimal indicator (ie. 0.05…" at bounding box center [814, 263] width 699 height 17
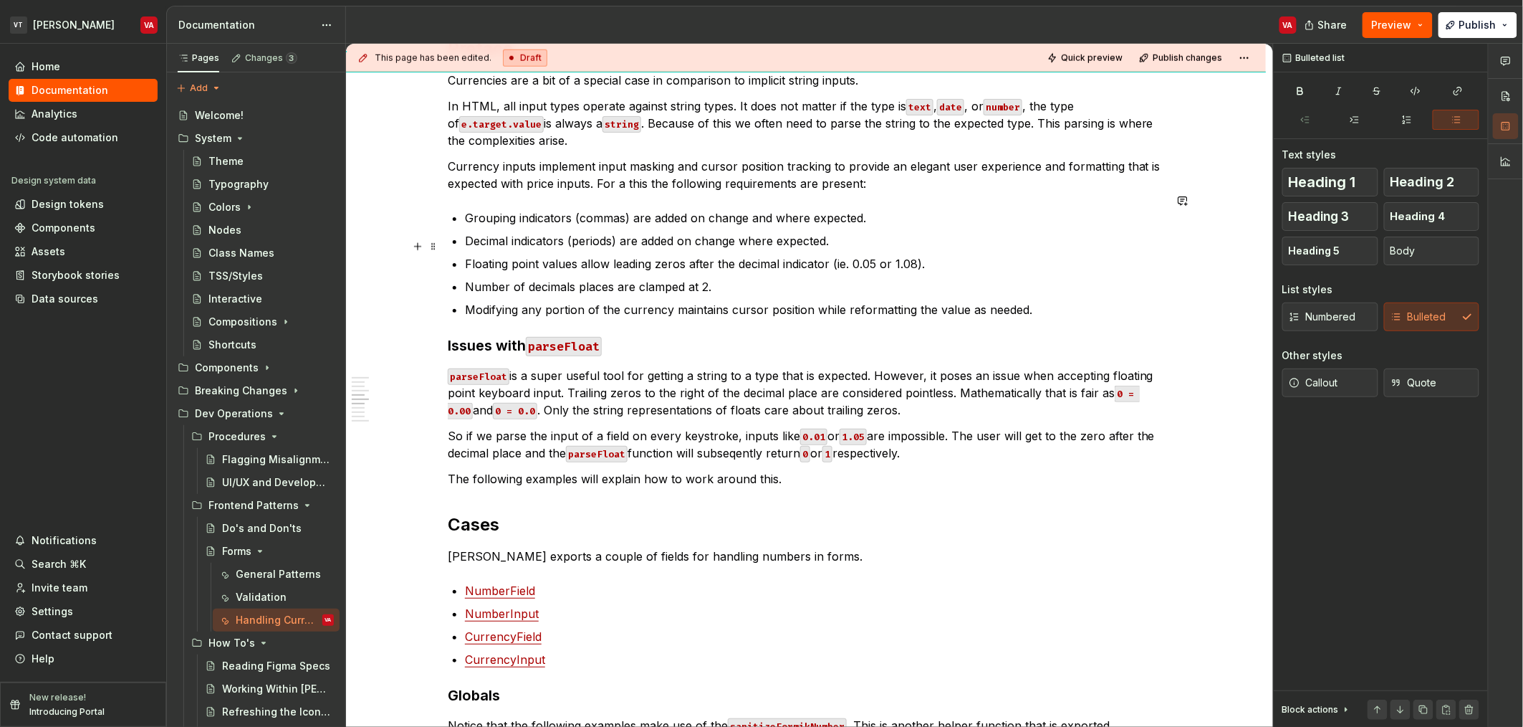
click at [854, 255] on p "Floating point values allow leading zeros after the decimal indicator (ie. 0.05…" at bounding box center [814, 263] width 699 height 17
click at [614, 255] on p "Floating point values allow leading zeros after the decimal indicator (ie. 0.05…" at bounding box center [814, 263] width 699 height 17
click at [672, 255] on p "Floating point values allow leading zeros after the decimal indicator (ie. 0.05…" at bounding box center [814, 263] width 699 height 17
click at [497, 278] on p "Number of decimals places are clamped at 2." at bounding box center [814, 286] width 699 height 17
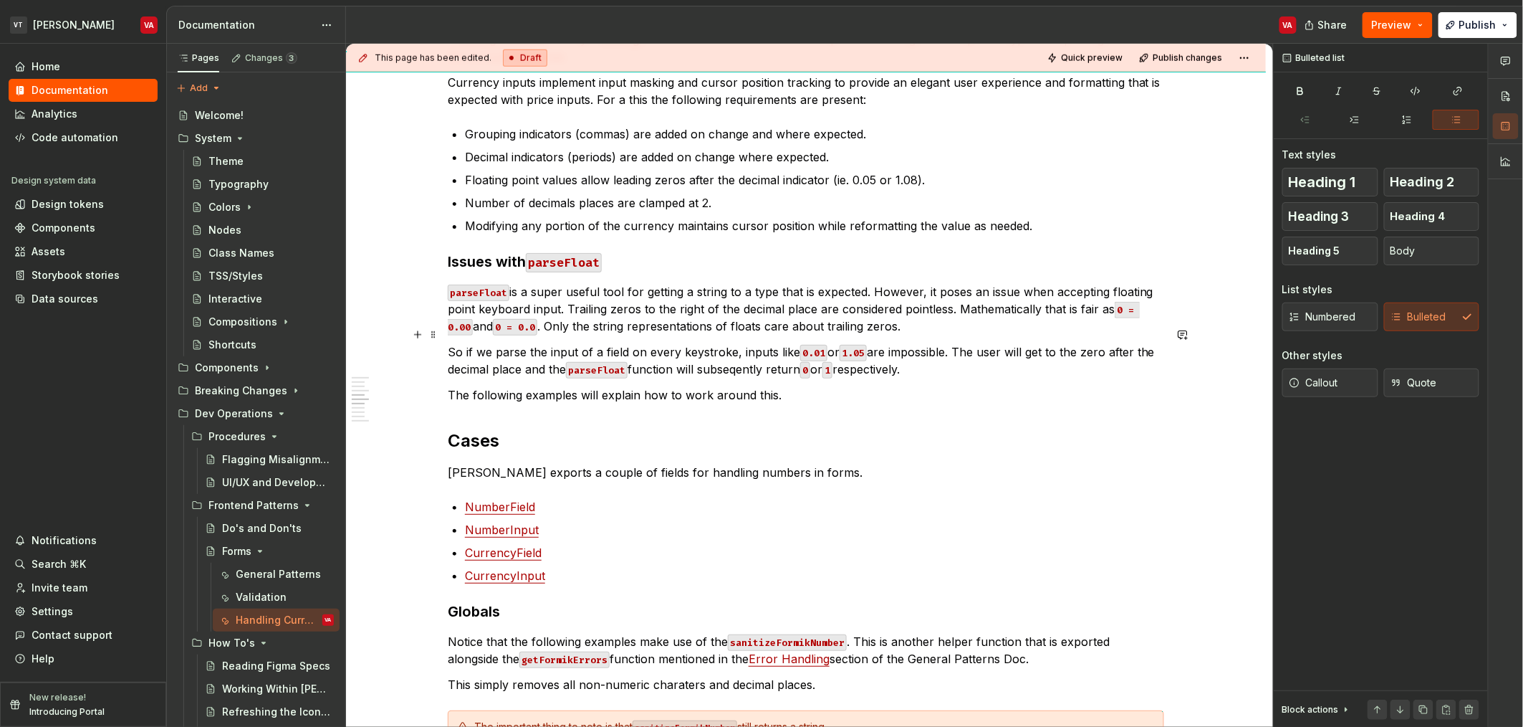
scroll to position [681, 0]
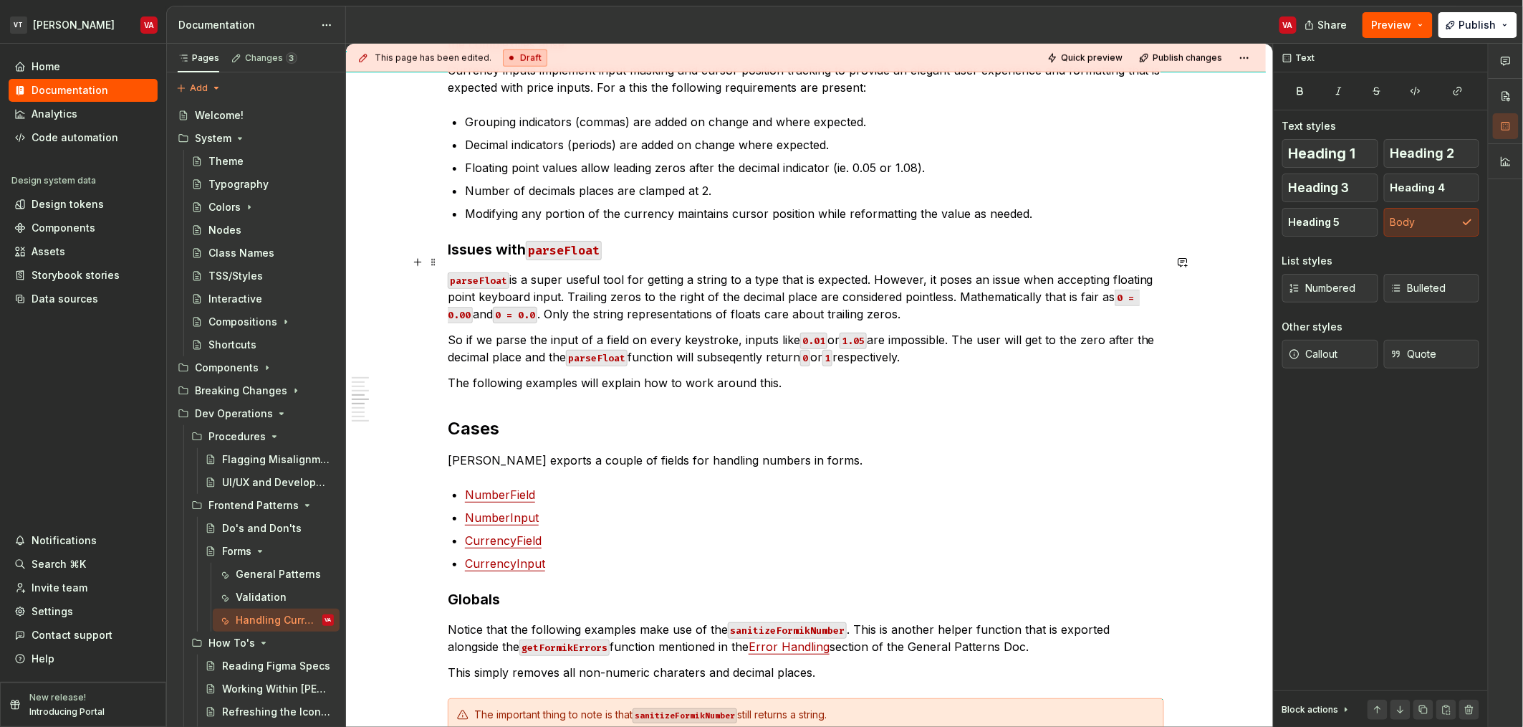
click at [598, 271] on p "parseFloat is a super useful tool for getting a string to a type that is expect…" at bounding box center [806, 297] width 717 height 52
click at [752, 271] on p "parseFloat is a super useful tool for getting a string to a type that is expect…" at bounding box center [806, 297] width 717 height 52
click at [560, 294] on p "parseFloat is a super useful tool for getting a string to a type that is expect…" at bounding box center [806, 297] width 717 height 52
click at [670, 299] on p "parseFloat is a super useful tool for getting a string to a type that is expect…" at bounding box center [806, 297] width 717 height 52
click at [773, 295] on p "parseFloat is a super useful tool for getting a string to a type that is expect…" at bounding box center [806, 297] width 717 height 52
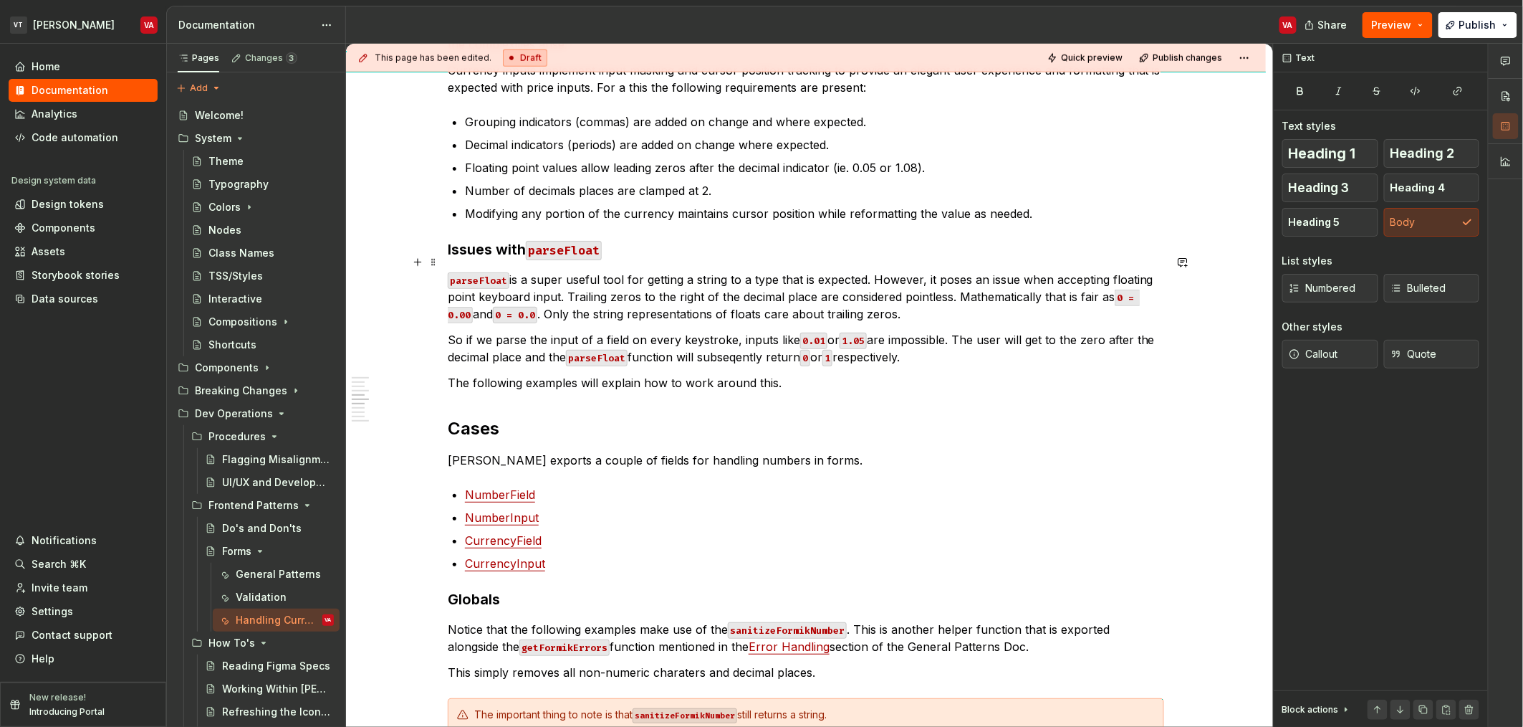
click at [875, 295] on p "parseFloat is a super useful tool for getting a string to a type that is expect…" at bounding box center [806, 297] width 717 height 52
click at [458, 331] on p "So if we parse the input of a field on every keystroke, inputs like 0.01 or 1.0…" at bounding box center [806, 348] width 717 height 34
click at [542, 331] on p "So if we parse the input of a field on every keystroke, inputs like 0.01 or 1.0…" at bounding box center [806, 348] width 717 height 34
click at [1076, 331] on p "So if we parse the input of a field on every keystroke, inputs like 0.01 or 1.0…" at bounding box center [806, 348] width 717 height 34
click at [1080, 331] on p "So if we parse the input of a field on every keystroke, inputs like 0.01 or 1.0…" at bounding box center [806, 348] width 717 height 34
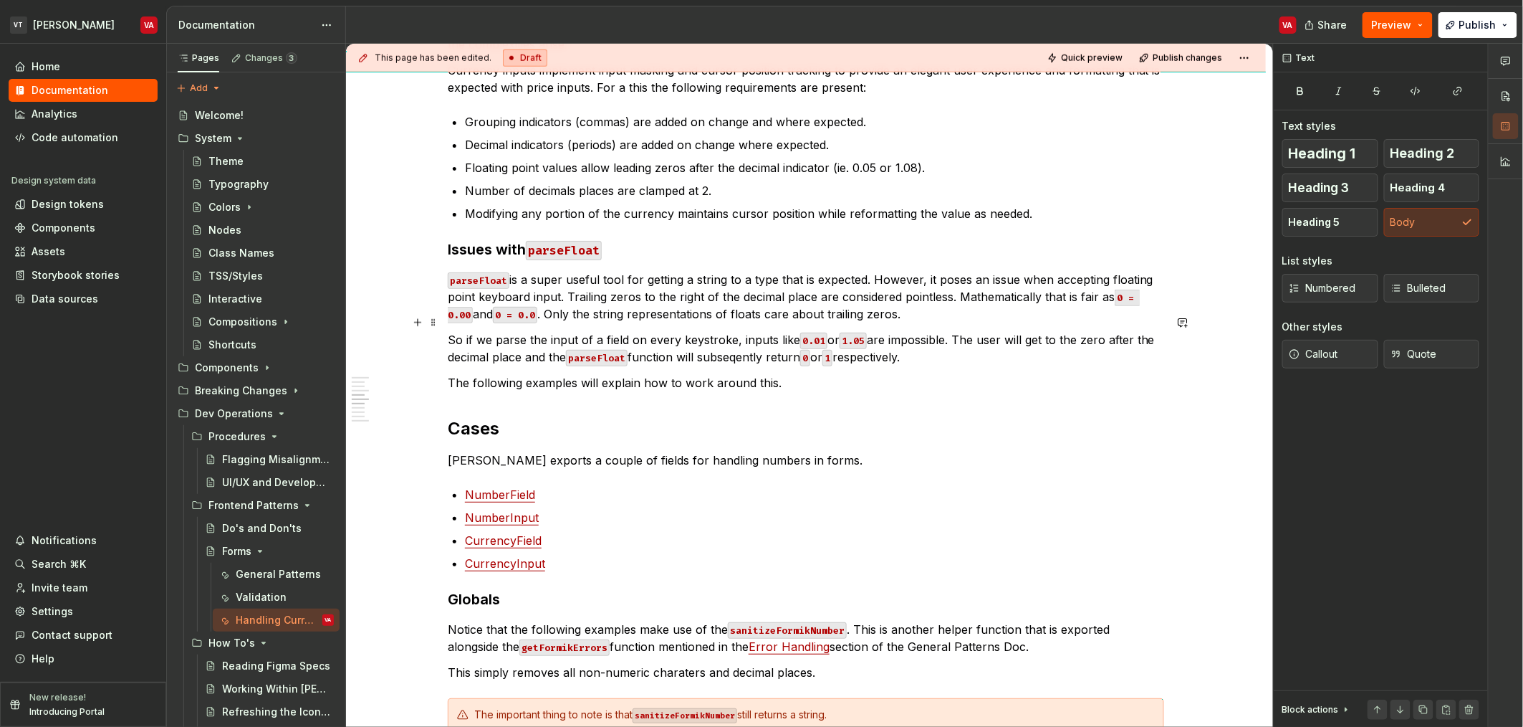
click at [912, 337] on p "So if we parse the input of a field on every keystroke, inputs like 0.01 or 1.0…" at bounding box center [806, 348] width 717 height 34
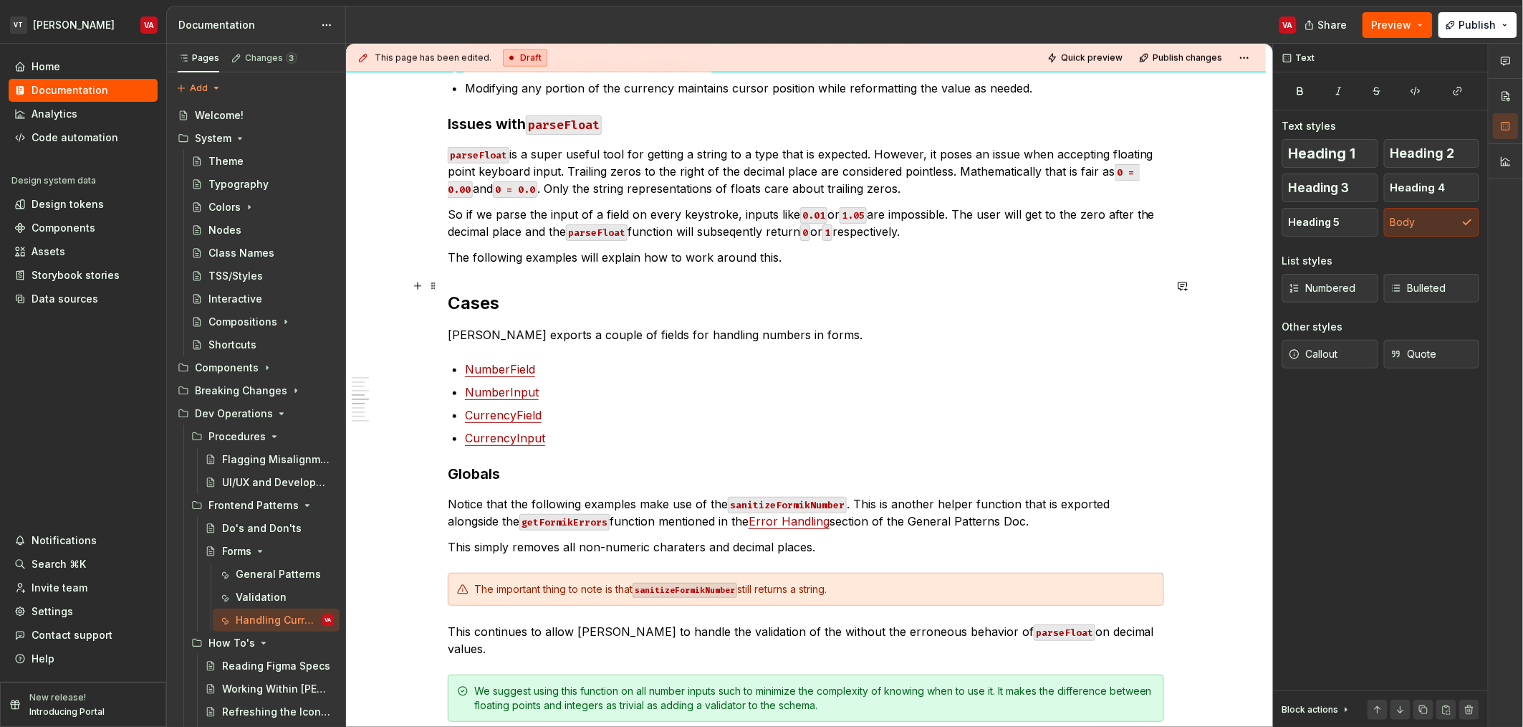
scroll to position [824, 0]
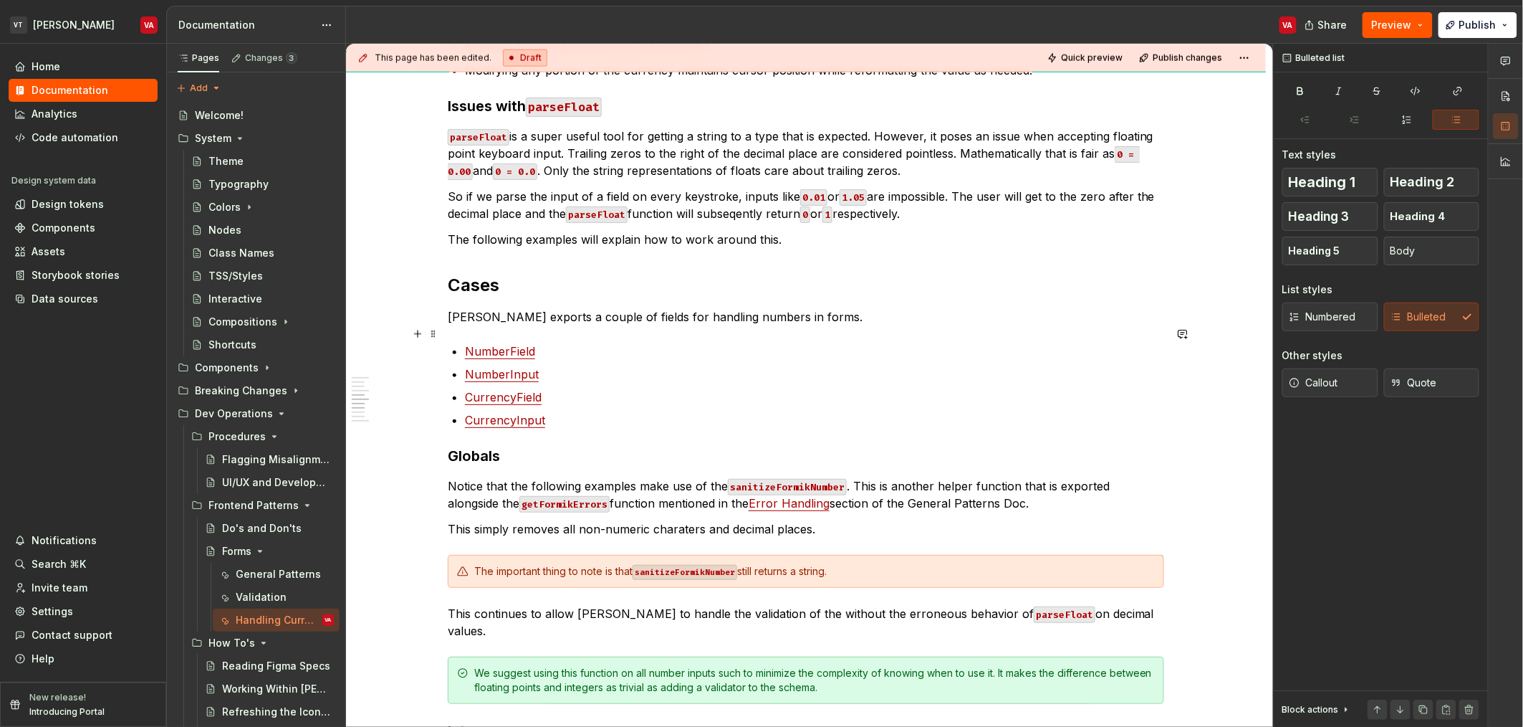
click at [581, 342] on p "NumberField" at bounding box center [814, 350] width 699 height 17
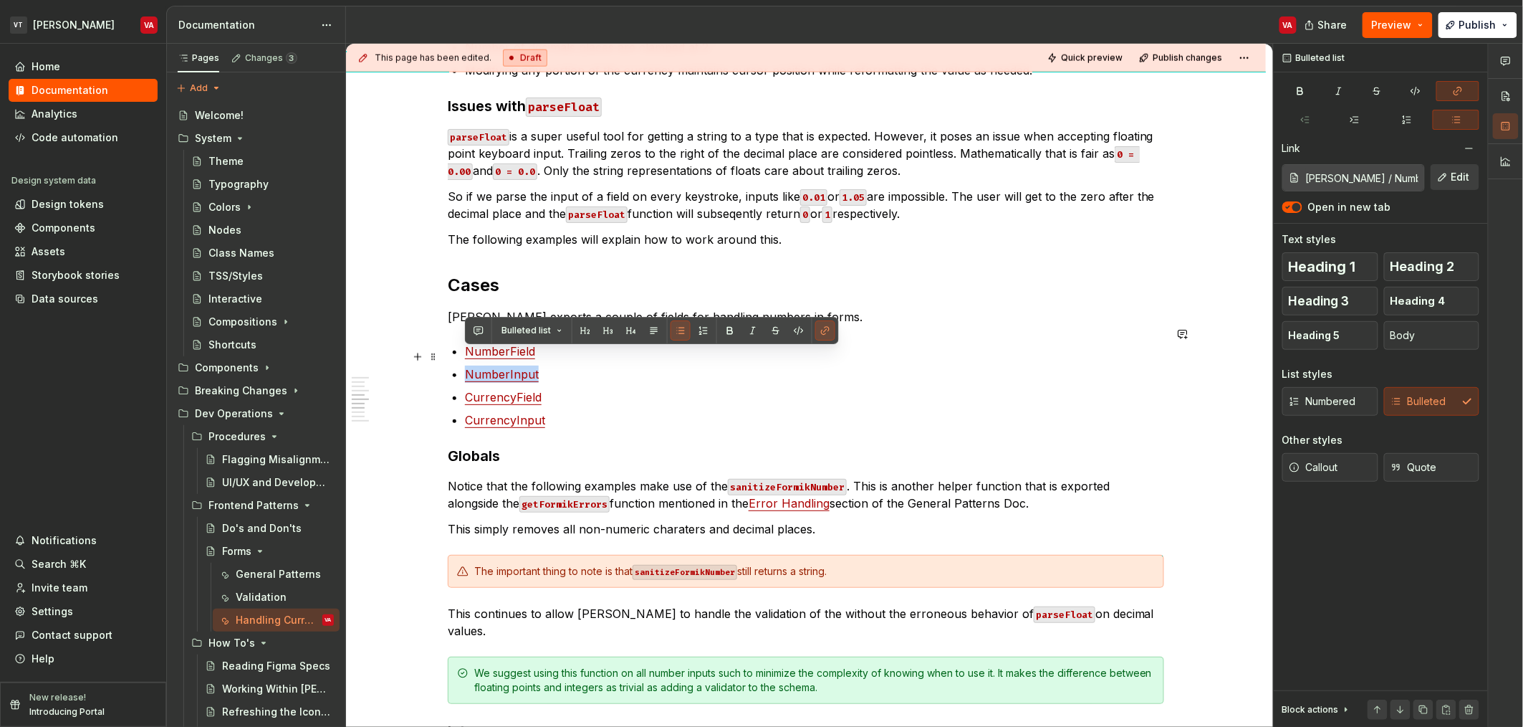
type input "[PERSON_NAME] / Number Field"
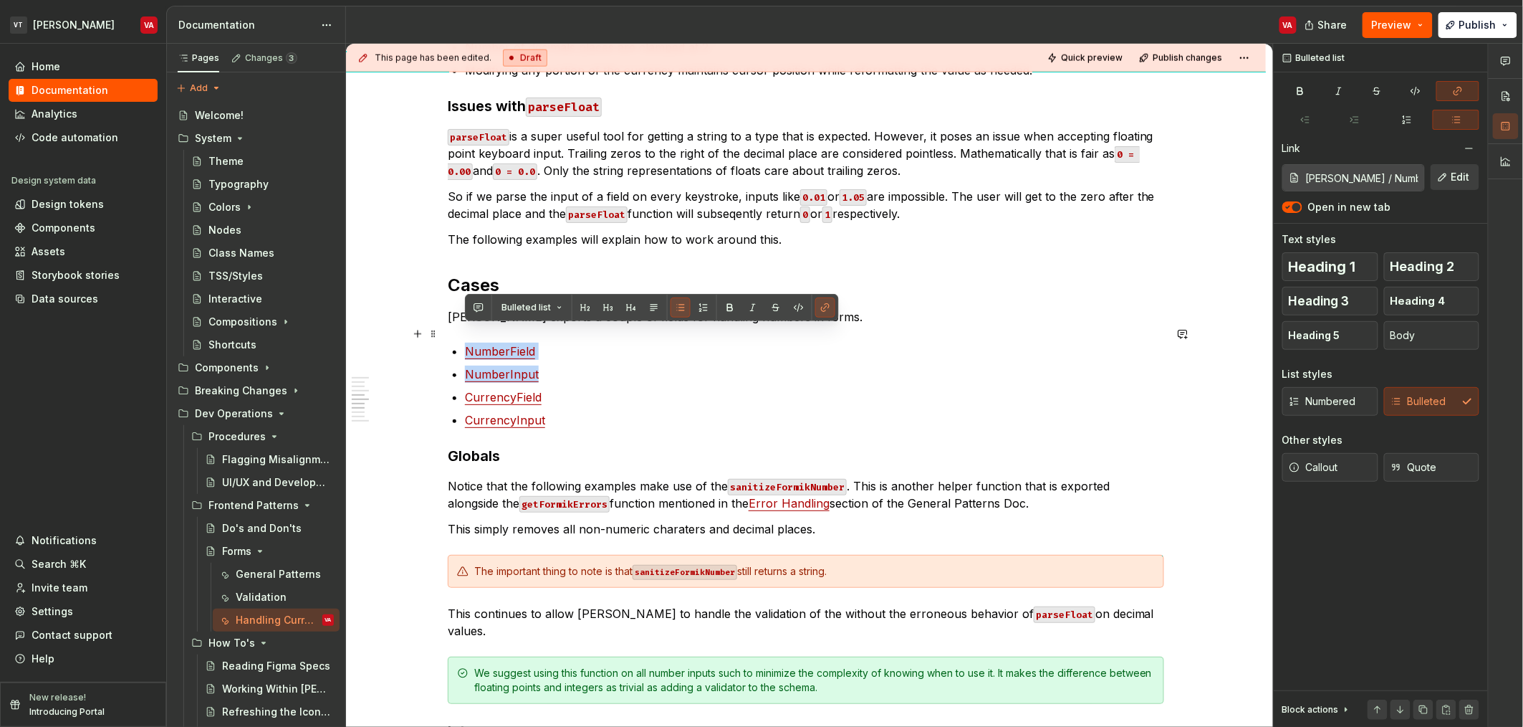
drag, startPoint x: 567, startPoint y: 362, endPoint x: 447, endPoint y: 330, distance: 124.6
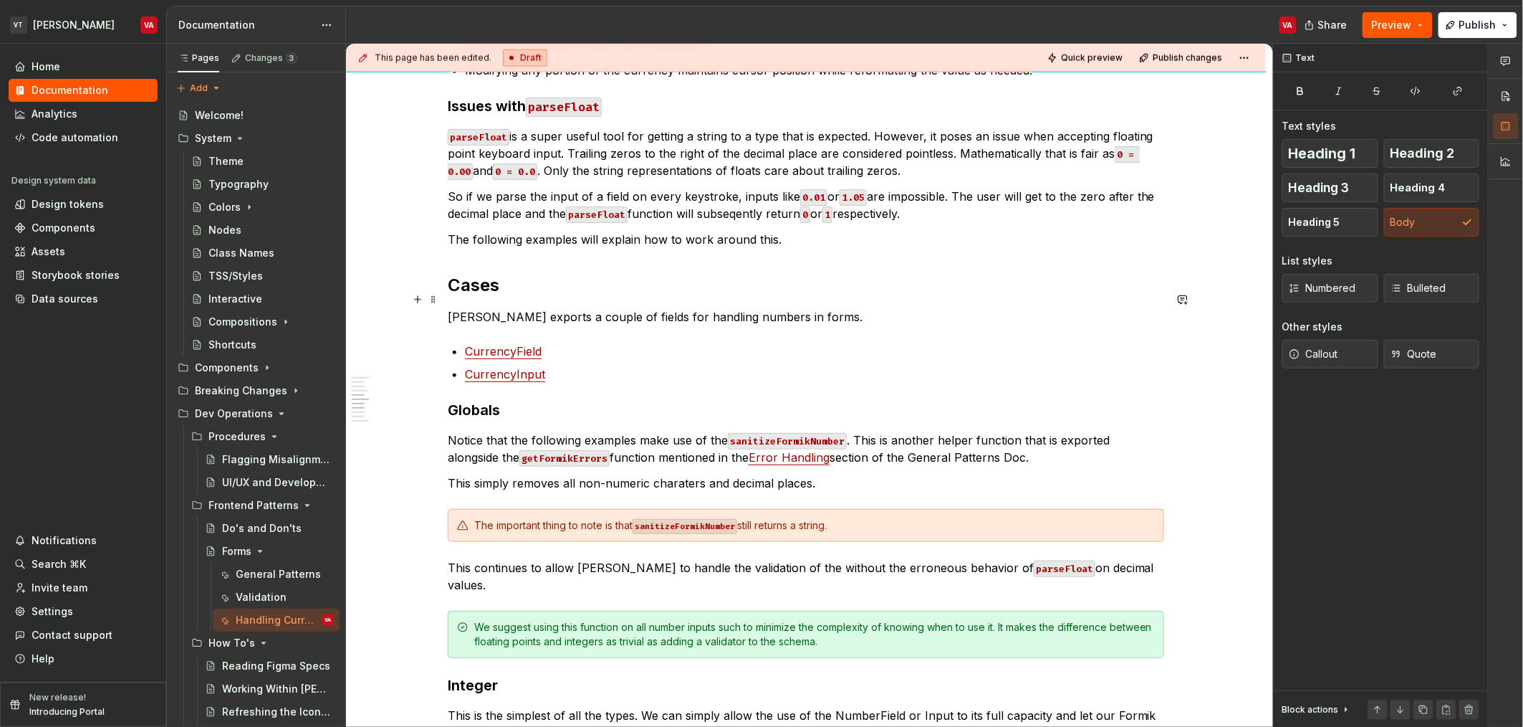
click at [529, 308] on p "[PERSON_NAME] exports a couple of fields for handling numbers in forms." at bounding box center [806, 316] width 717 height 17
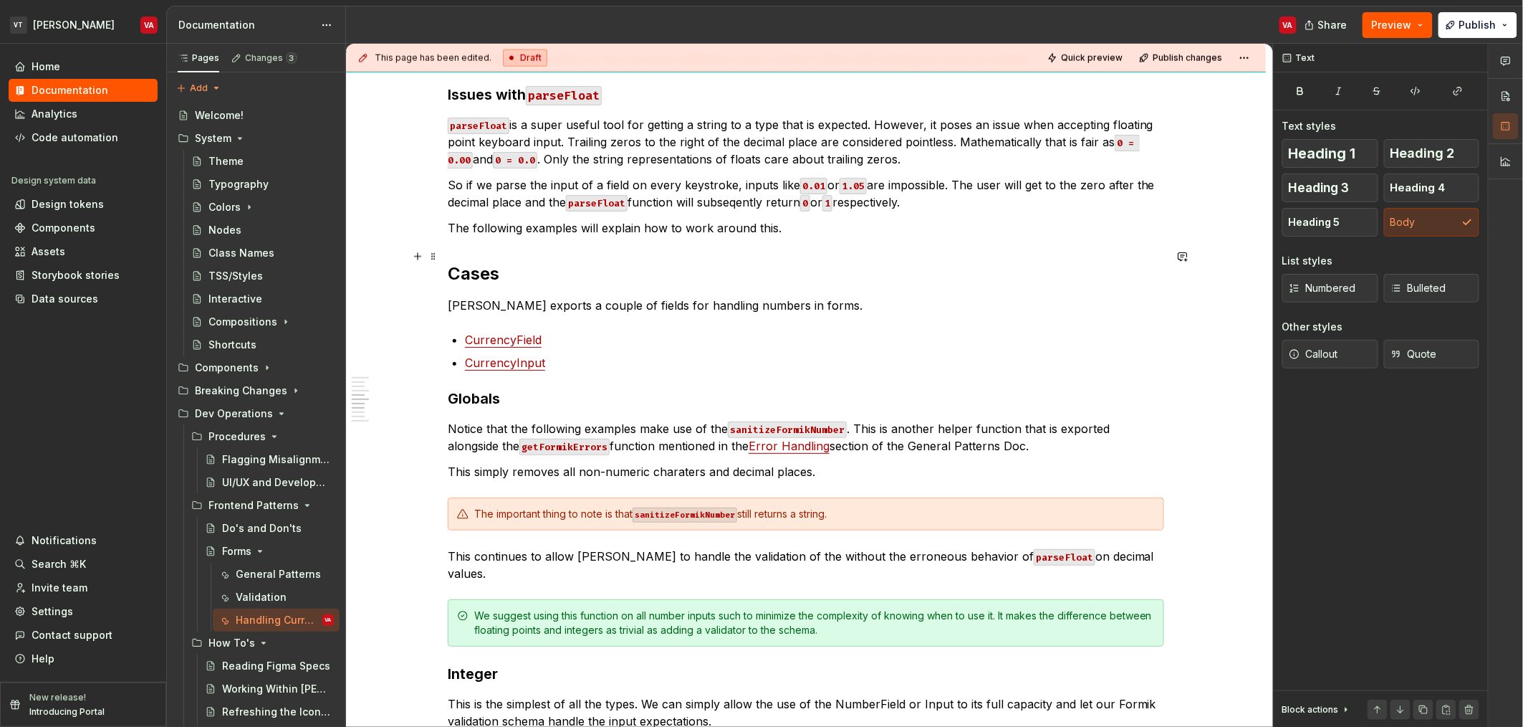
scroll to position [776, 0]
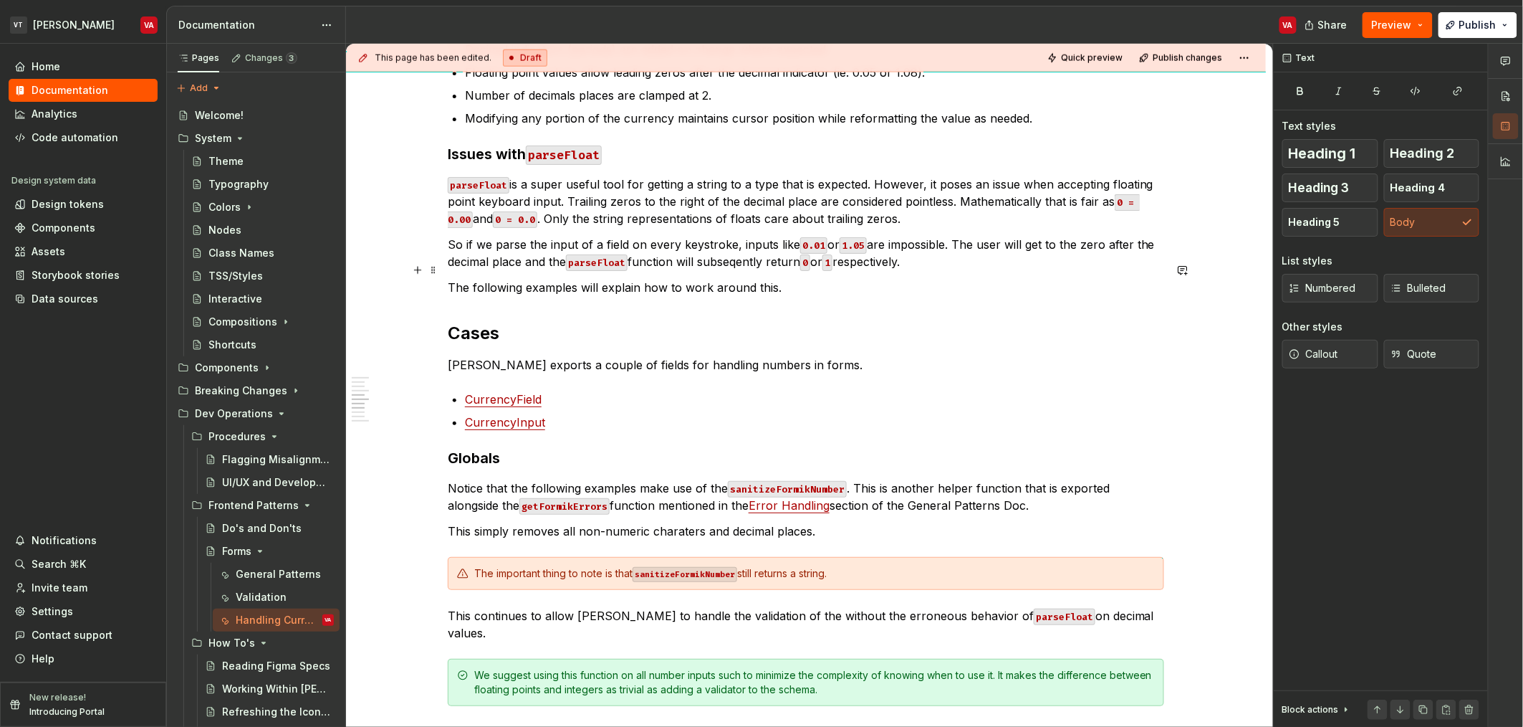
click at [825, 279] on p "The following examples will explain how to work around this." at bounding box center [806, 287] width 717 height 17
click at [752, 236] on p "So if we parse the input of a field on every keystroke, inputs like 0.01 or 1.0…" at bounding box center [806, 253] width 717 height 34
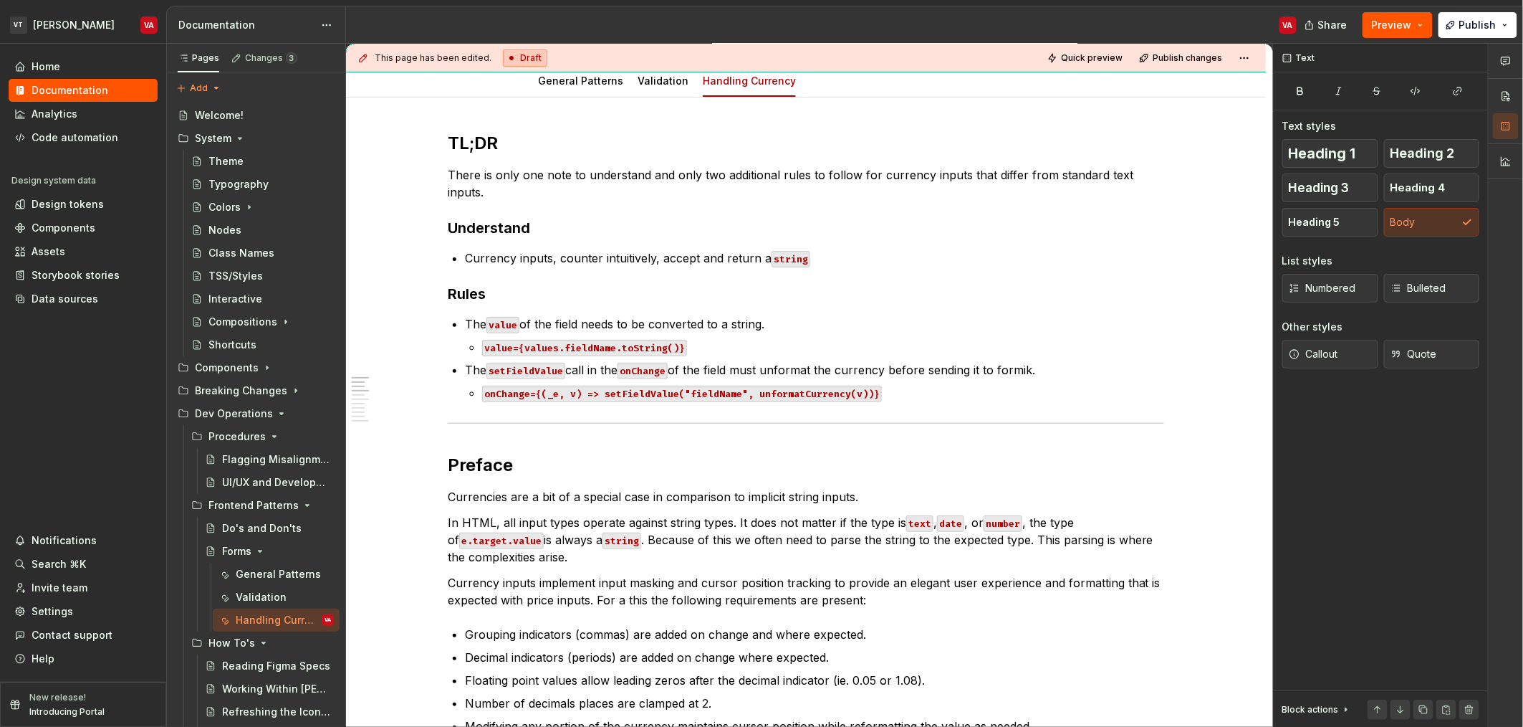
scroll to position [167, 0]
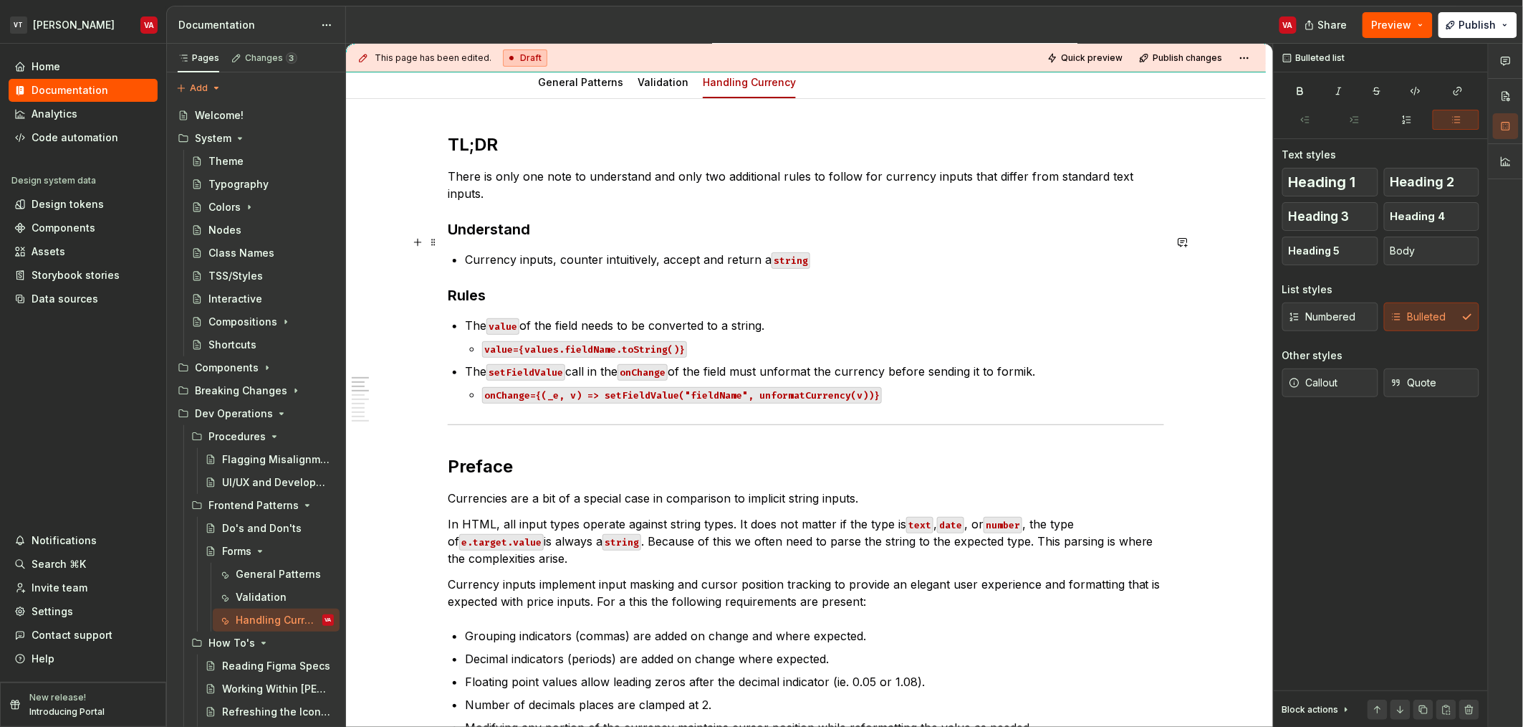
click at [618, 251] on p "Currency inputs, counter intuitively, accept and return a string" at bounding box center [814, 259] width 699 height 17
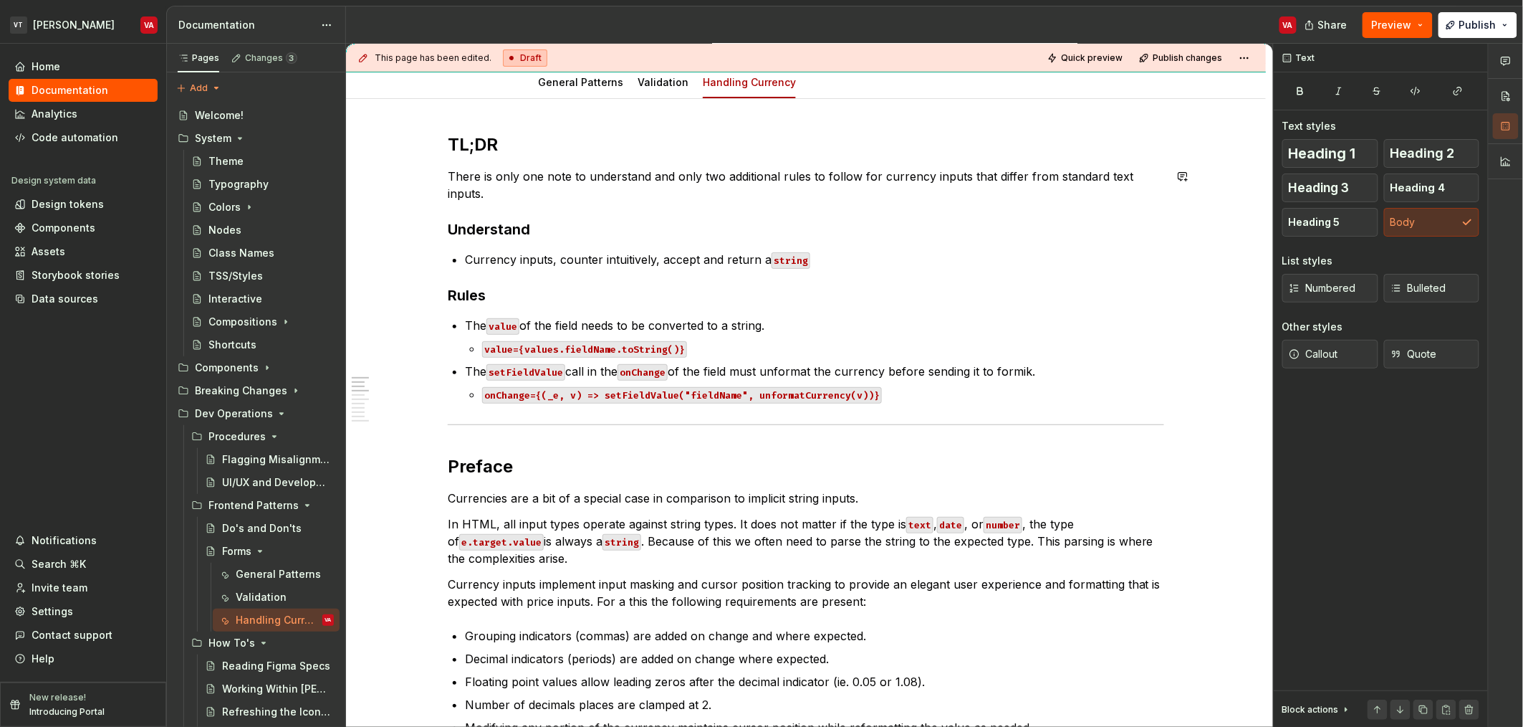
click at [567, 180] on p "There is only one note to understand and only two additional rules to follow fo…" at bounding box center [806, 185] width 717 height 34
click at [462, 177] on p "There is only one note to understand and only two additional rules to follow fo…" at bounding box center [806, 185] width 717 height 34
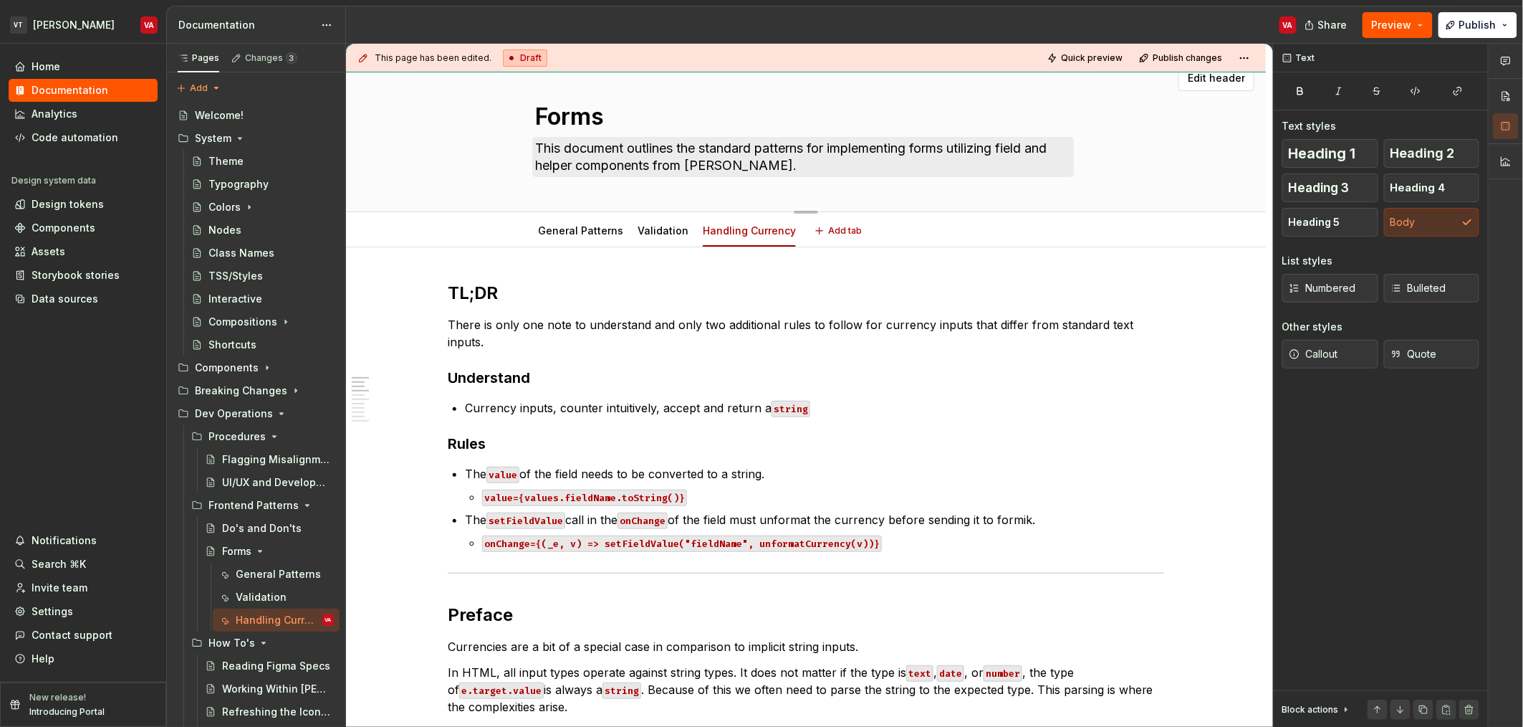
scroll to position [24, 0]
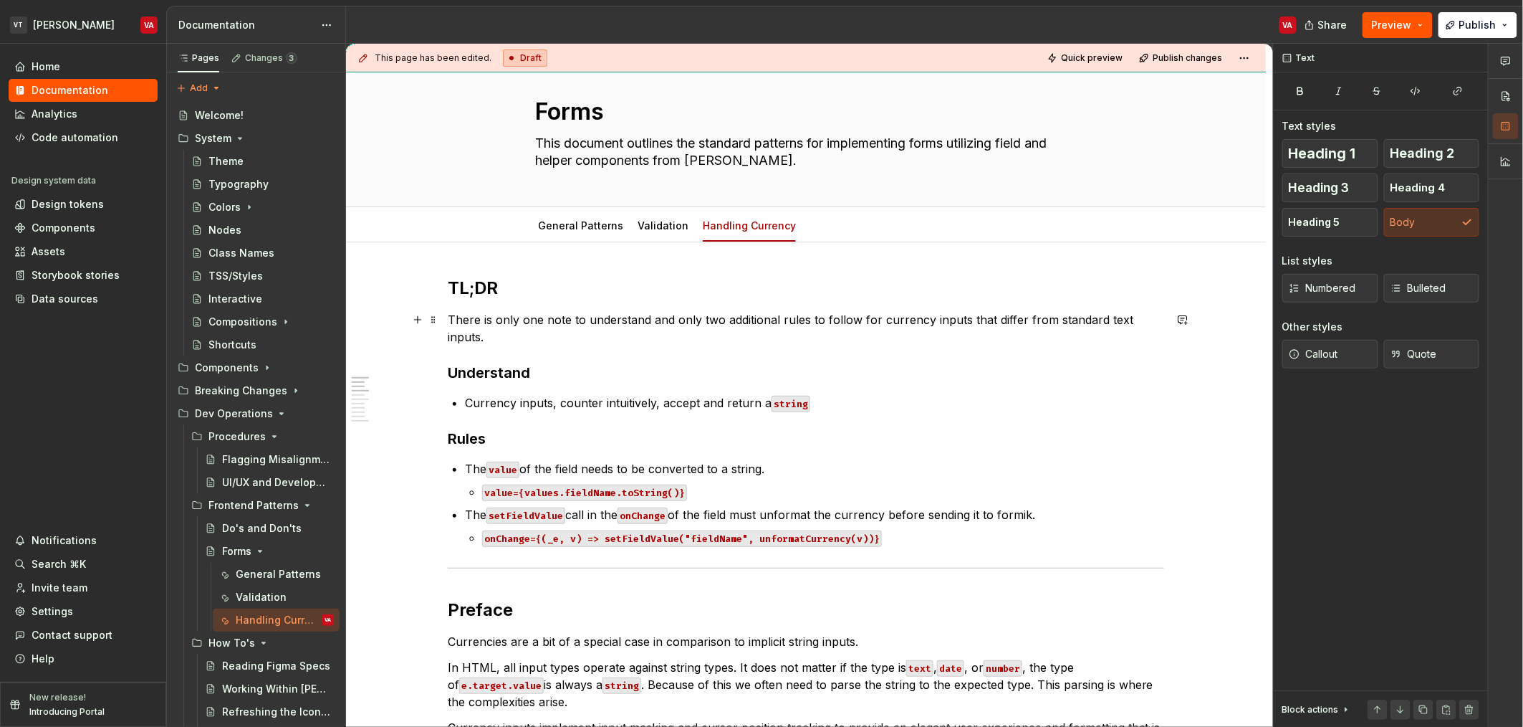
type textarea "*"
